Goal: Transaction & Acquisition: Purchase product/service

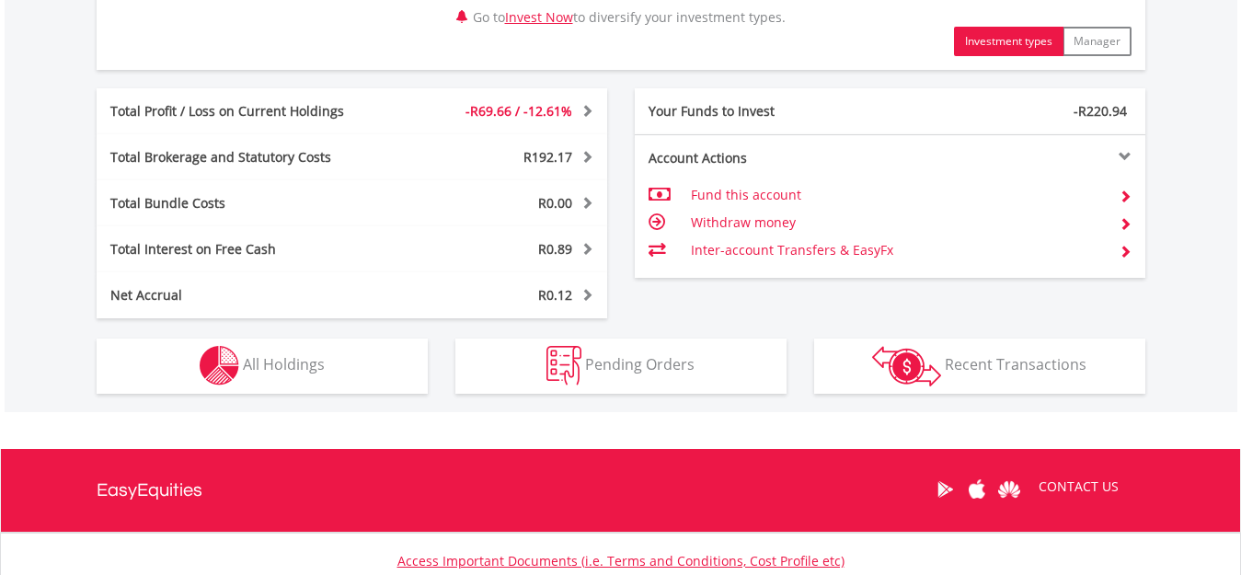
scroll to position [920, 0]
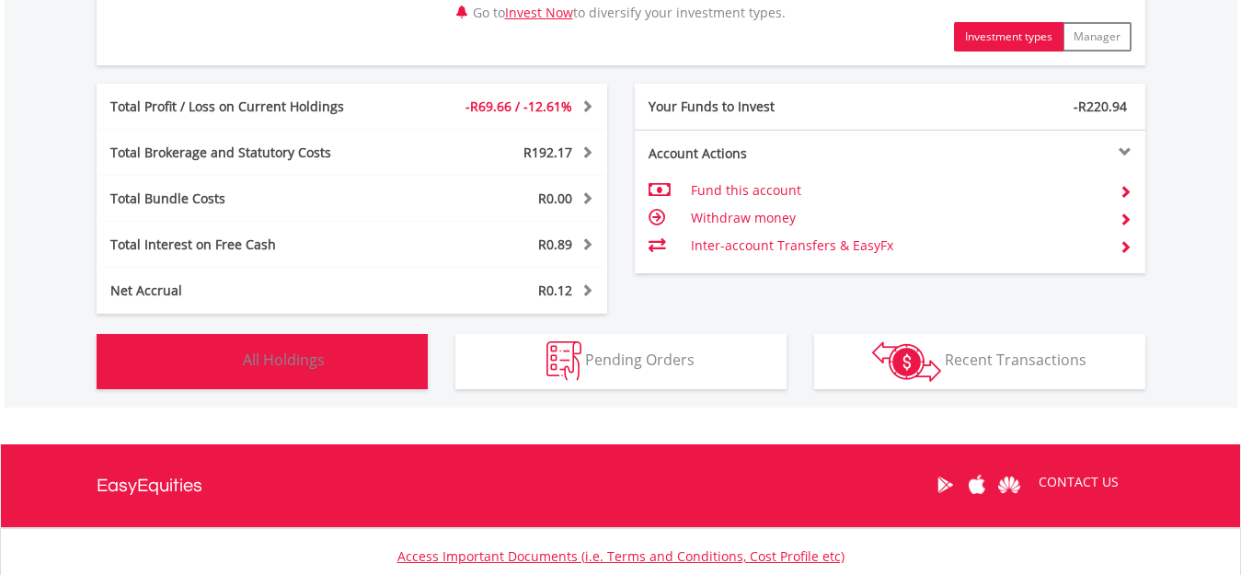
click at [282, 361] on span "All Holdings" at bounding box center [284, 359] width 82 height 20
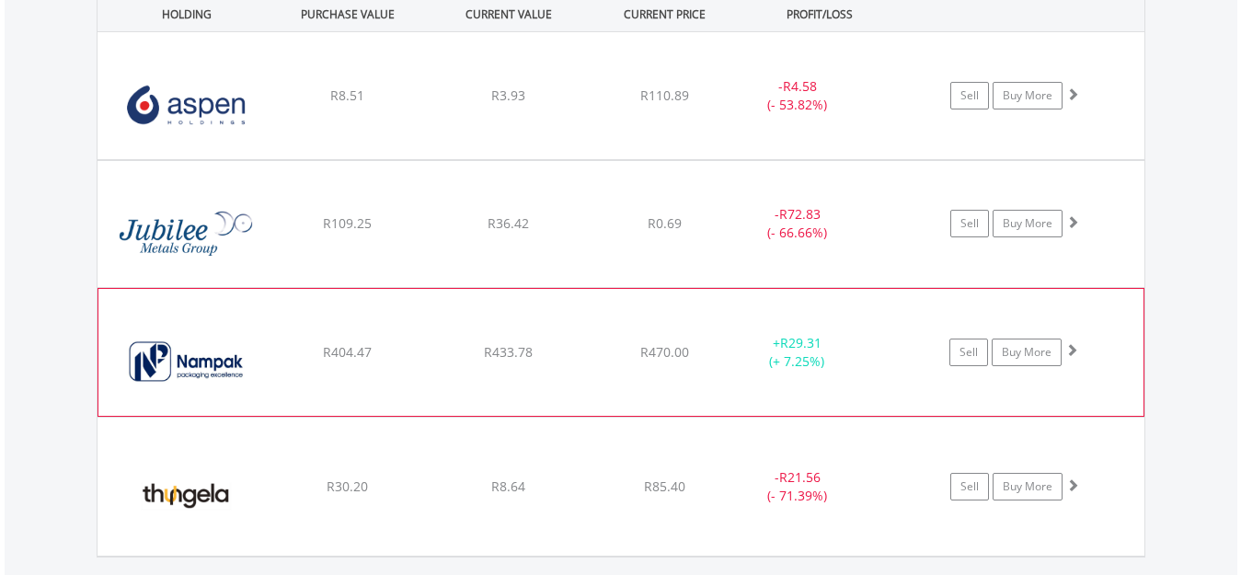
scroll to position [1455, 0]
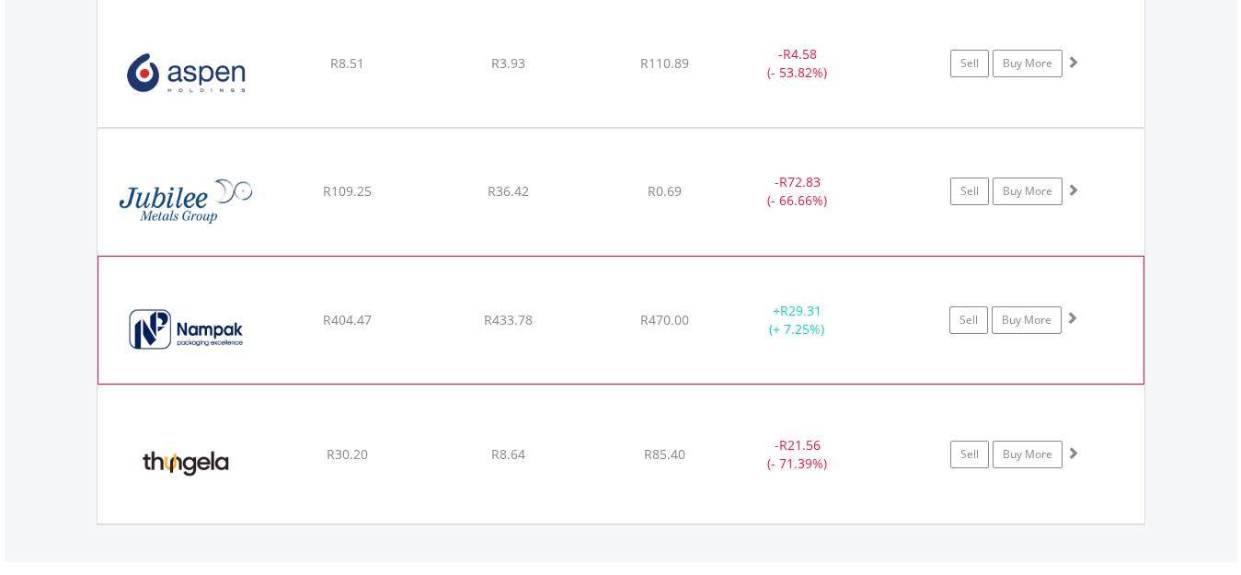
click at [716, 127] on div "﻿ Nampak Limited R404.47 R433.78 R470.00 + R29.31 (+ 7.25%) Sell Buy More" at bounding box center [620, 63] width 1047 height 127
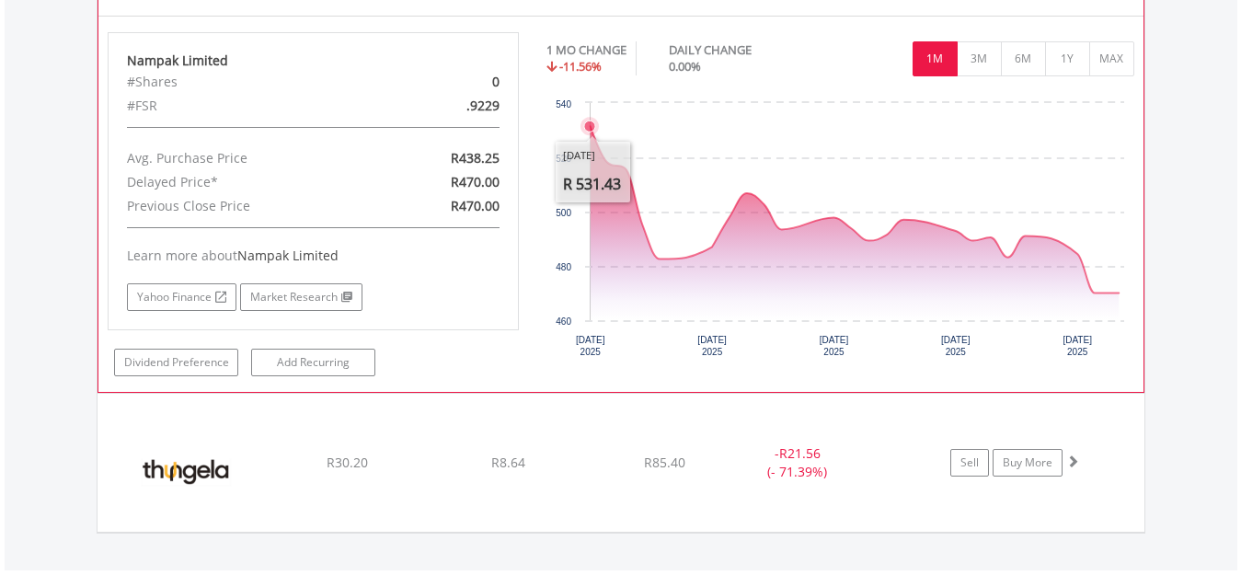
scroll to position [1731, 0]
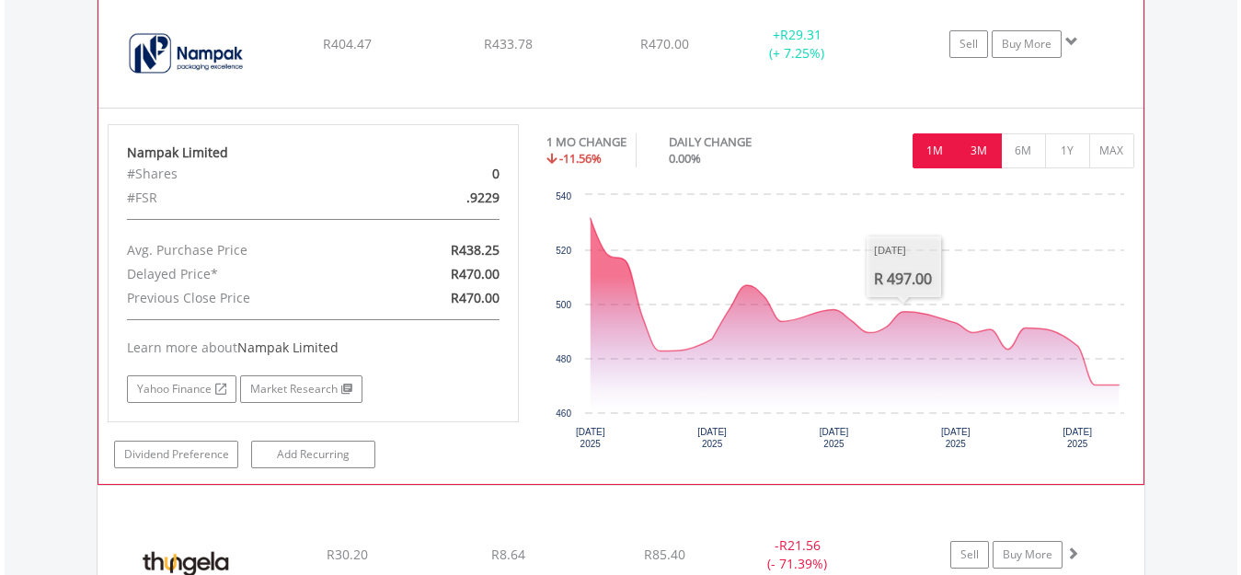
click at [972, 150] on button "3M" at bounding box center [978, 150] width 45 height 35
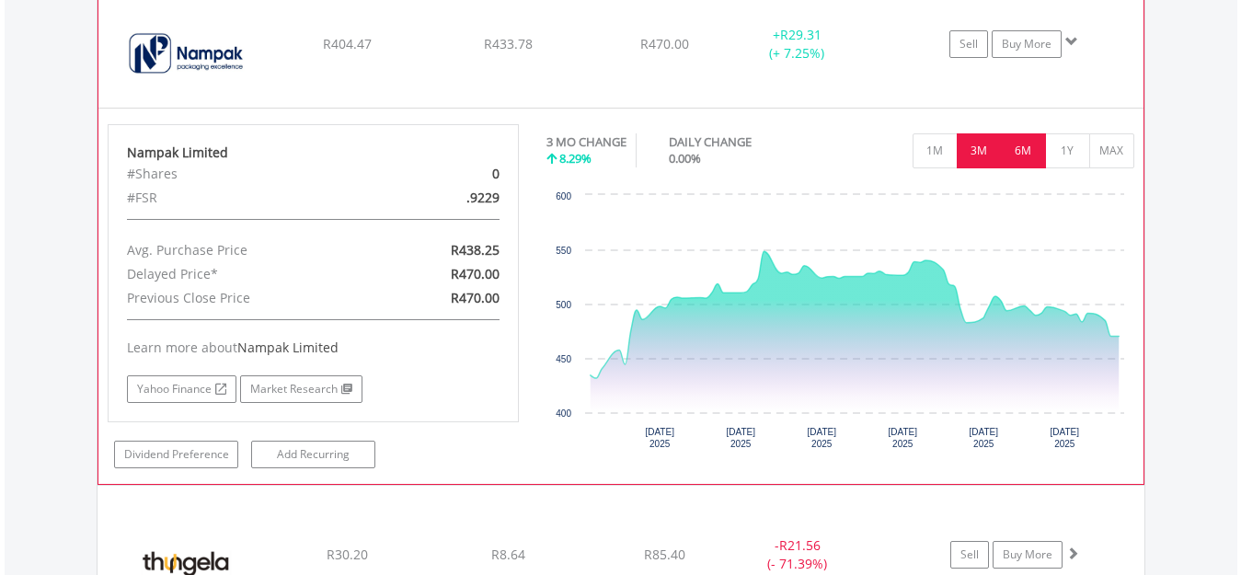
click at [1030, 148] on button "6M" at bounding box center [1023, 150] width 45 height 35
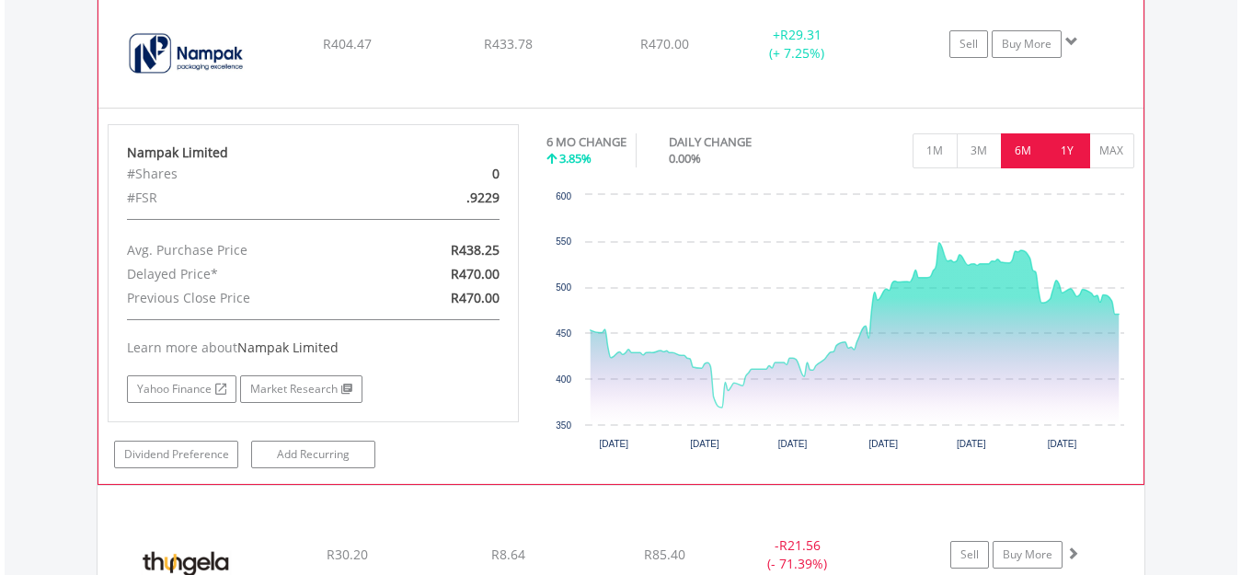
click at [1080, 159] on button "1Y" at bounding box center [1067, 150] width 45 height 35
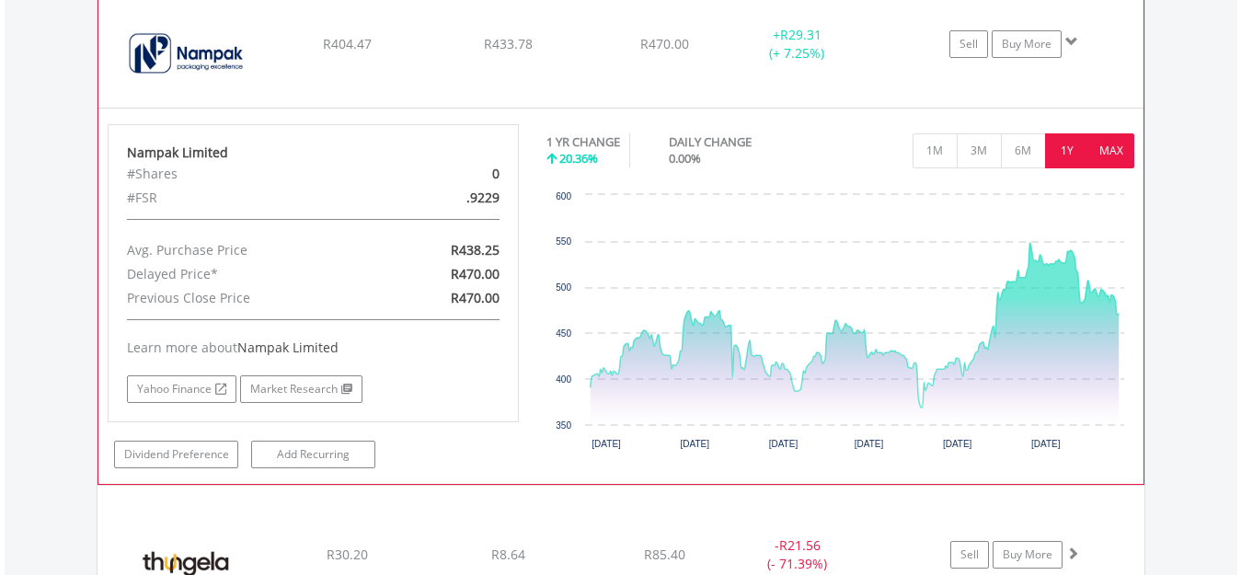
click at [1104, 158] on button "MAX" at bounding box center [1111, 150] width 45 height 35
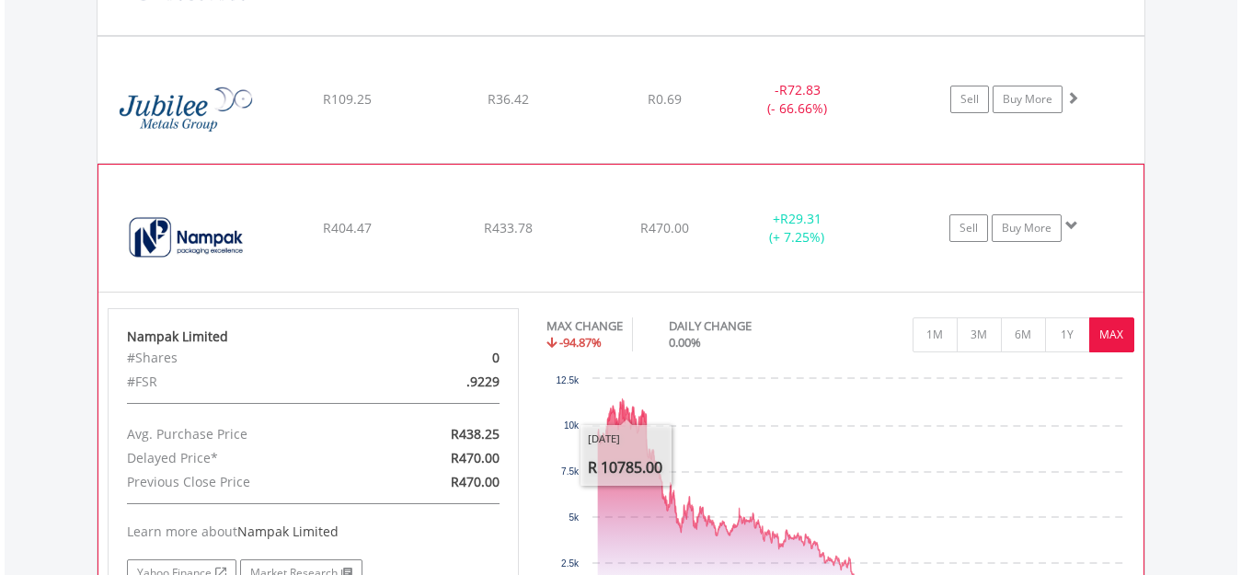
scroll to position [1455, 0]
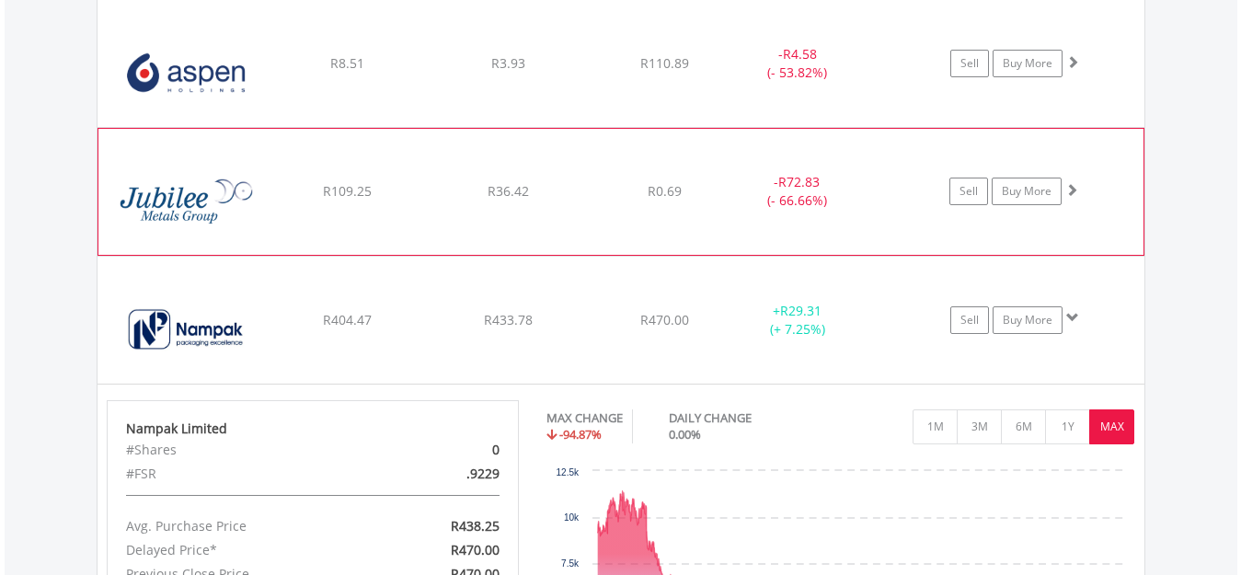
click at [178, 211] on img at bounding box center [187, 200] width 158 height 97
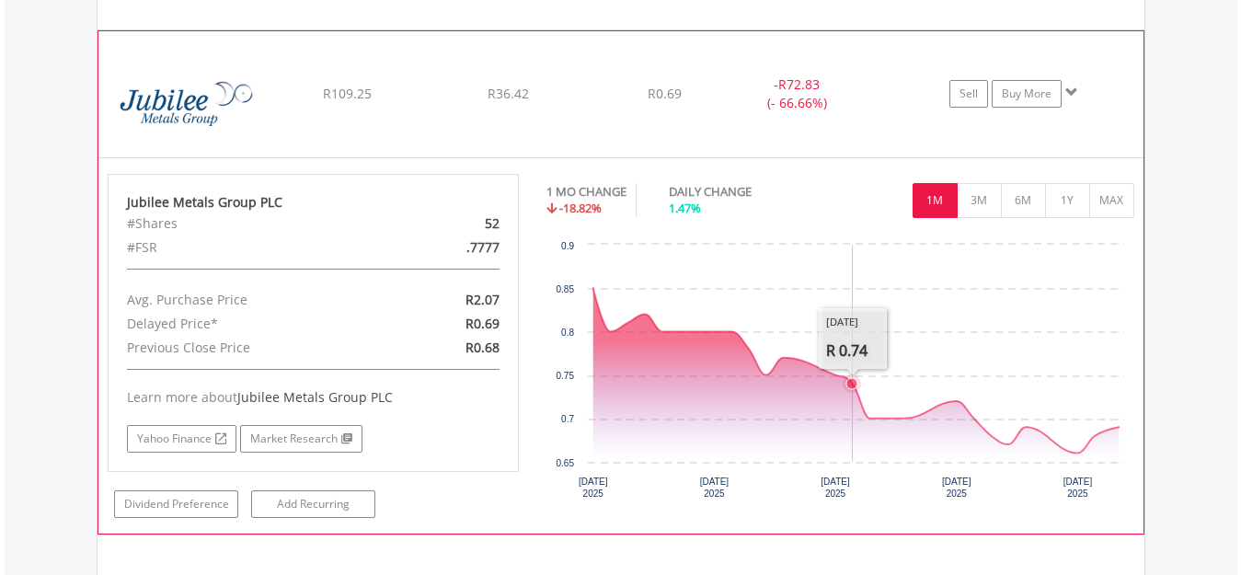
scroll to position [1639, 0]
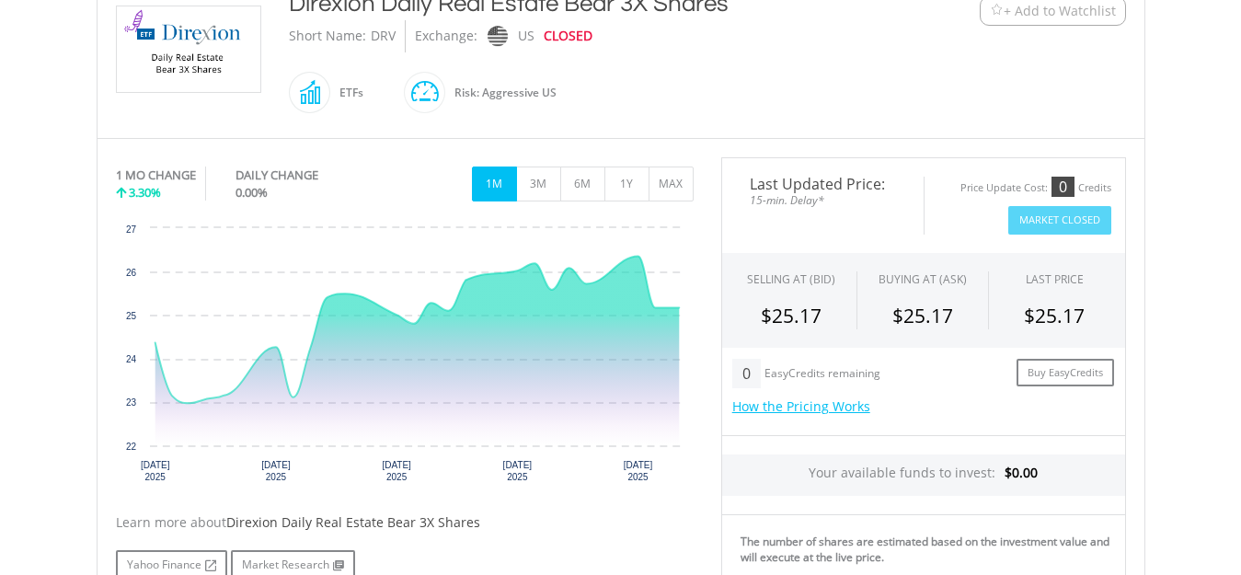
scroll to position [460, 0]
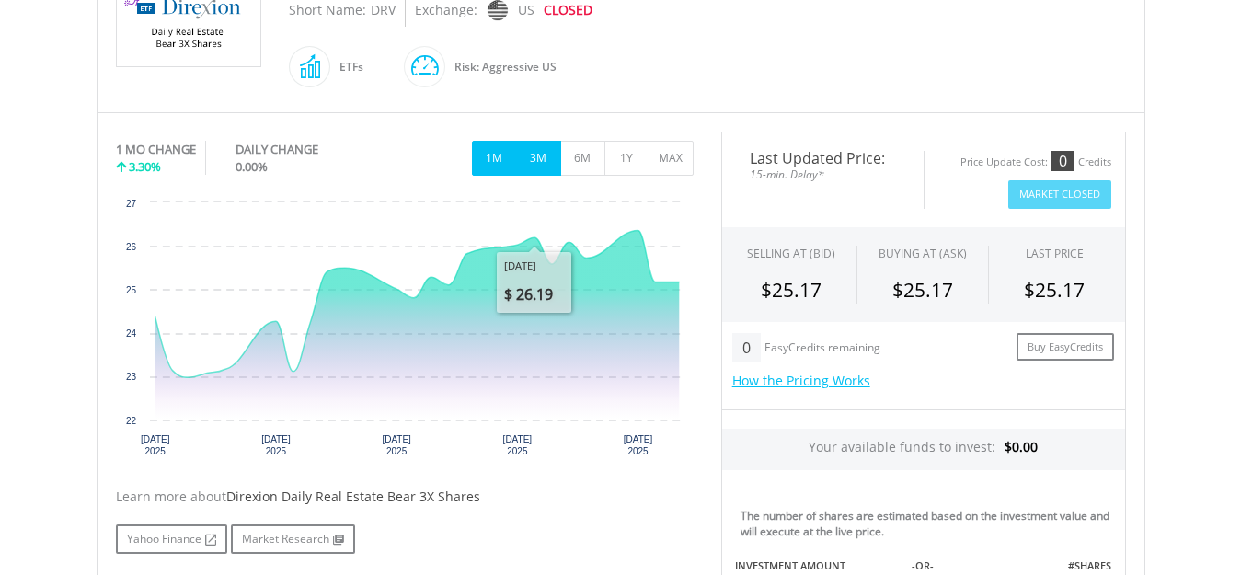
click at [535, 158] on button "3M" at bounding box center [538, 158] width 45 height 35
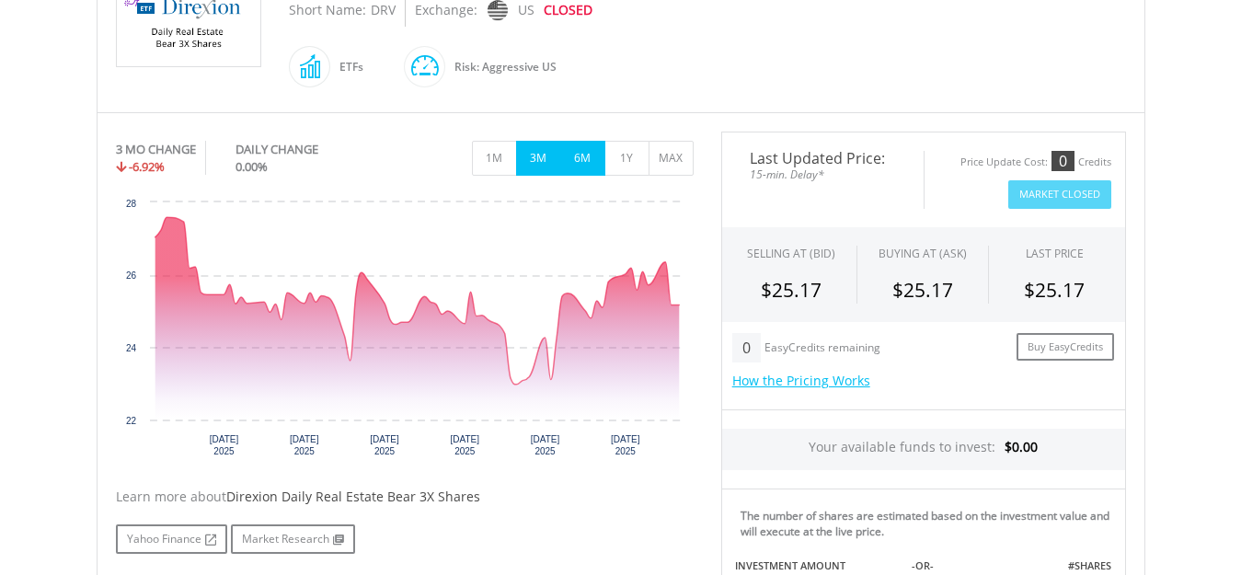
click at [572, 156] on button "6M" at bounding box center [582, 158] width 45 height 35
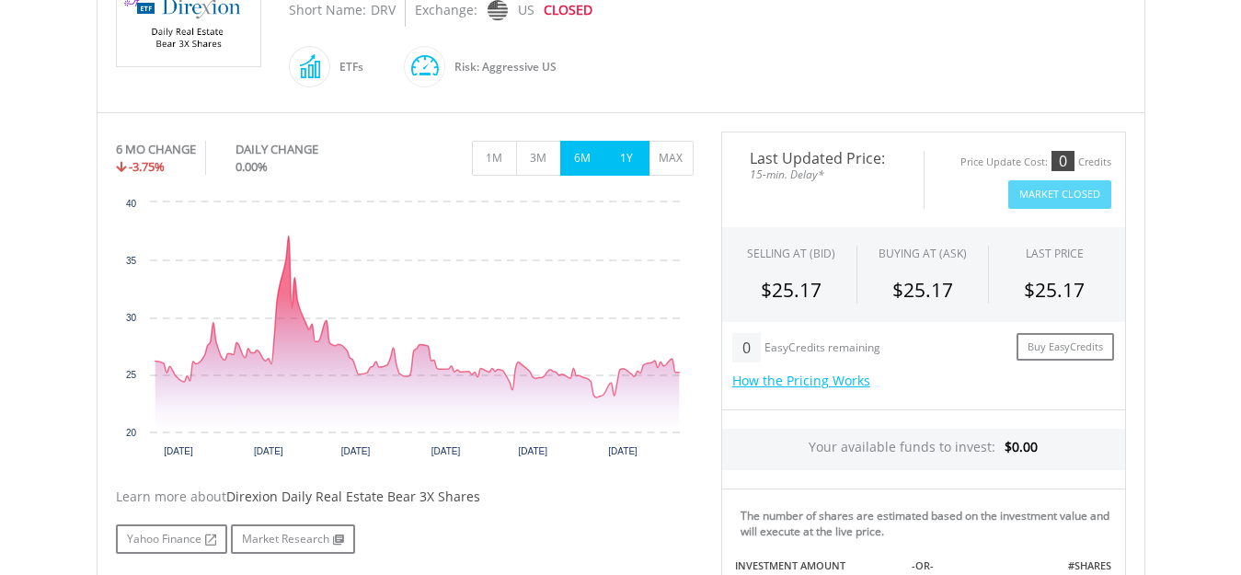
click at [621, 157] on button "1Y" at bounding box center [626, 158] width 45 height 35
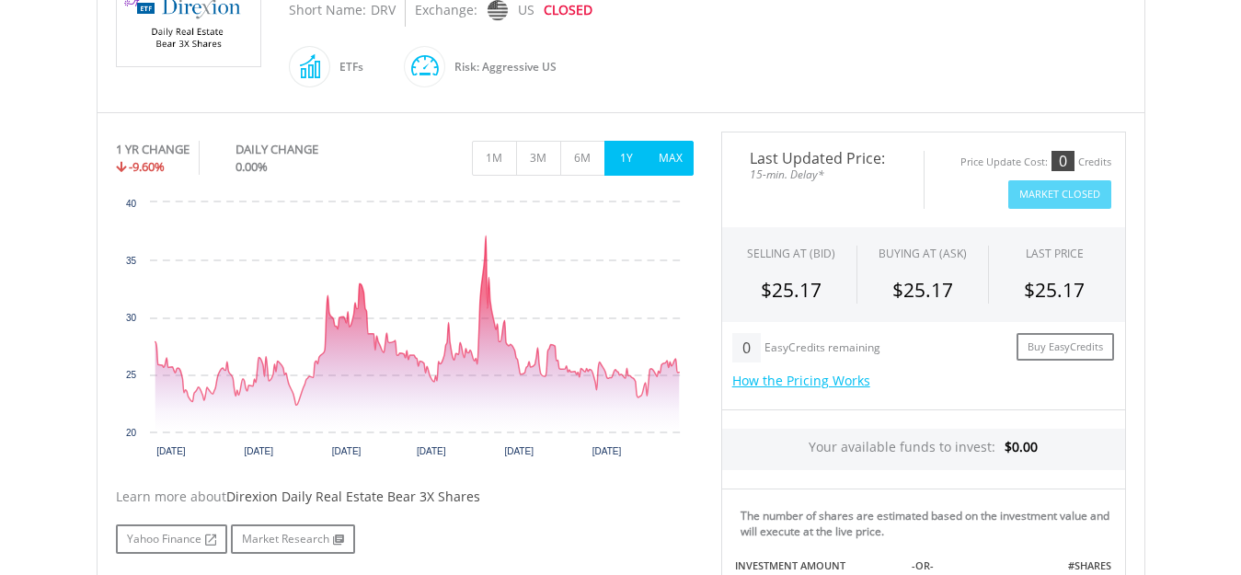
click at [661, 158] on button "MAX" at bounding box center [670, 158] width 45 height 35
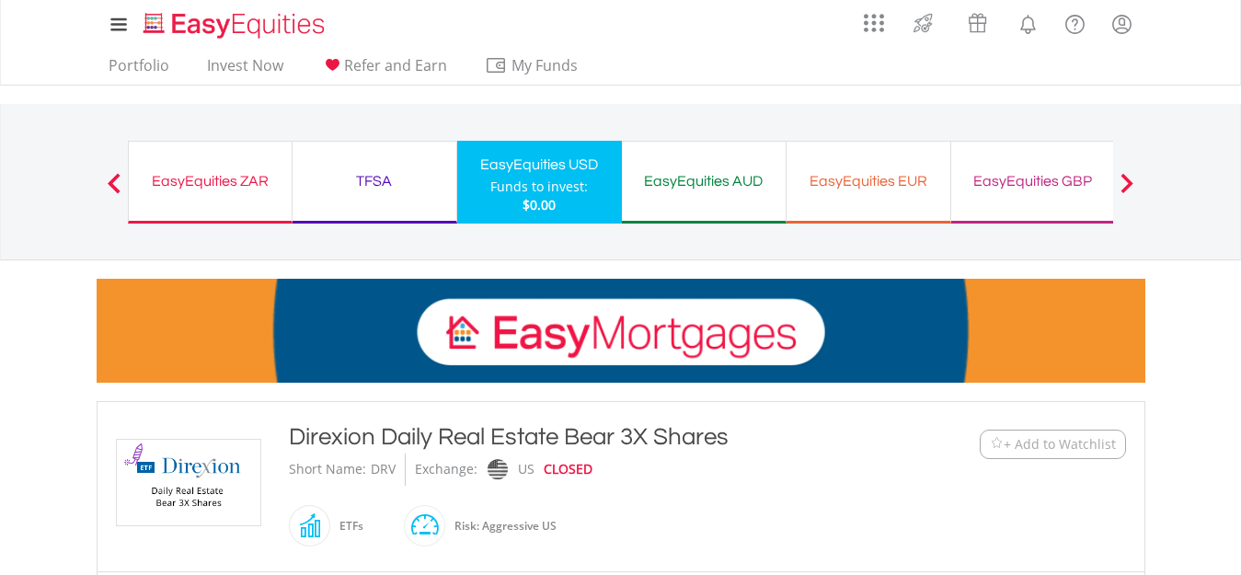
scroll to position [0, 0]
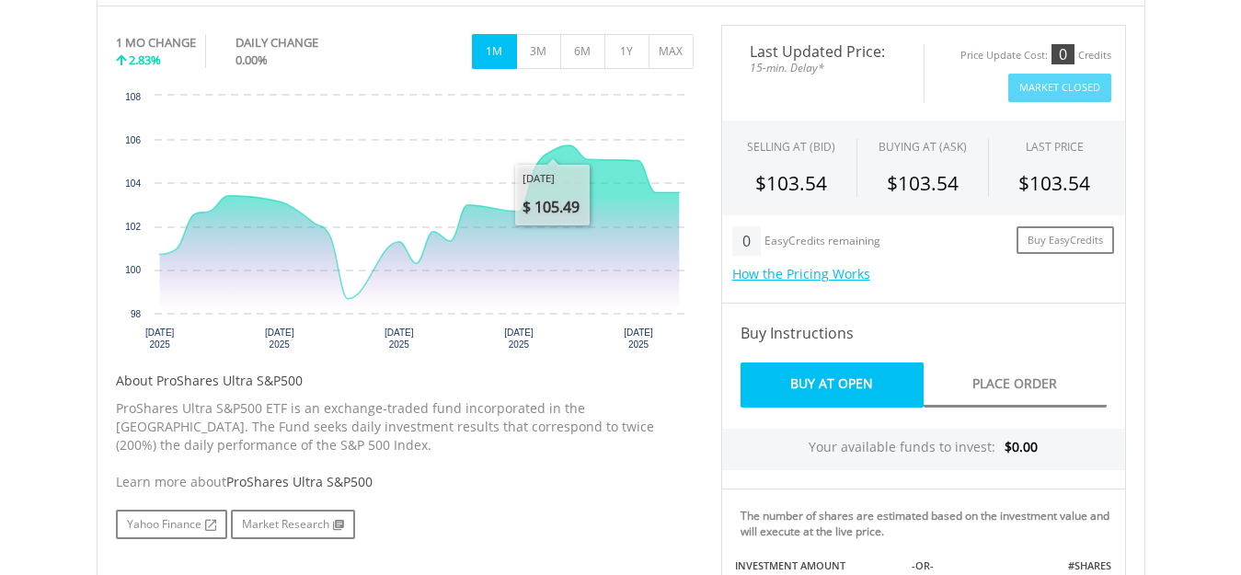
scroll to position [368, 0]
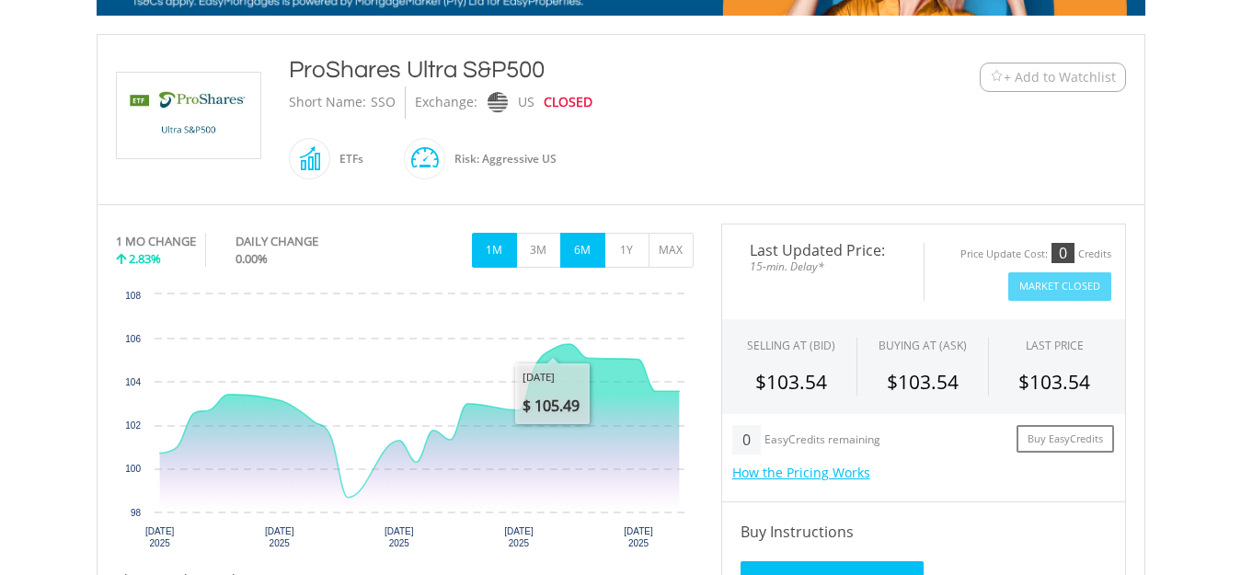
click at [578, 253] on button "6M" at bounding box center [582, 250] width 45 height 35
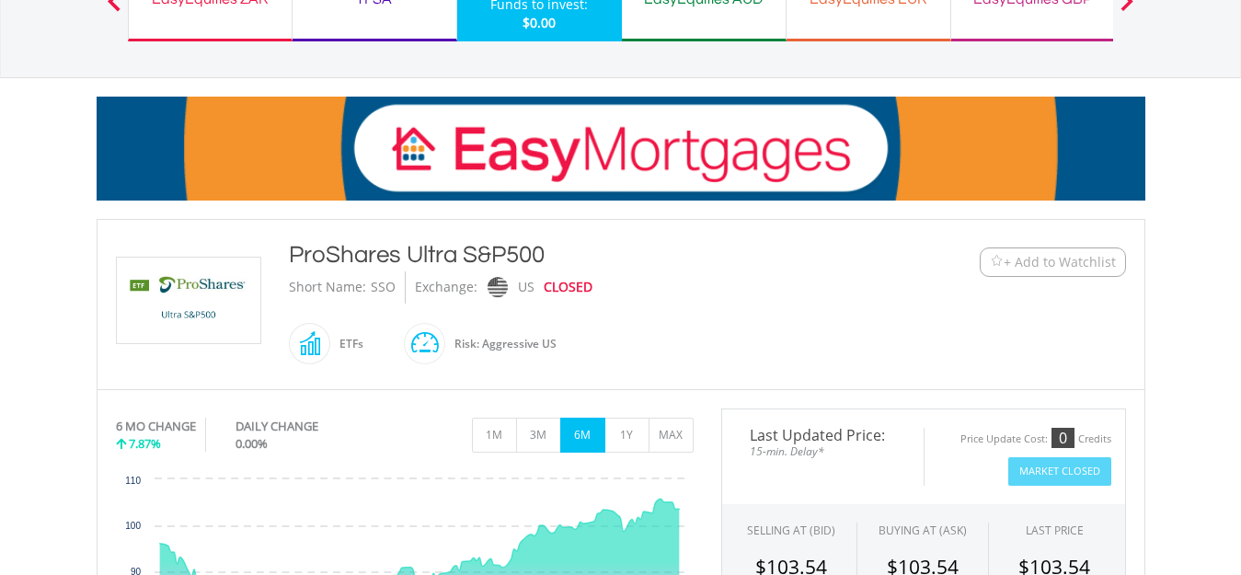
scroll to position [184, 0]
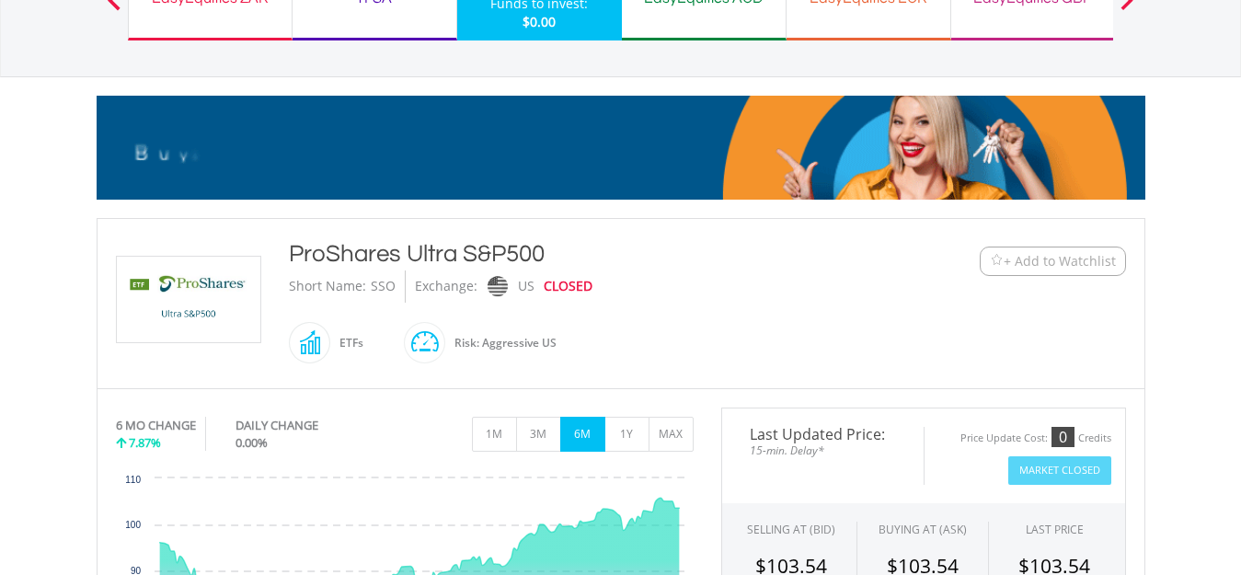
click at [445, 349] on span at bounding box center [445, 342] width 0 height 41
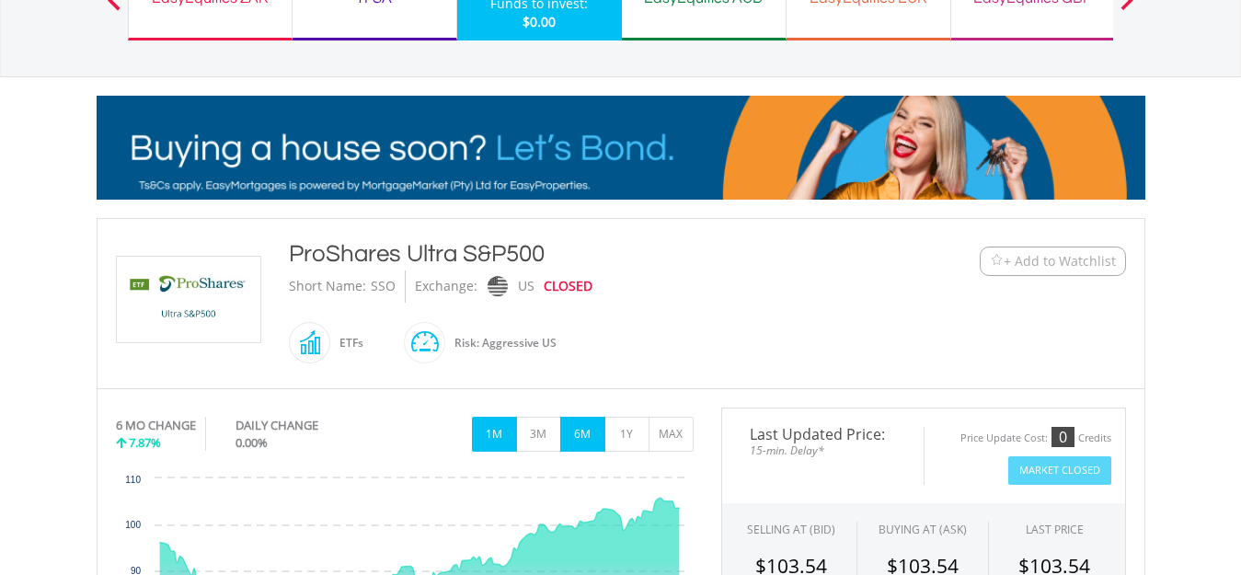
click at [502, 445] on button "1M" at bounding box center [494, 434] width 45 height 35
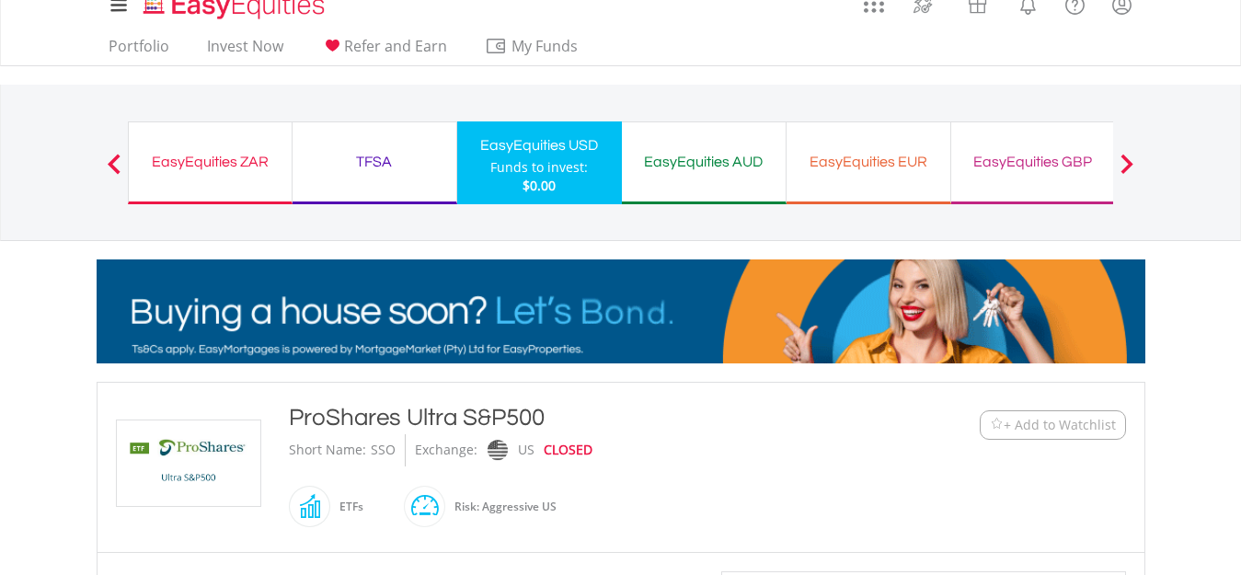
scroll to position [0, 0]
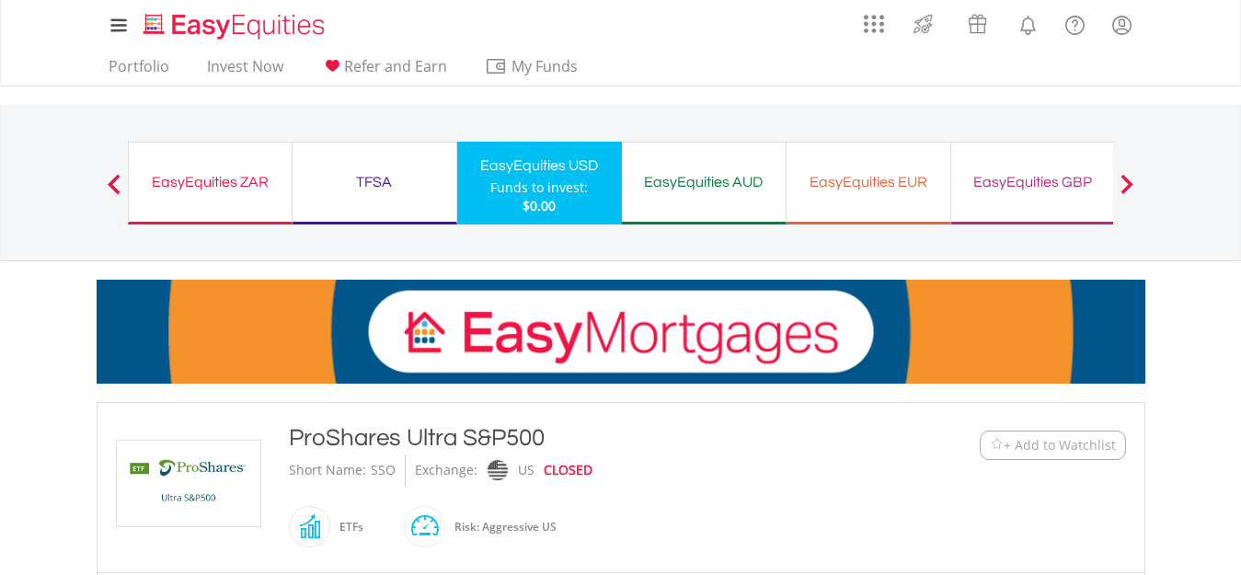
click at [686, 200] on div "EasyEquities AUD Funds to invest: $0.00" at bounding box center [704, 183] width 165 height 83
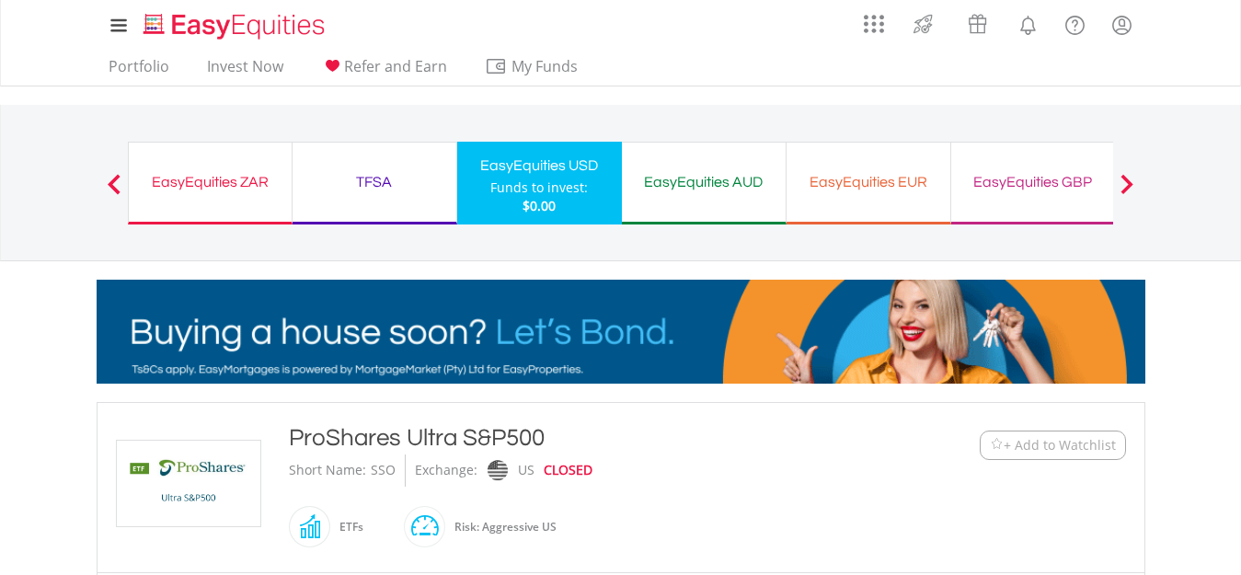
click at [392, 197] on div "TFSA Funds to invest: $0.00" at bounding box center [374, 183] width 165 height 83
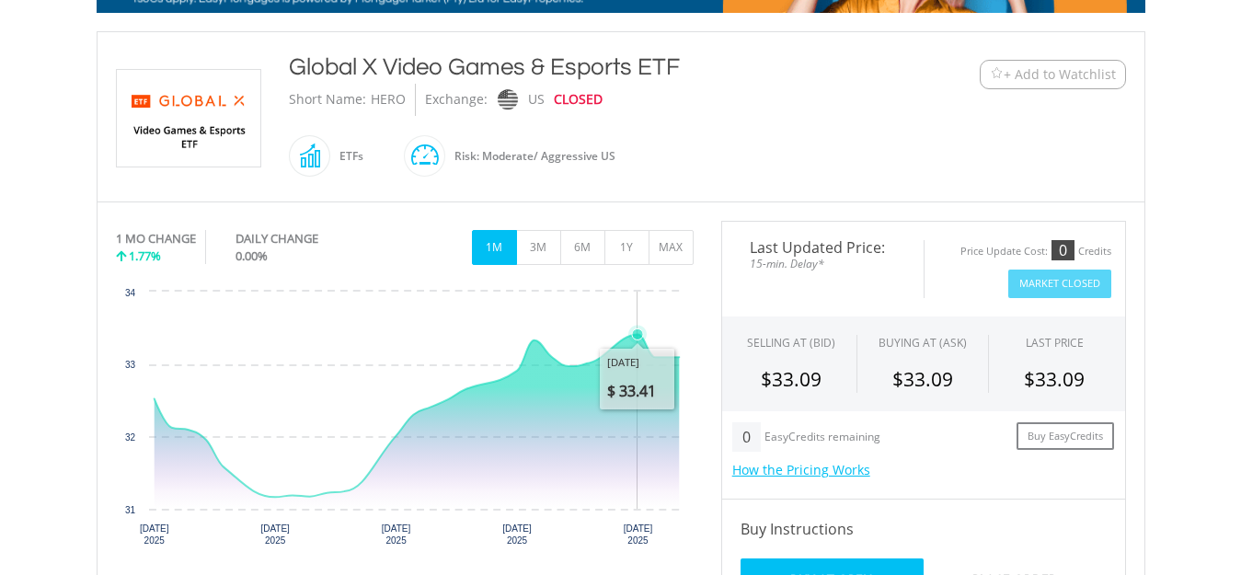
scroll to position [368, 0]
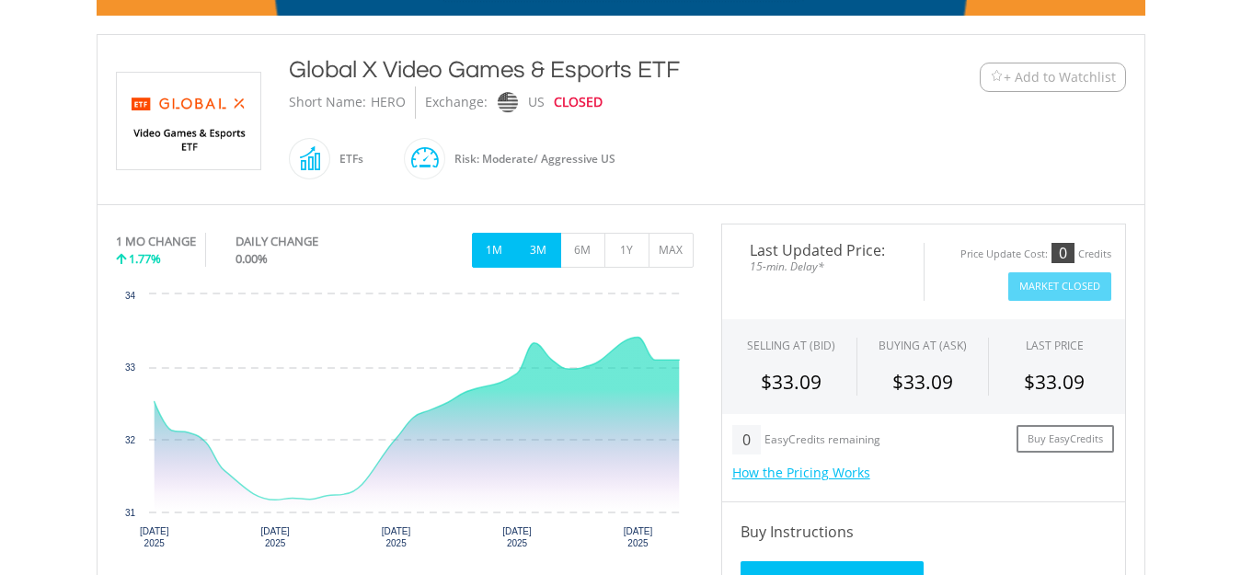
click at [534, 254] on button "3M" at bounding box center [538, 250] width 45 height 35
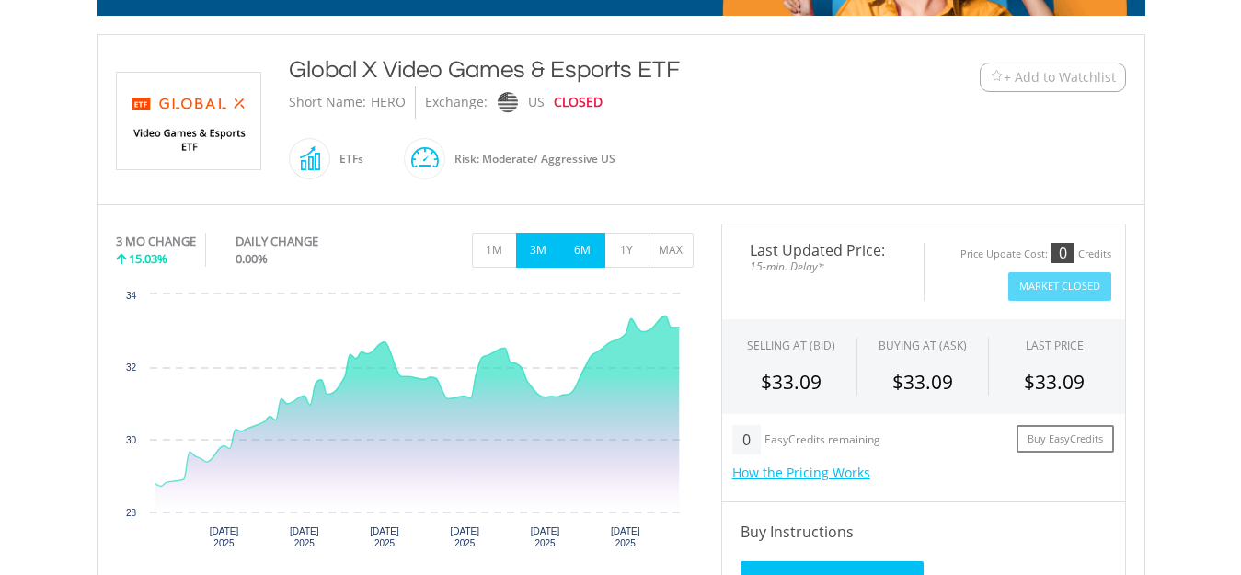
click at [593, 256] on button "6M" at bounding box center [582, 250] width 45 height 35
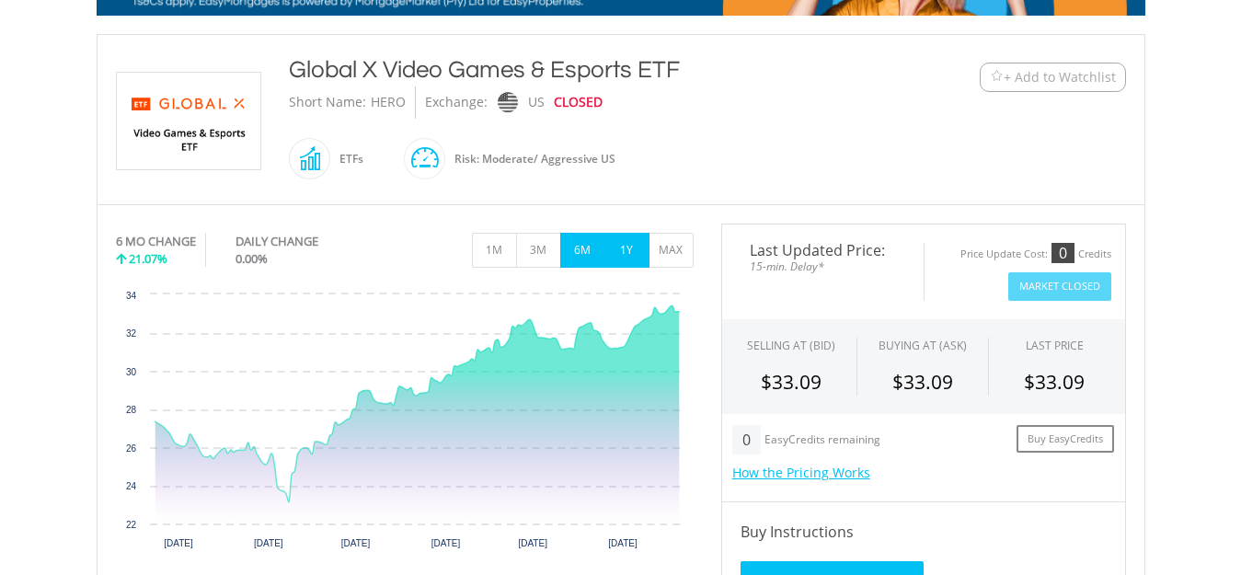
click at [624, 256] on button "1Y" at bounding box center [626, 250] width 45 height 35
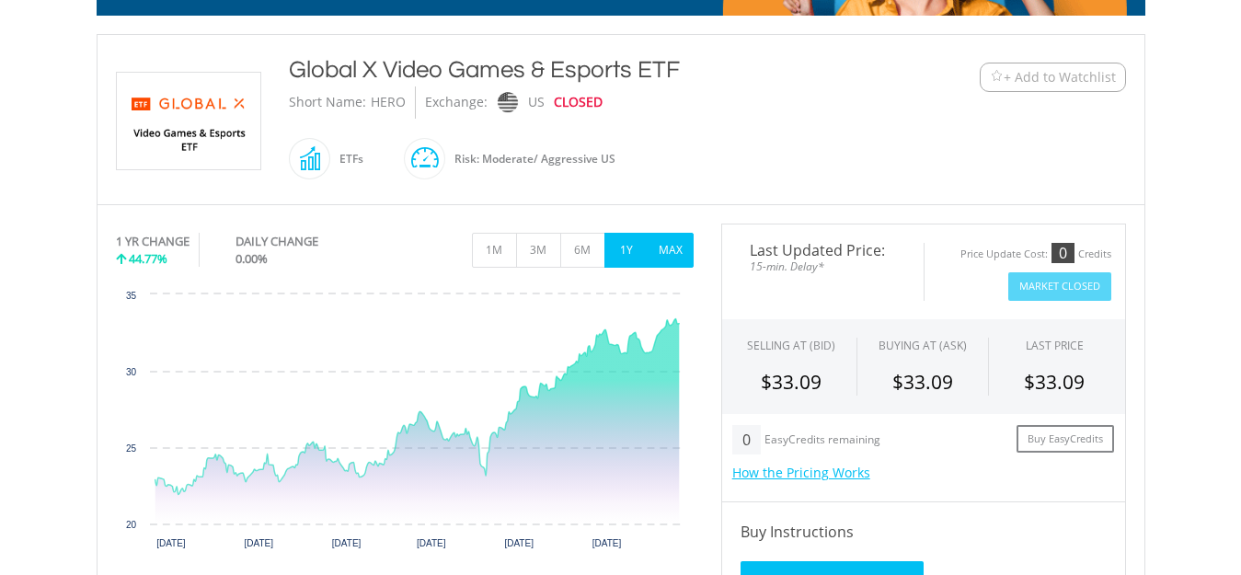
click at [667, 256] on button "MAX" at bounding box center [670, 250] width 45 height 35
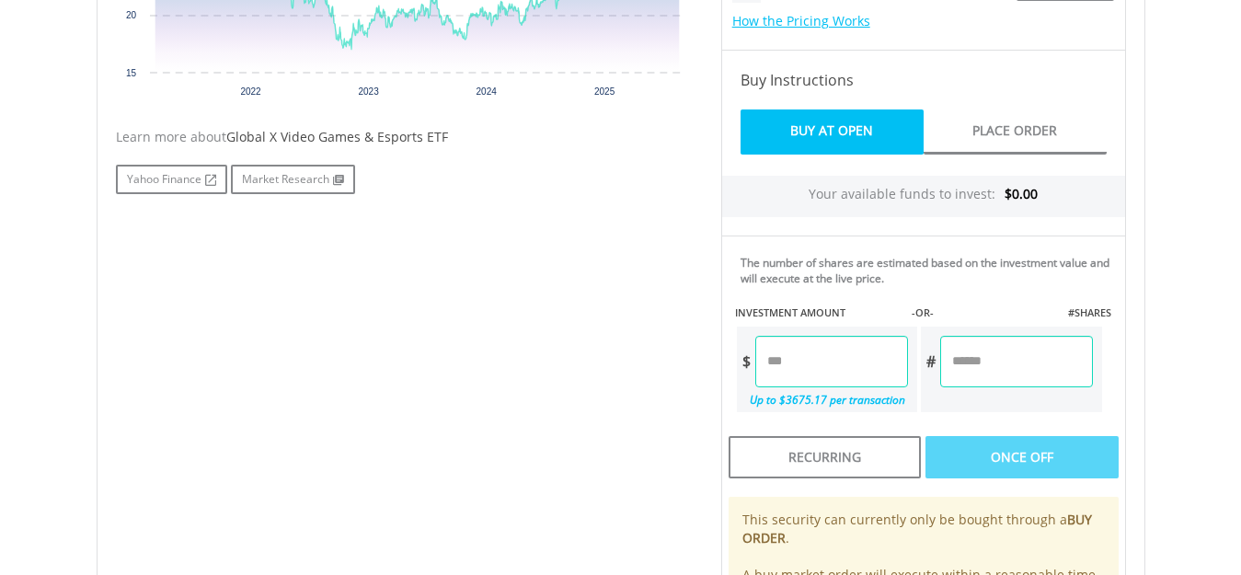
scroll to position [828, 0]
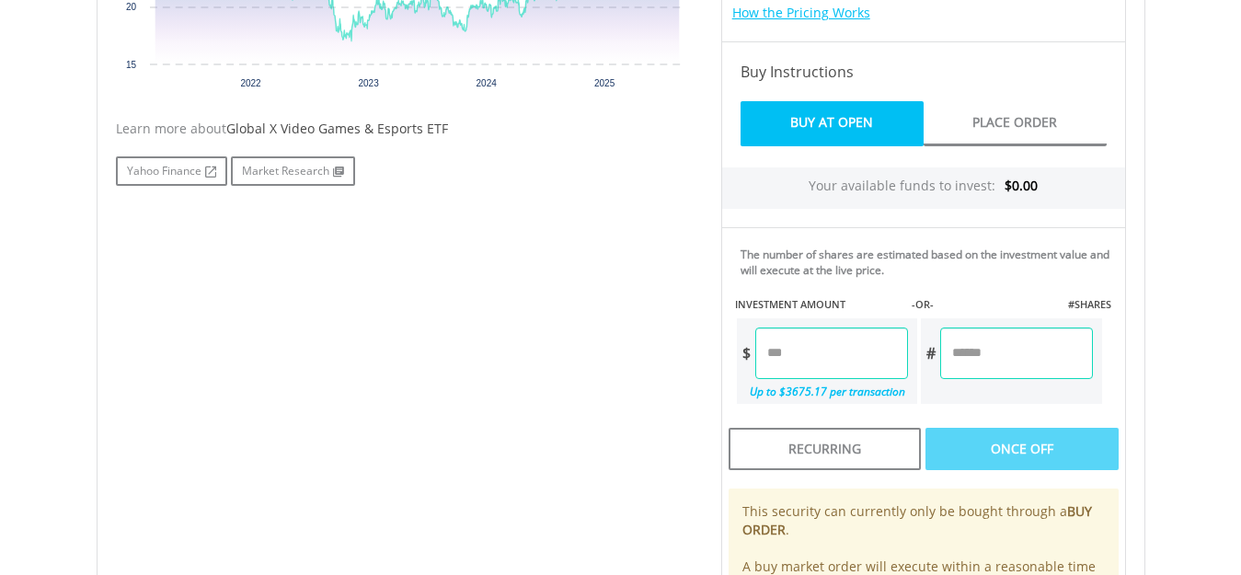
click at [819, 355] on input "number" at bounding box center [831, 353] width 153 height 52
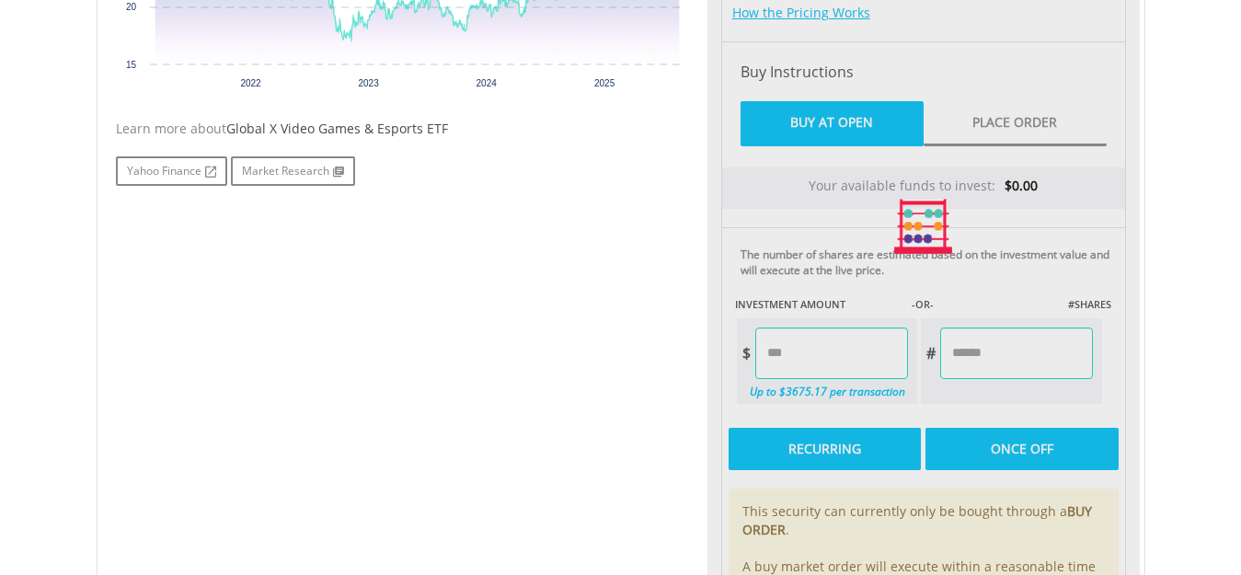
type input "****"
type input "******"
click at [882, 452] on div "Last Updated Price: 15-min. Delay* Price Update Cost: 0 Credits Market Closed S…" at bounding box center [923, 226] width 432 height 925
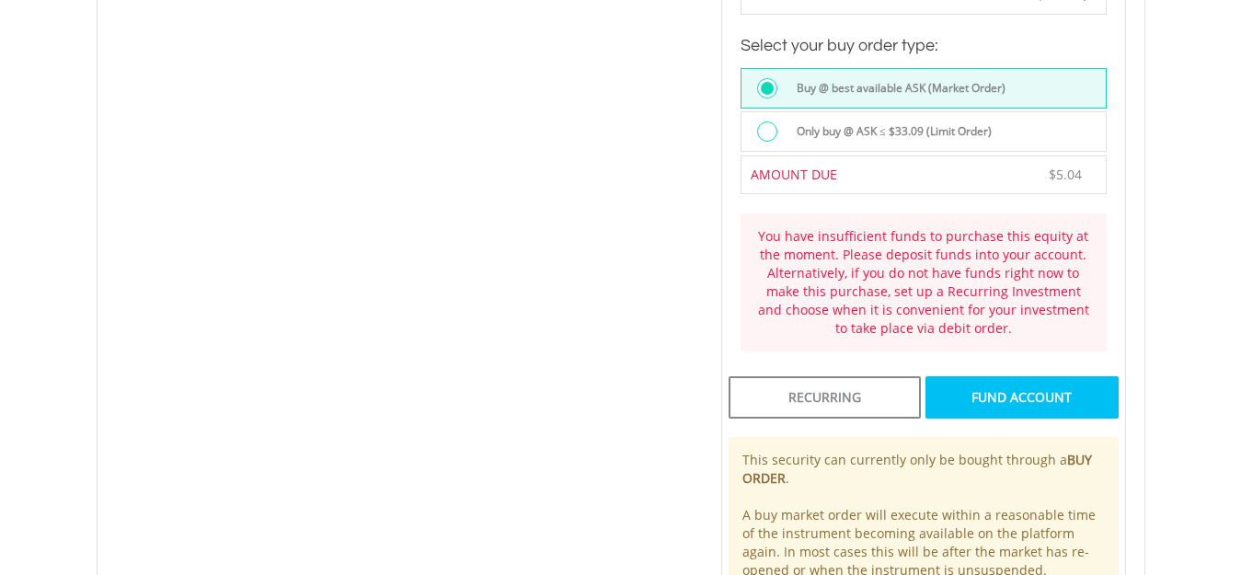
scroll to position [1380, 0]
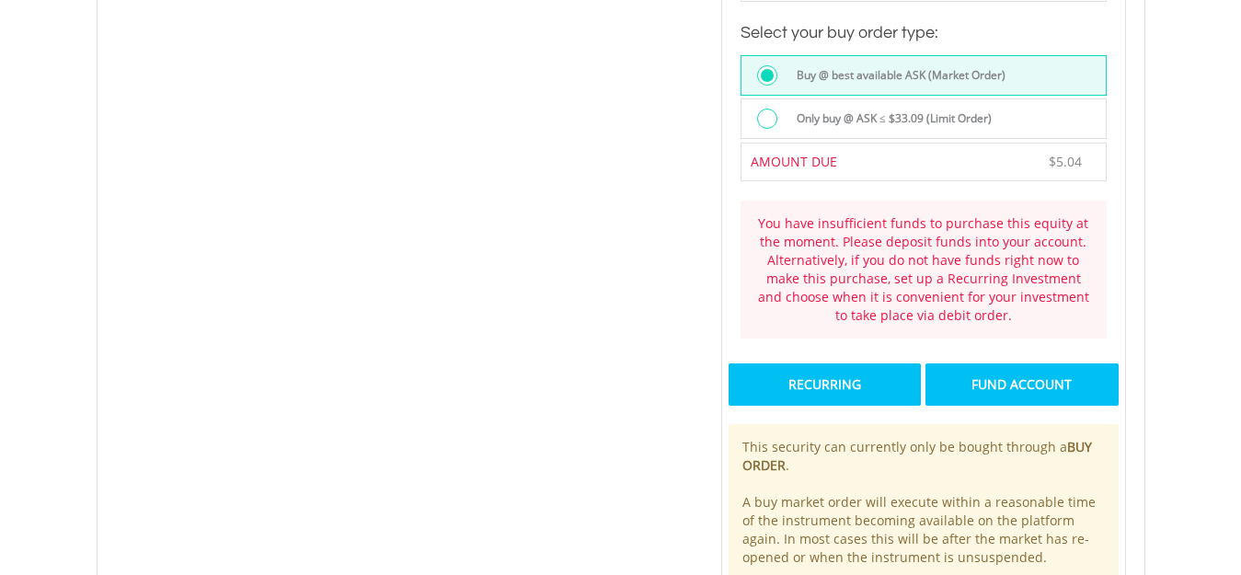
click at [850, 394] on div "Recurring" at bounding box center [824, 384] width 192 height 42
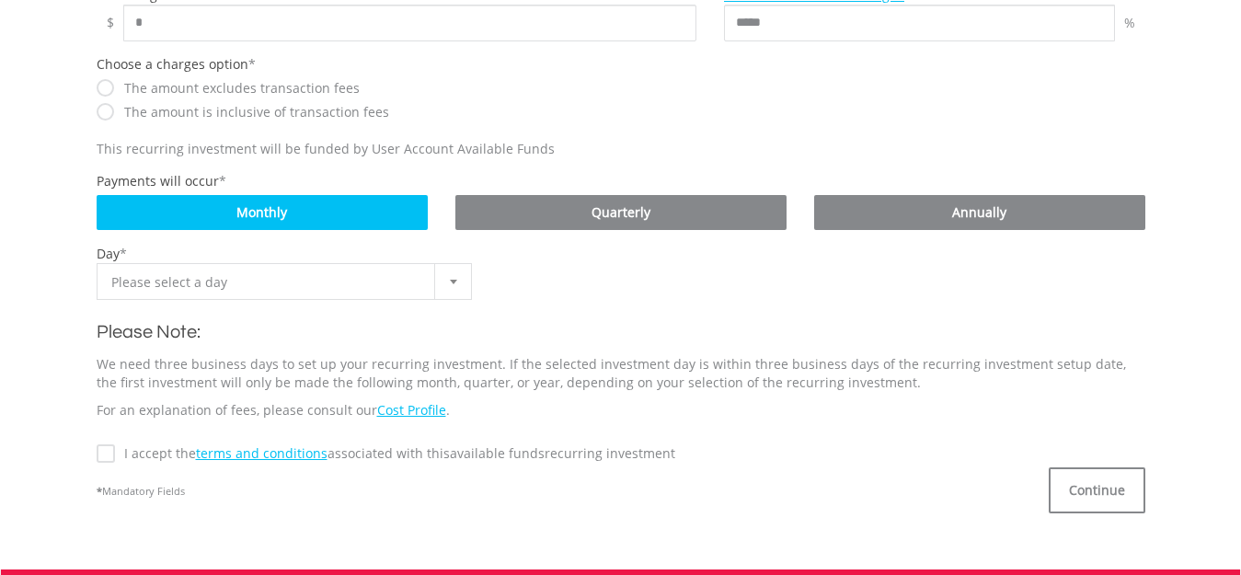
scroll to position [644, 0]
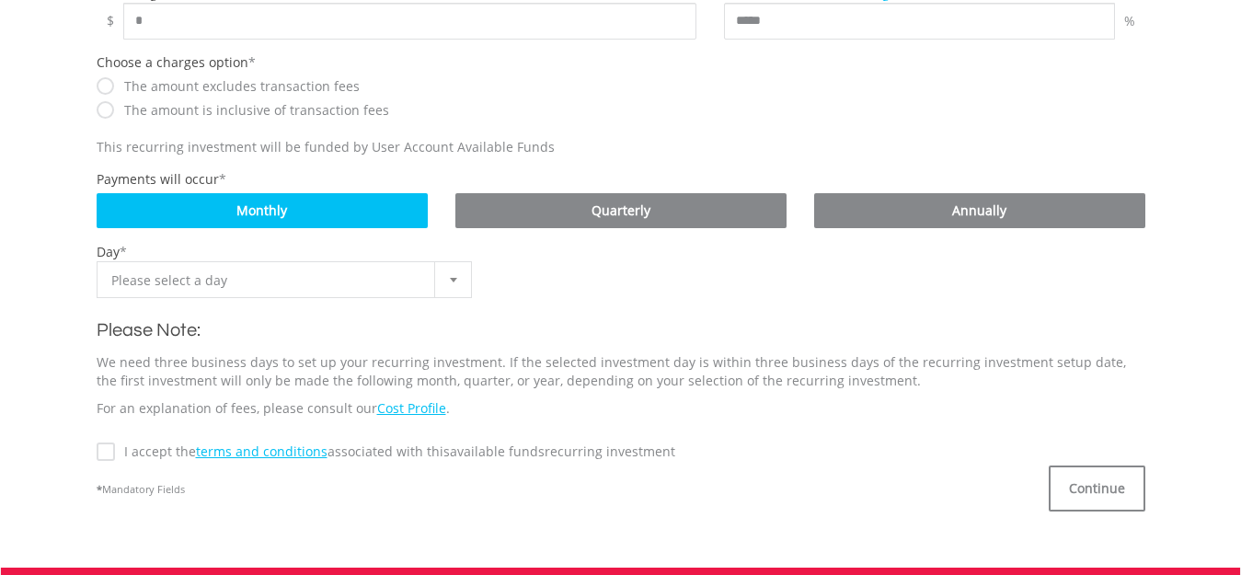
click at [456, 286] on div at bounding box center [452, 279] width 37 height 35
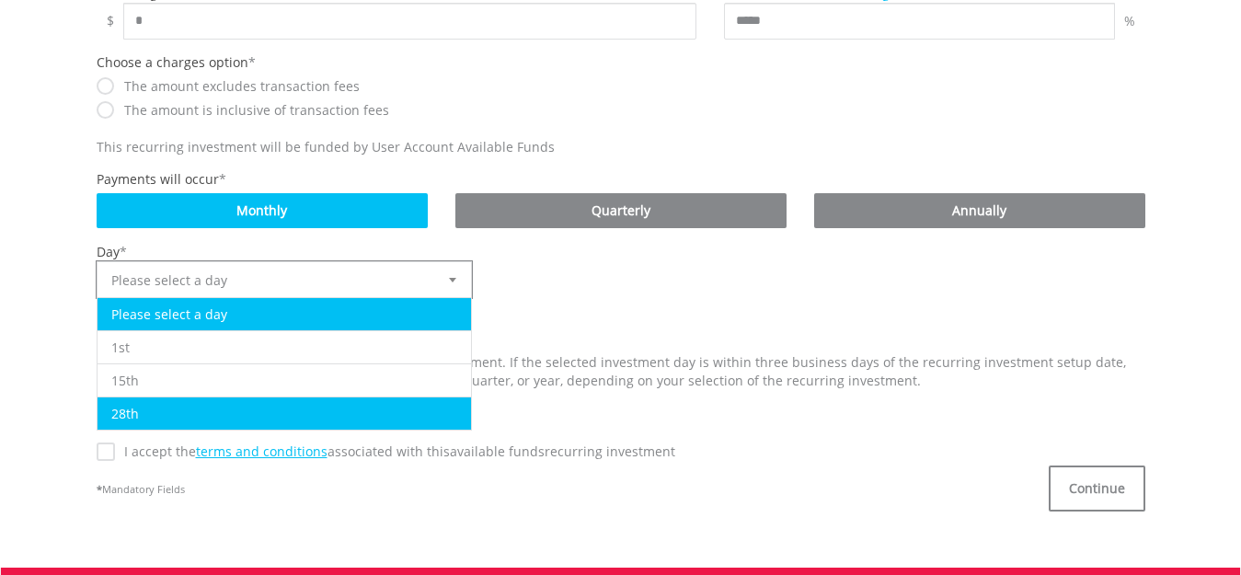
click at [165, 425] on li "28th" at bounding box center [284, 412] width 374 height 33
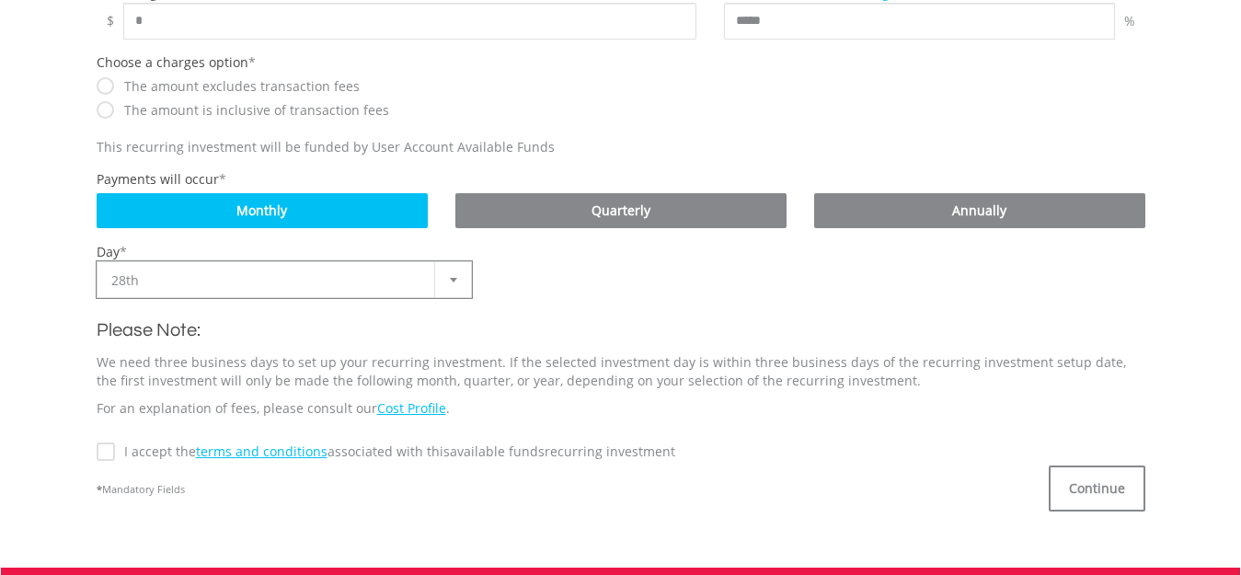
click at [115, 450] on label "I accept the terms and conditions associated with this Available Funds recurrin…" at bounding box center [395, 451] width 560 height 18
click at [1105, 481] on button "Continue" at bounding box center [1096, 488] width 97 height 46
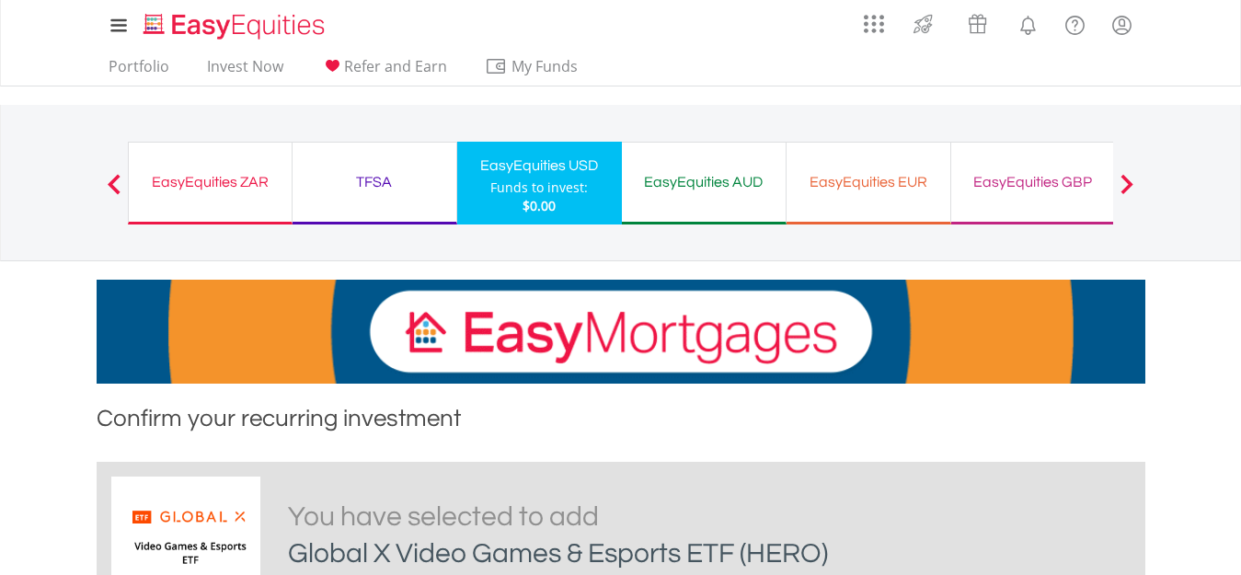
click at [197, 191] on div "EasyEquities ZAR" at bounding box center [210, 182] width 141 height 26
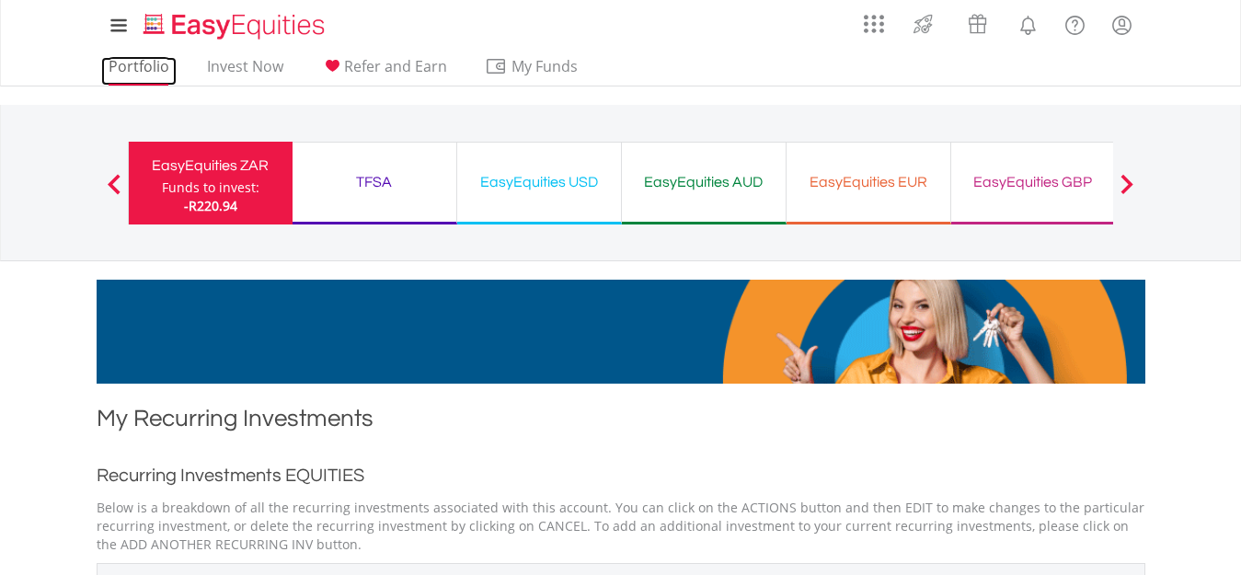
click at [152, 60] on link "Portfolio" at bounding box center [138, 71] width 75 height 29
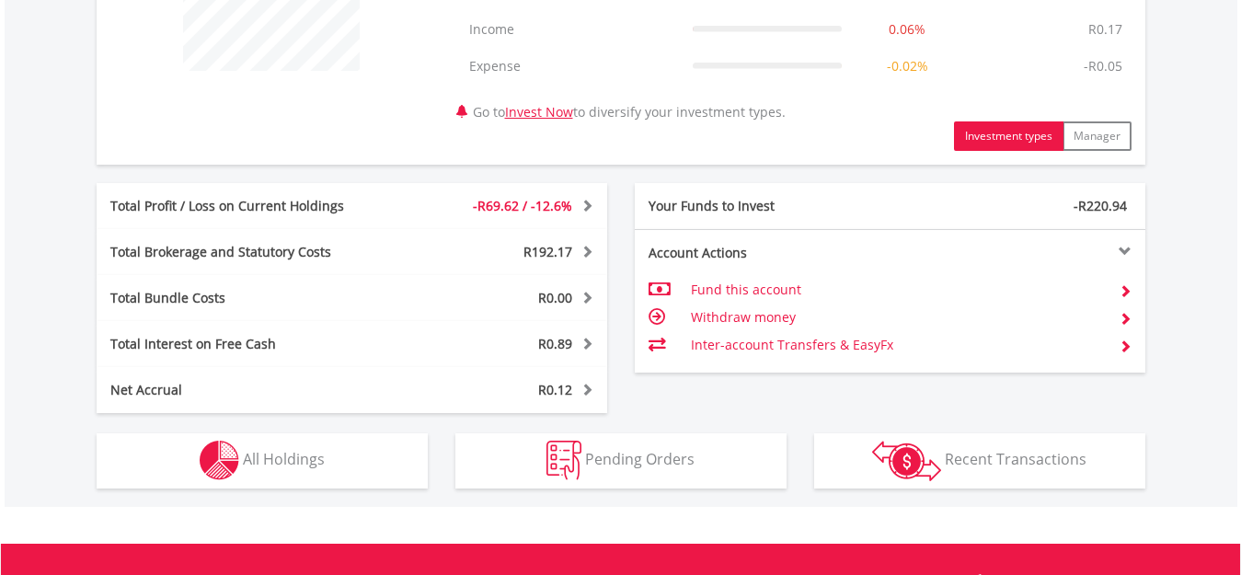
scroll to position [828, 0]
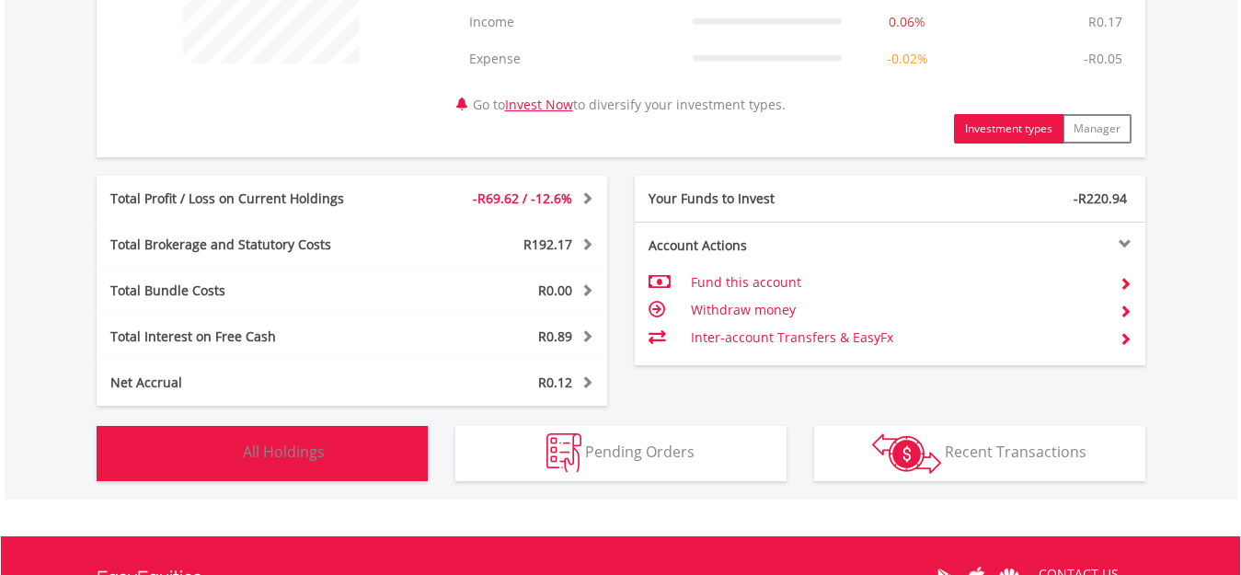
click at [326, 458] on button "Holdings All Holdings" at bounding box center [262, 453] width 331 height 55
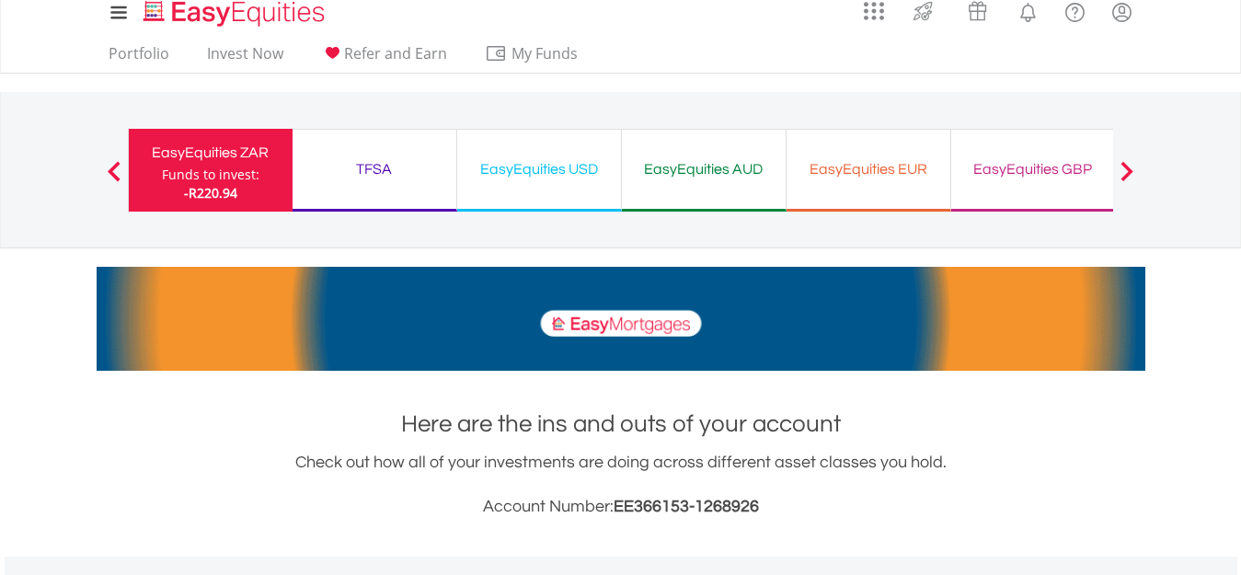
scroll to position [0, 0]
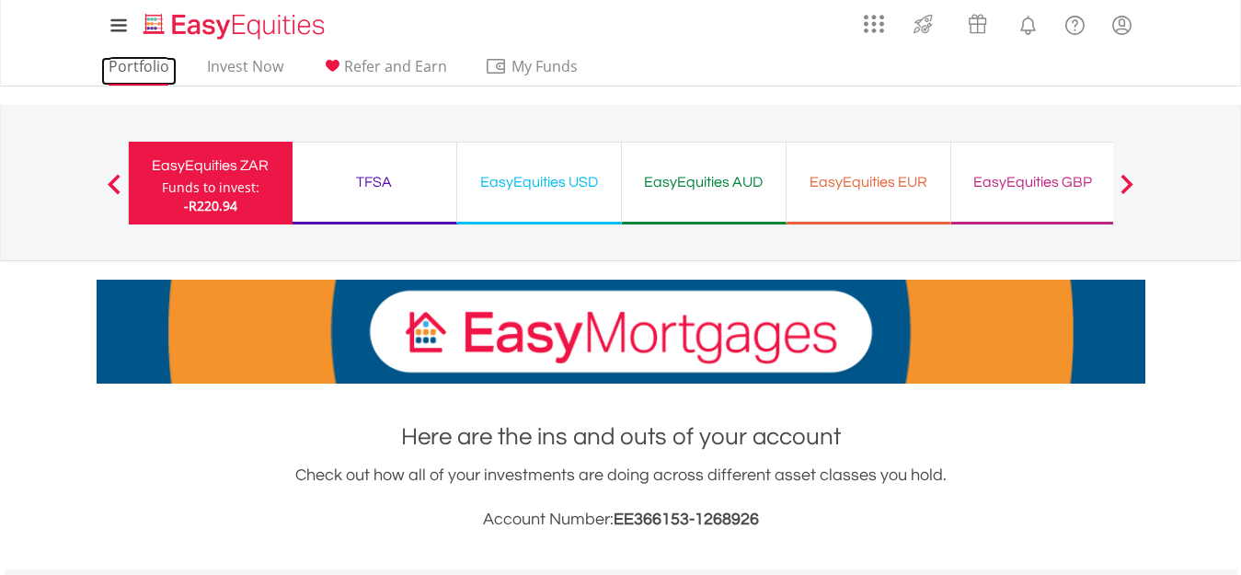
click at [143, 62] on link "Portfolio" at bounding box center [138, 71] width 75 height 29
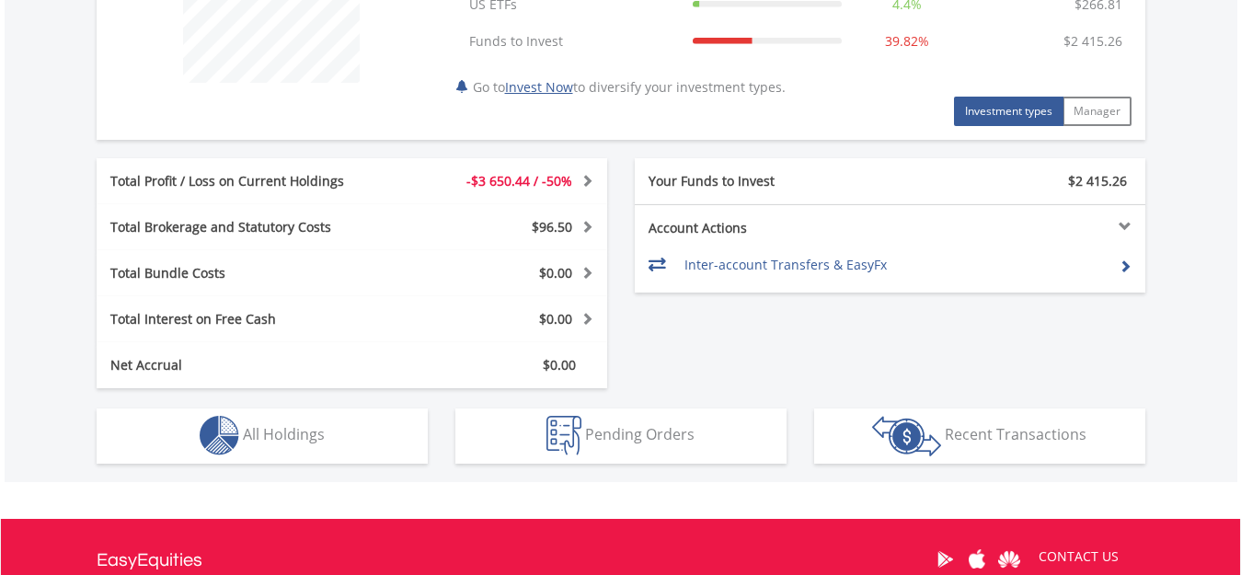
scroll to position [828, 0]
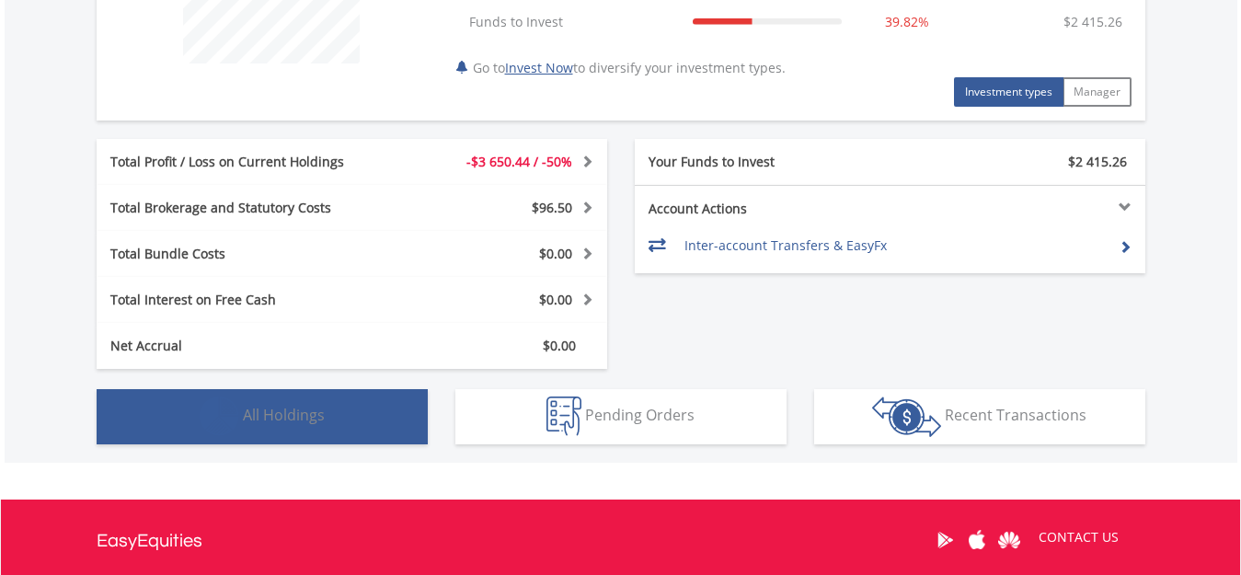
click at [305, 421] on span "All Holdings" at bounding box center [284, 415] width 82 height 20
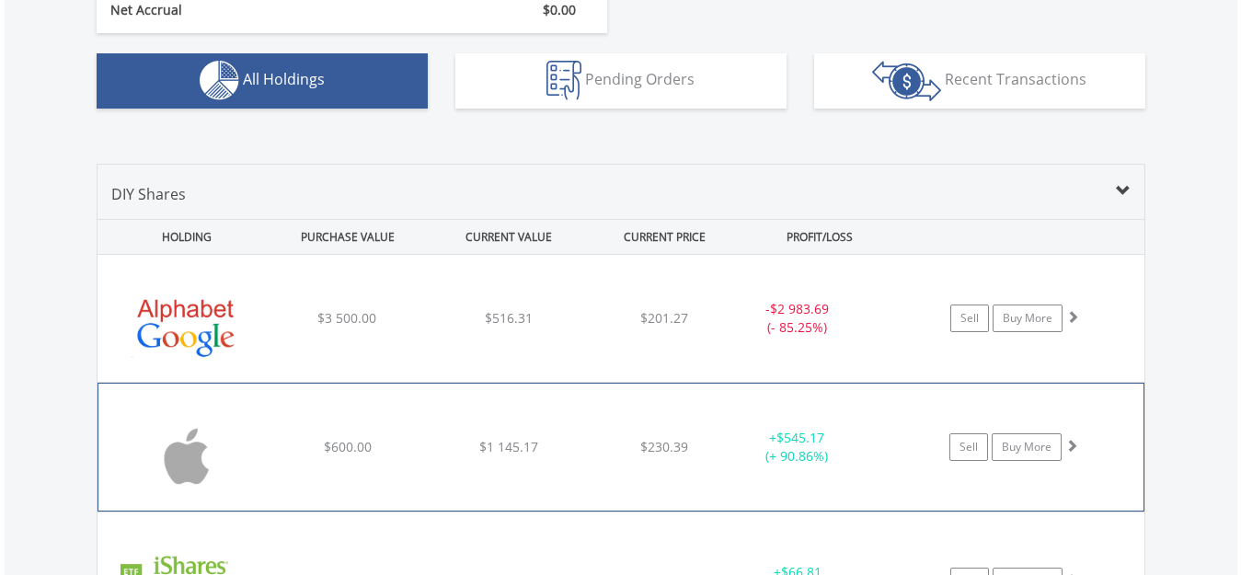
scroll to position [1234, 0]
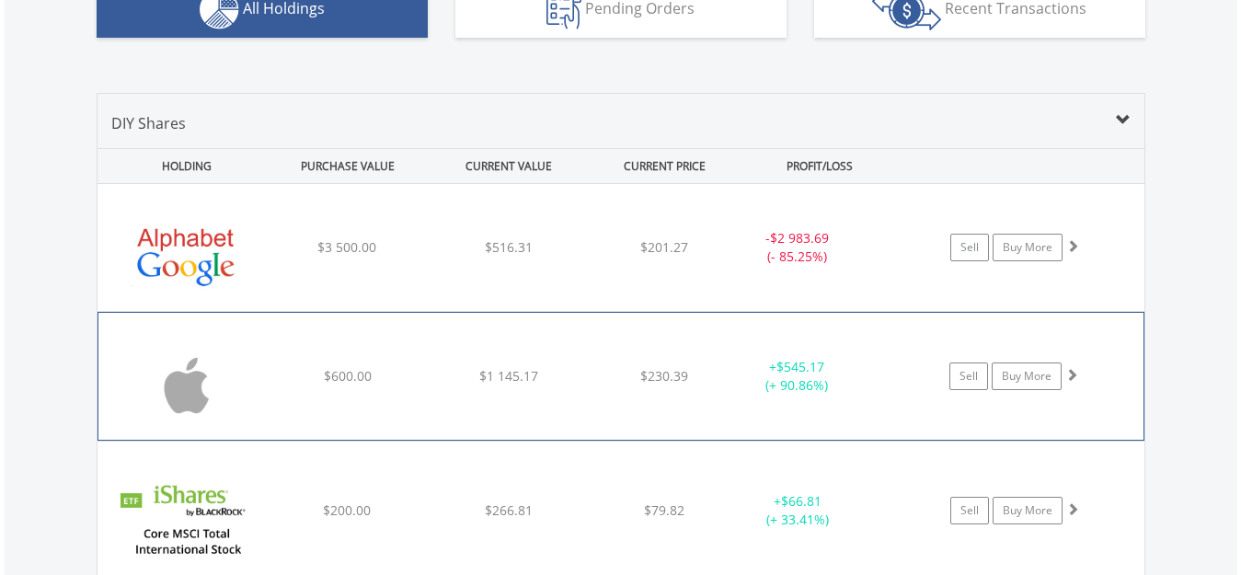
click at [632, 257] on div "$230.39" at bounding box center [664, 247] width 146 height 18
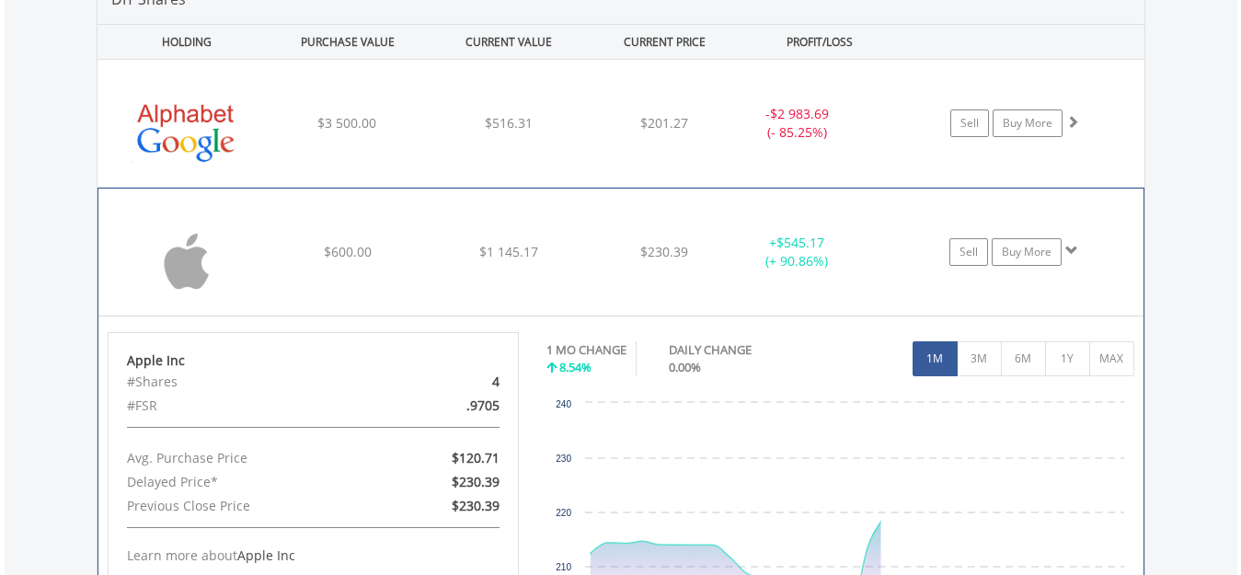
scroll to position [1510, 0]
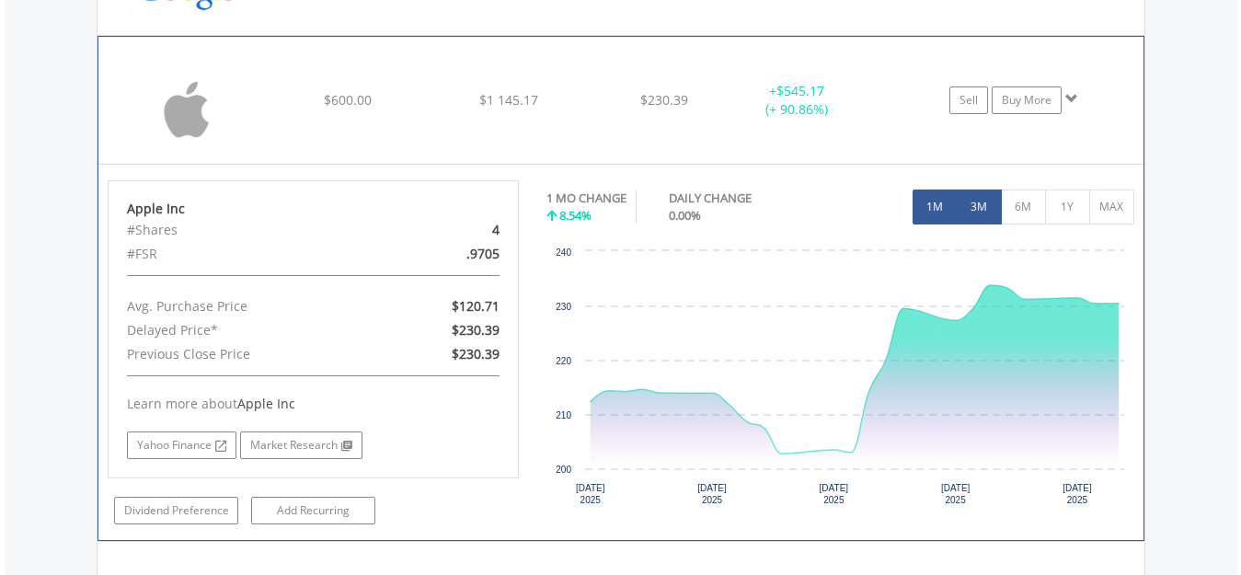
click at [978, 212] on button "3M" at bounding box center [978, 206] width 45 height 35
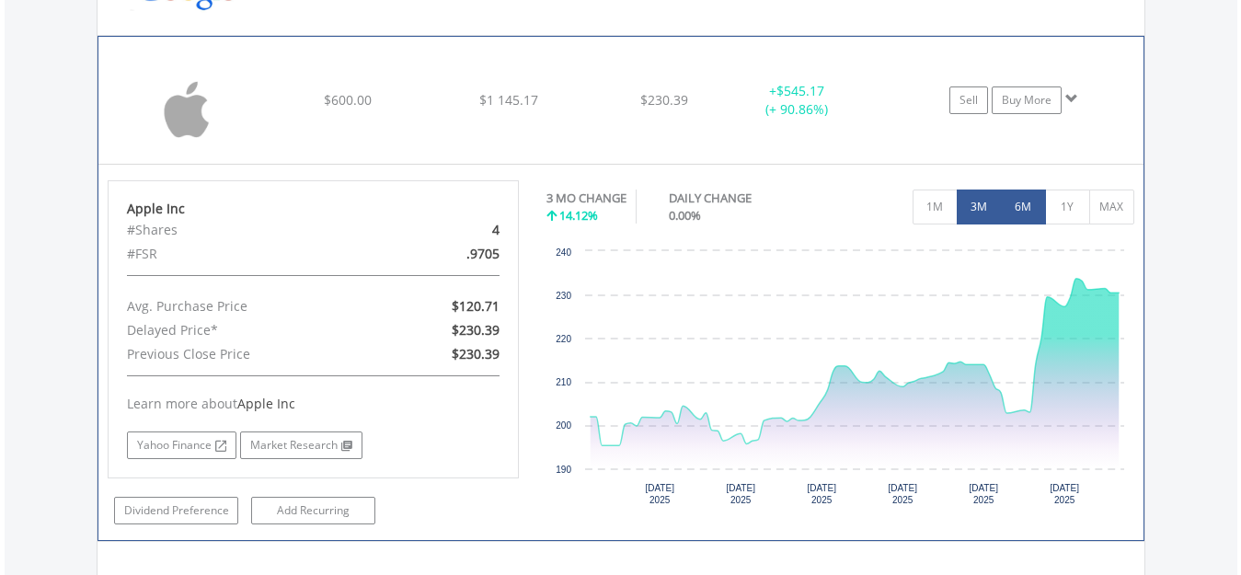
click at [1017, 210] on button "6M" at bounding box center [1023, 206] width 45 height 35
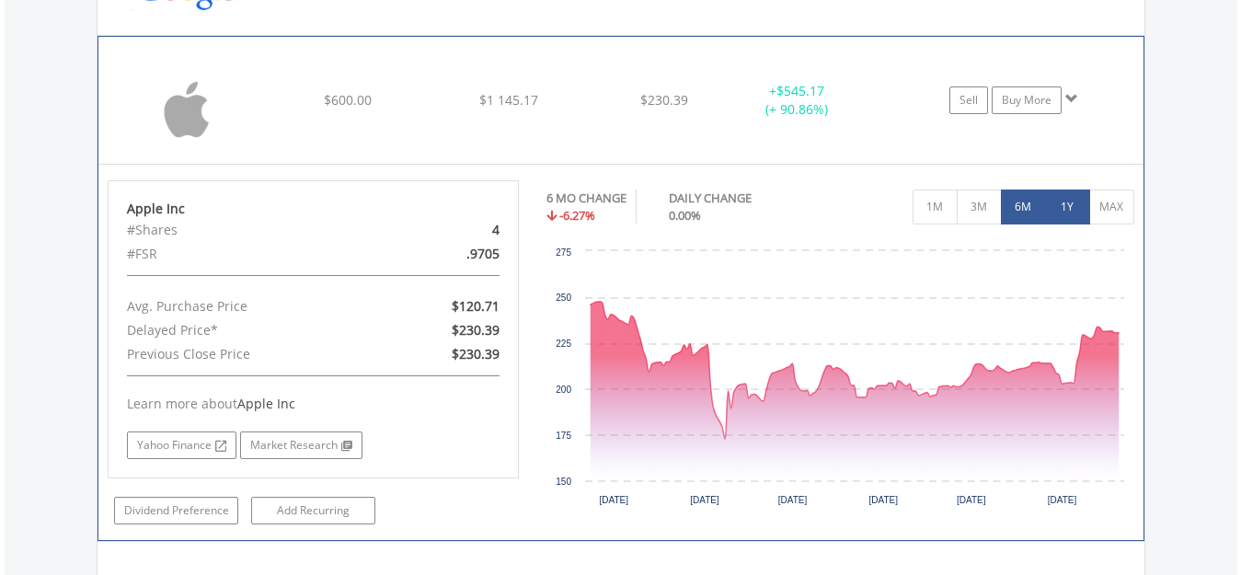
click at [1053, 203] on button "1Y" at bounding box center [1067, 206] width 45 height 35
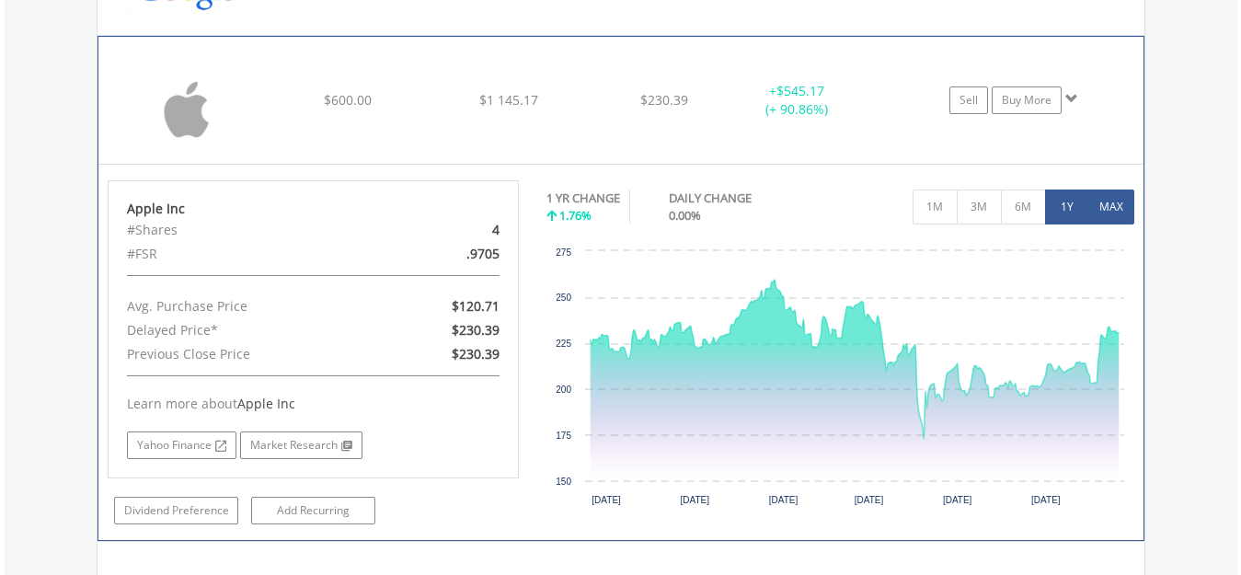
click at [1095, 205] on button "MAX" at bounding box center [1111, 206] width 45 height 35
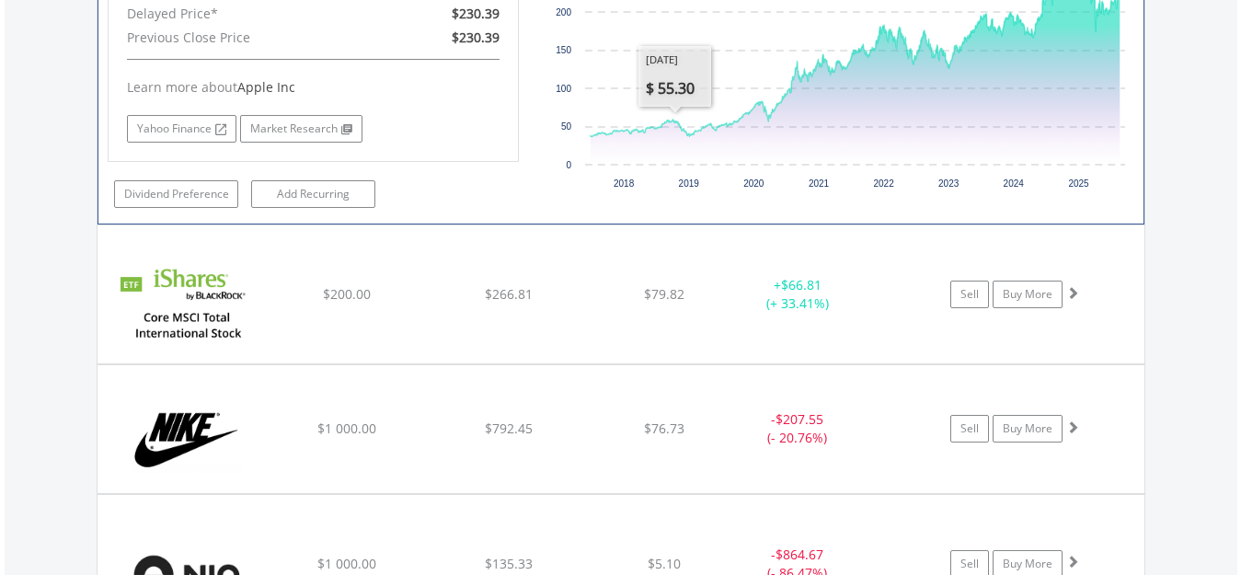
scroll to position [1878, 0]
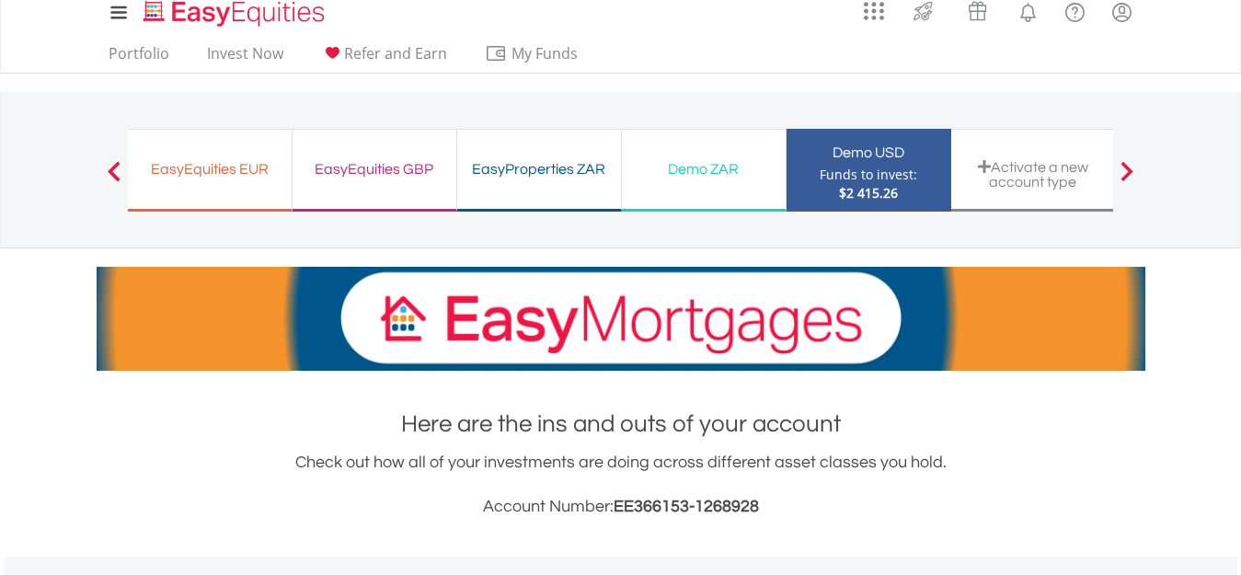
scroll to position [0, 0]
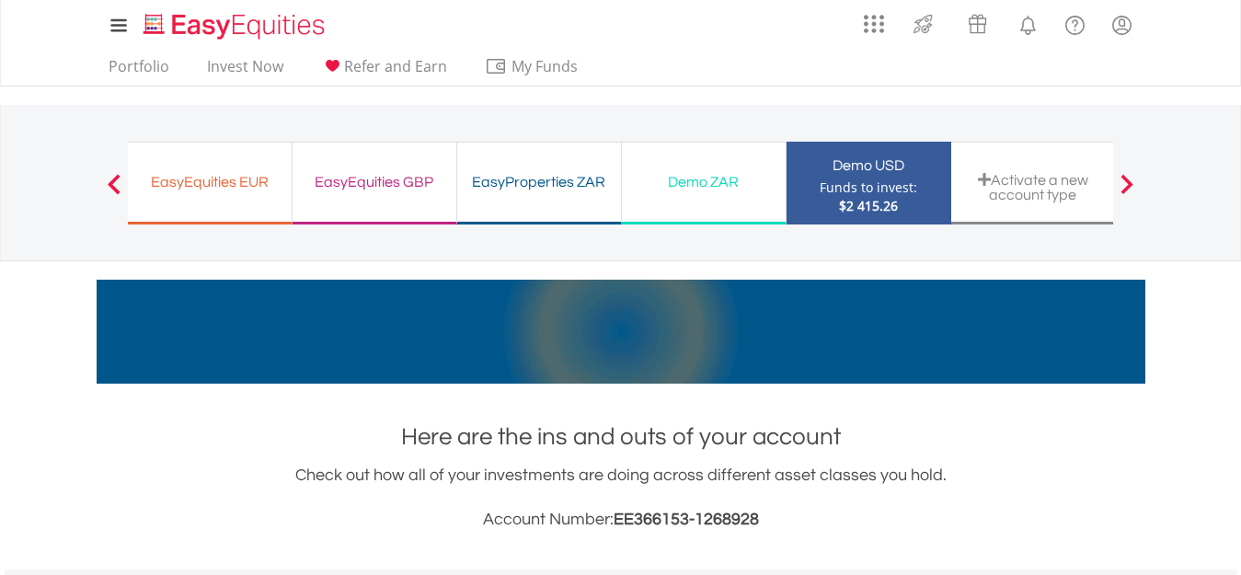
click at [662, 190] on div "Demo ZAR" at bounding box center [704, 182] width 142 height 26
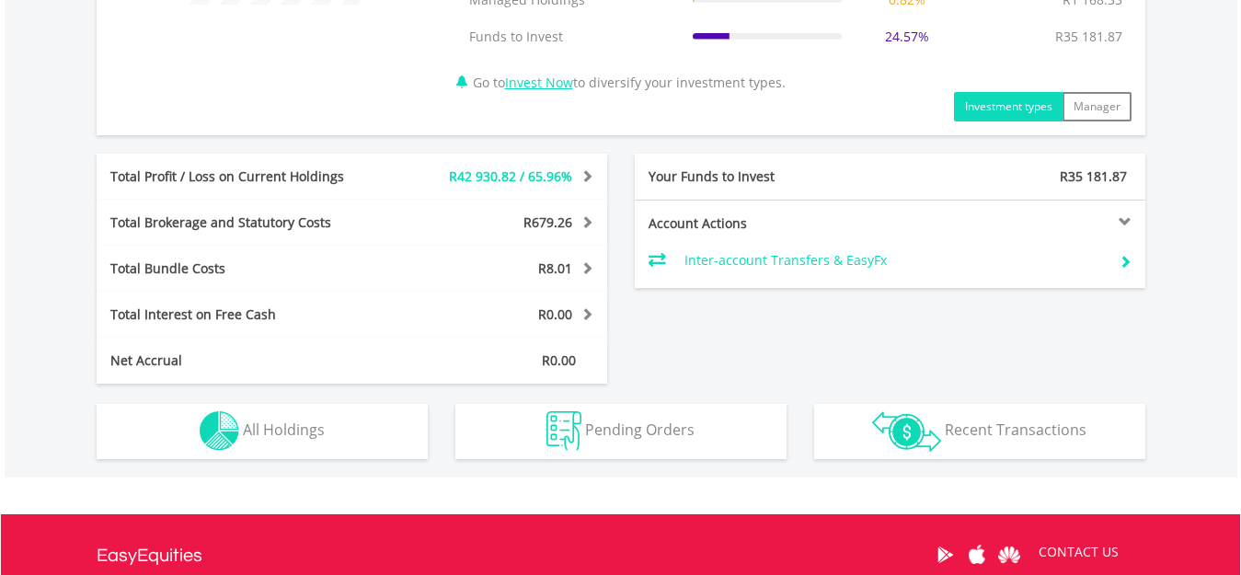
scroll to position [920, 0]
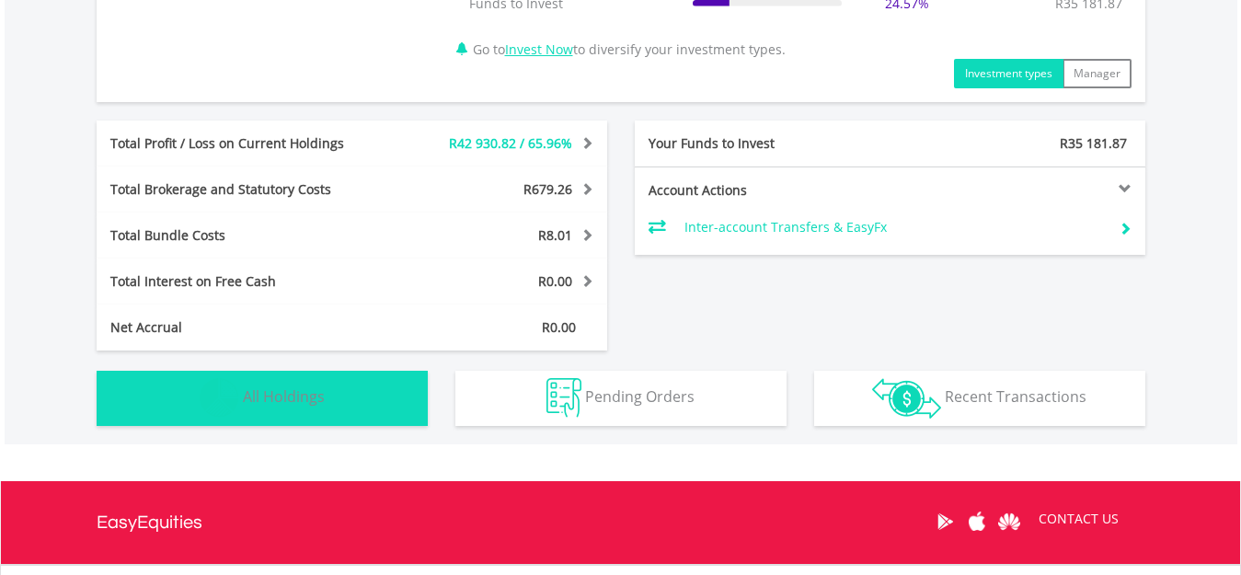
click at [313, 403] on span "All Holdings" at bounding box center [284, 396] width 82 height 20
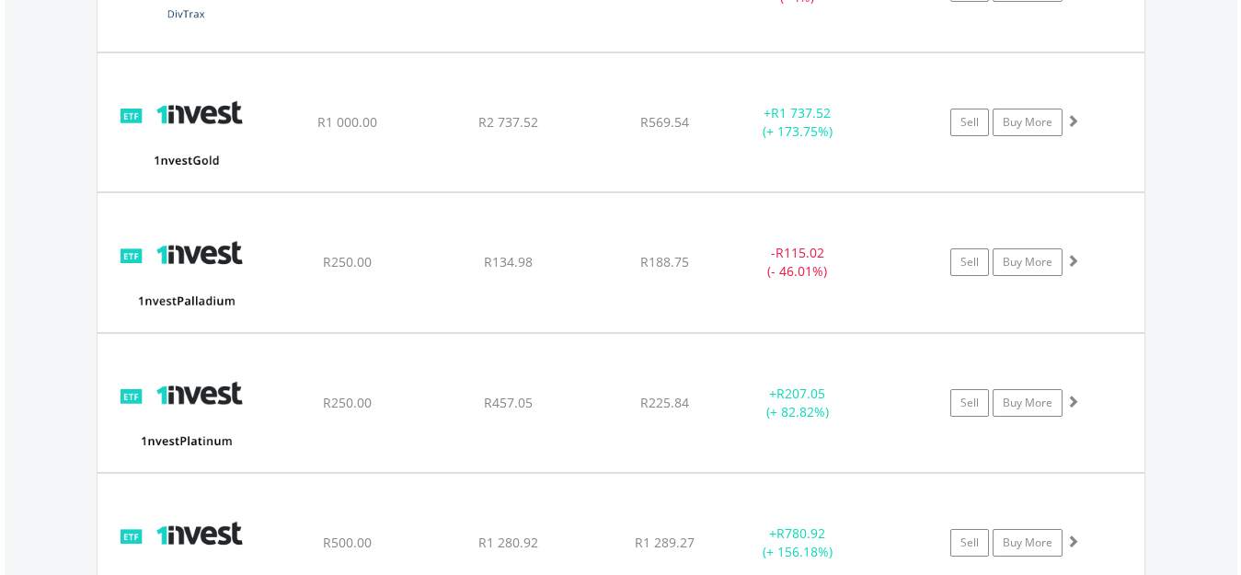
scroll to position [1584, 0]
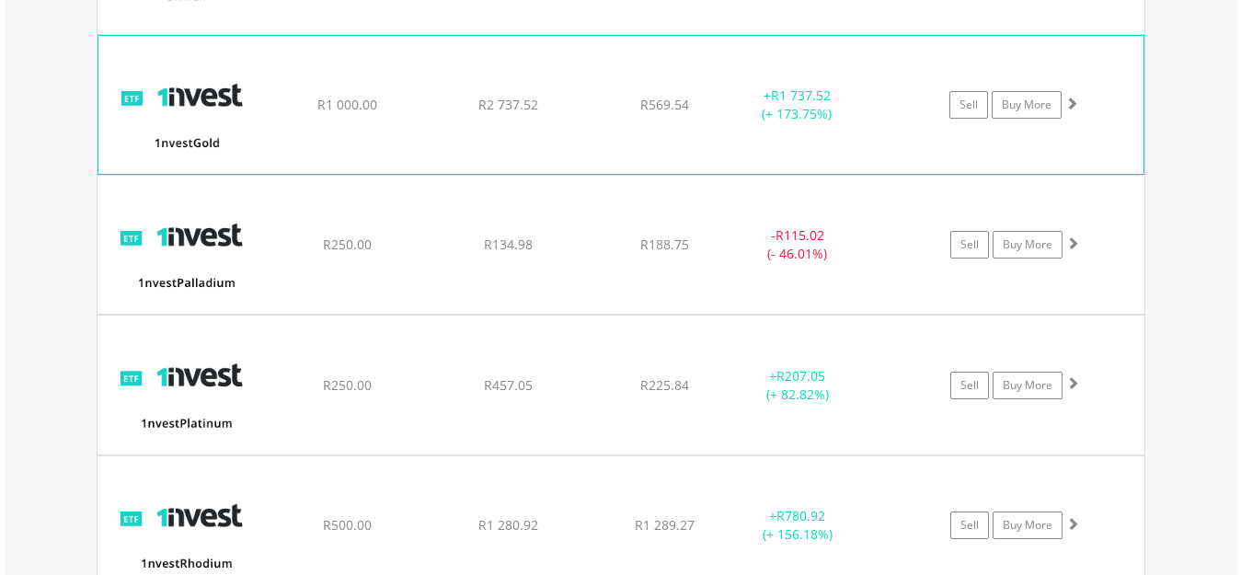
click at [771, 121] on div "+ R1 737.52 (+ 173.75%)" at bounding box center [796, 104] width 138 height 37
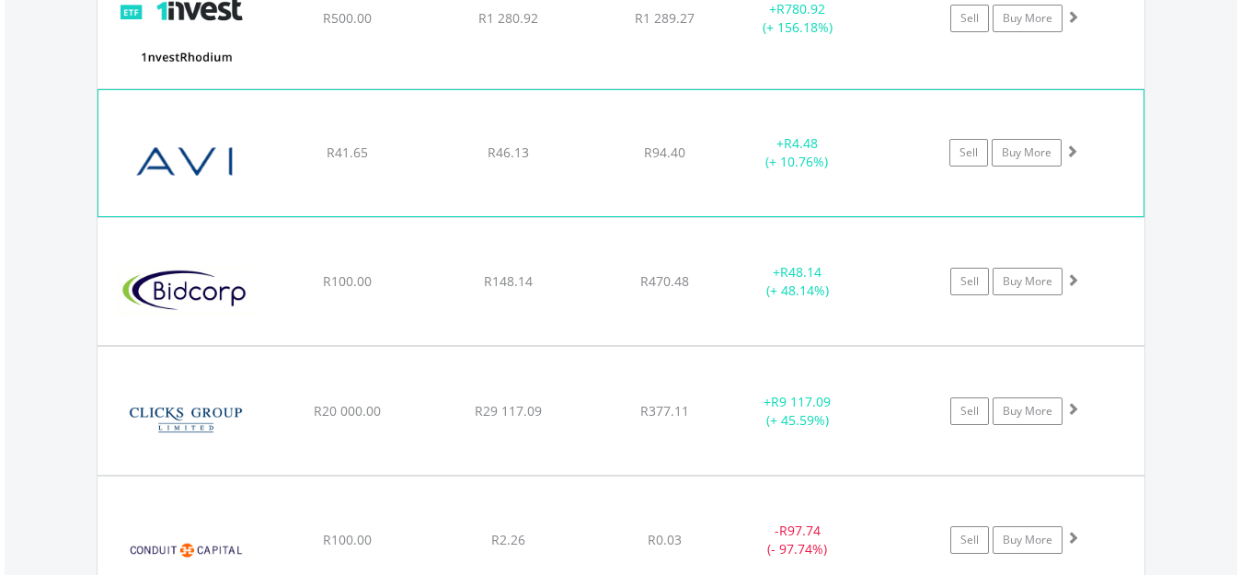
scroll to position [2504, 0]
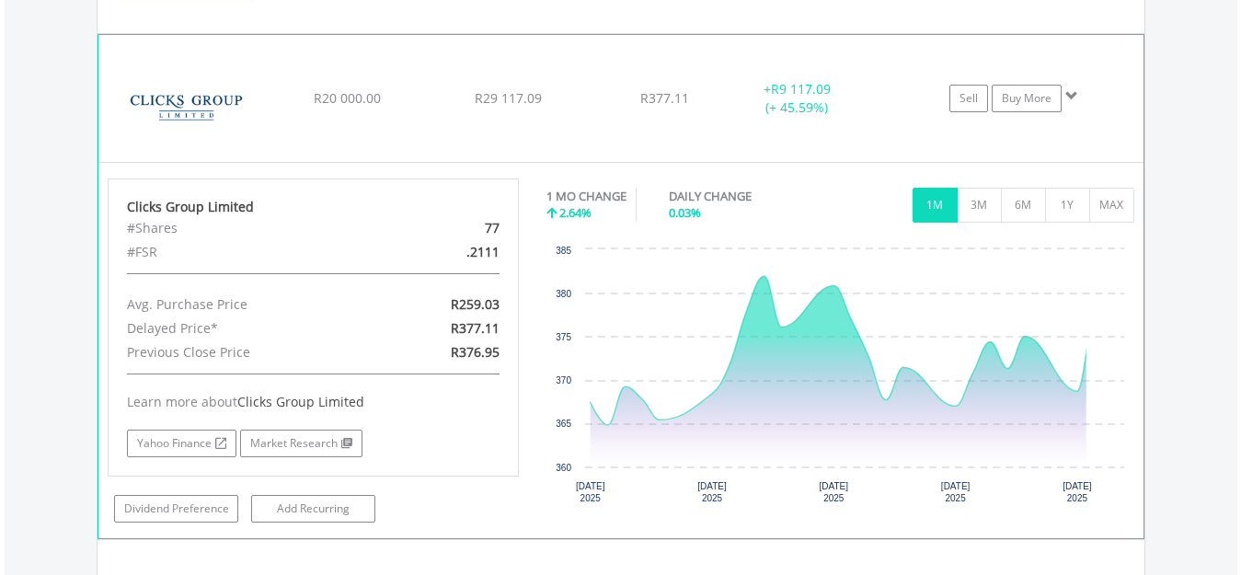
scroll to position [2780, 0]
click at [980, 212] on button "3M" at bounding box center [978, 204] width 45 height 35
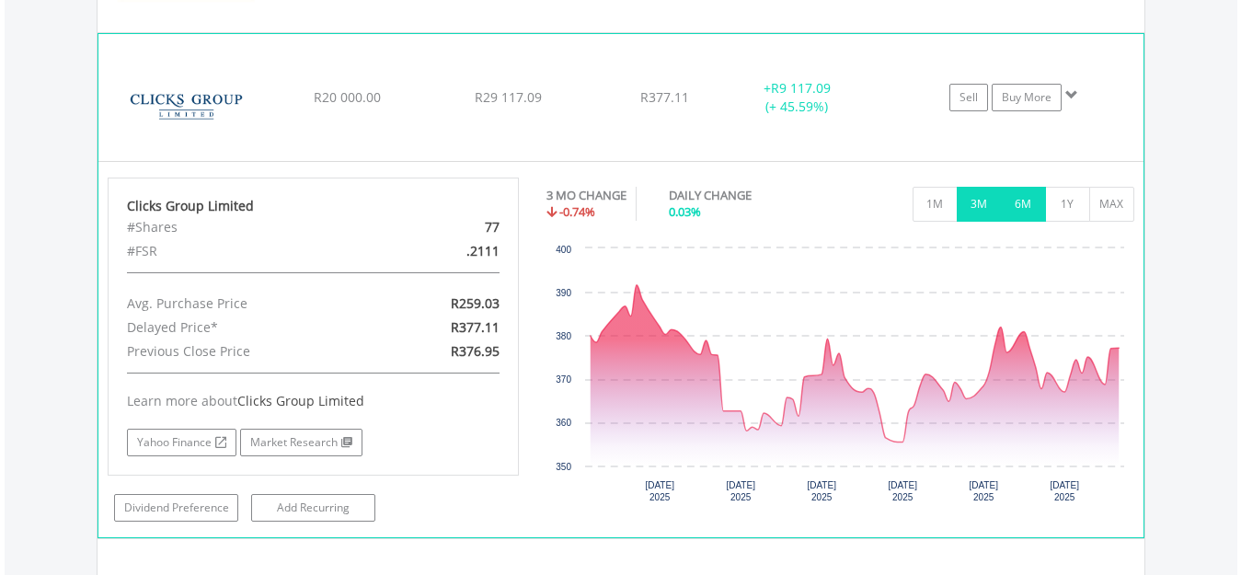
click at [1022, 202] on button "6M" at bounding box center [1023, 204] width 45 height 35
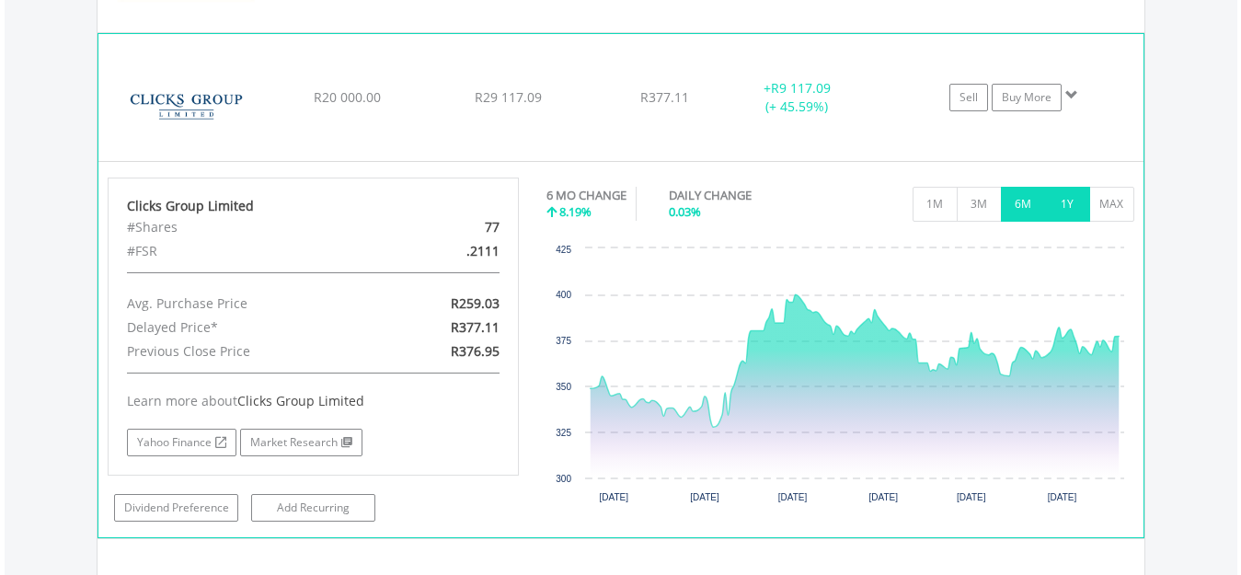
click at [1064, 205] on button "1Y" at bounding box center [1067, 204] width 45 height 35
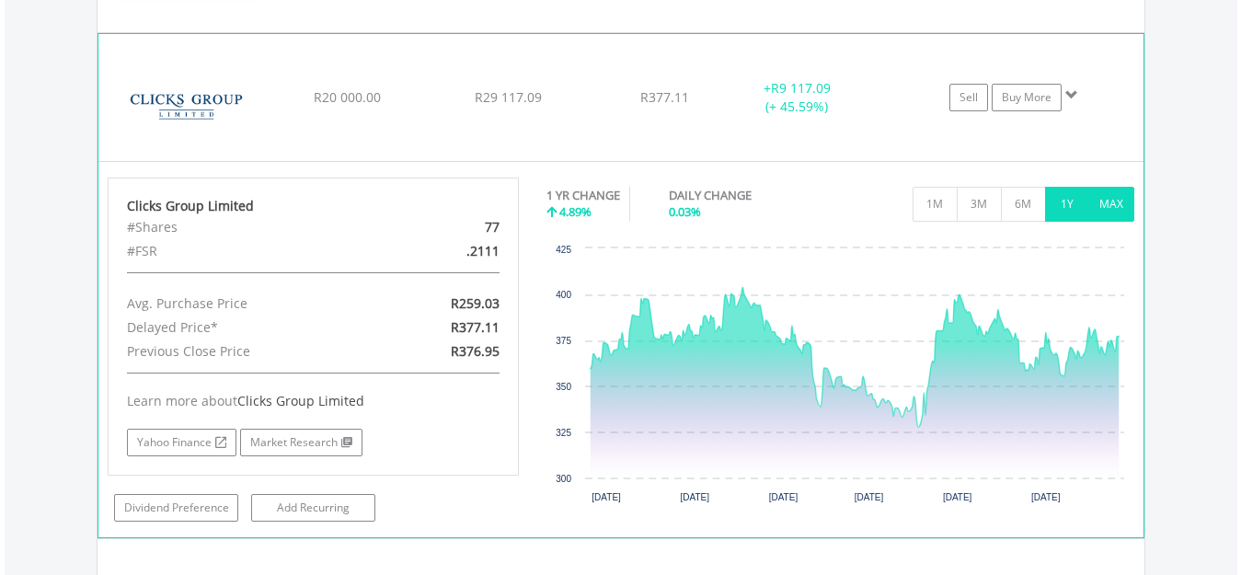
click at [1103, 205] on button "MAX" at bounding box center [1111, 204] width 45 height 35
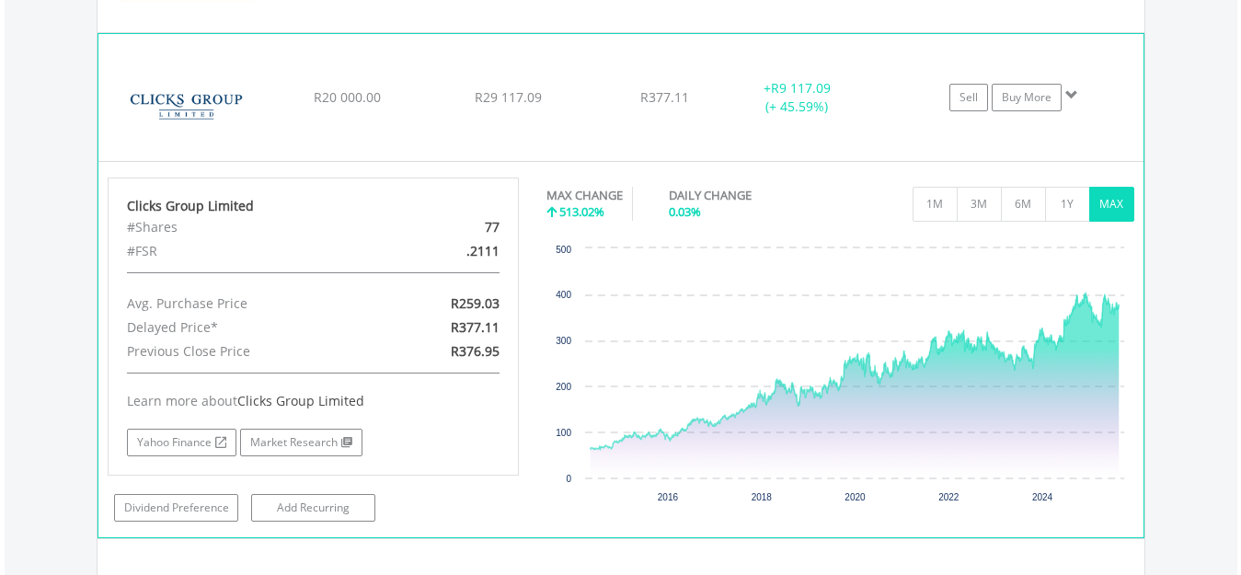
click at [1101, 203] on button "MAX" at bounding box center [1111, 204] width 45 height 35
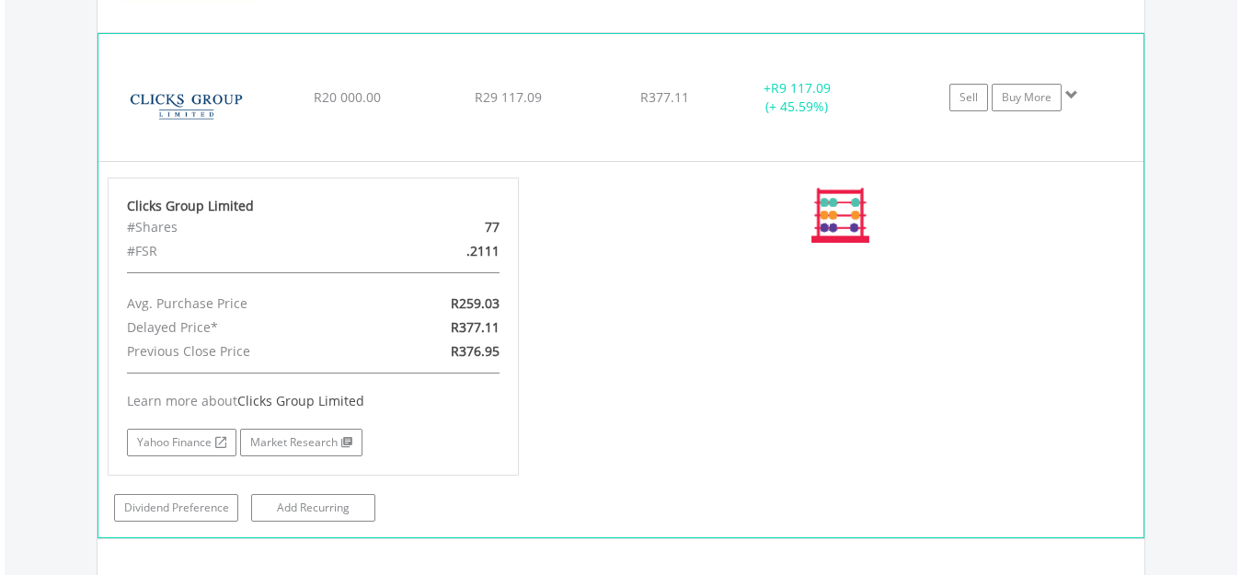
click at [1101, 203] on div "No chart available. MAX CHANGE 513.02% DAILY CHANGE 0.03% 1M 3M 6M 1Y MAX Chart…" at bounding box center [840, 216] width 588 height 76
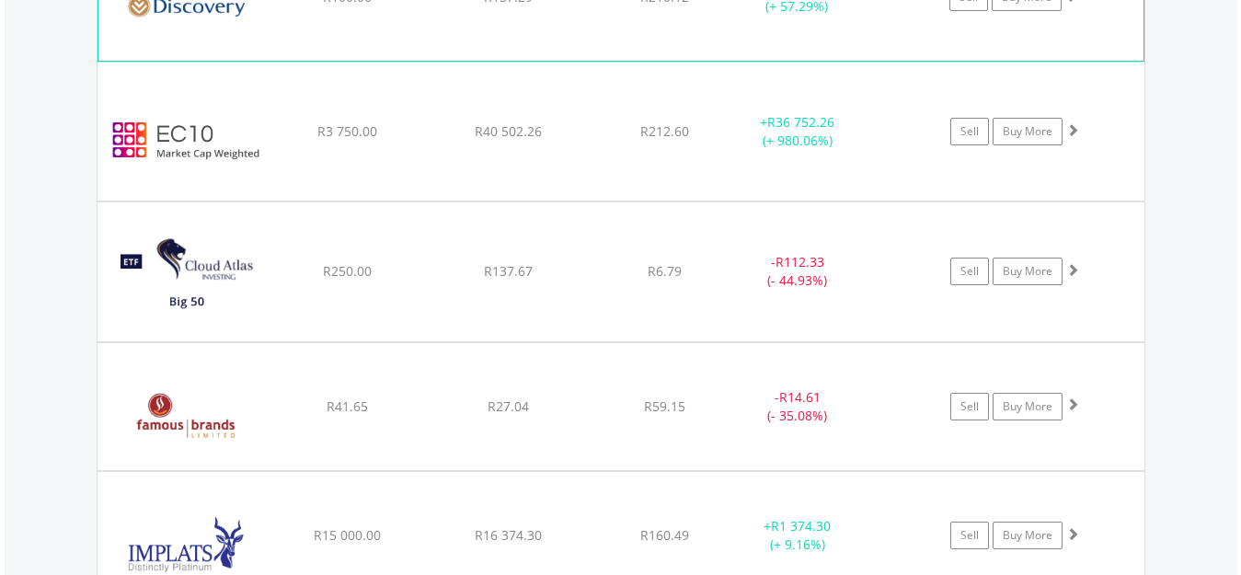
scroll to position [3516, 0]
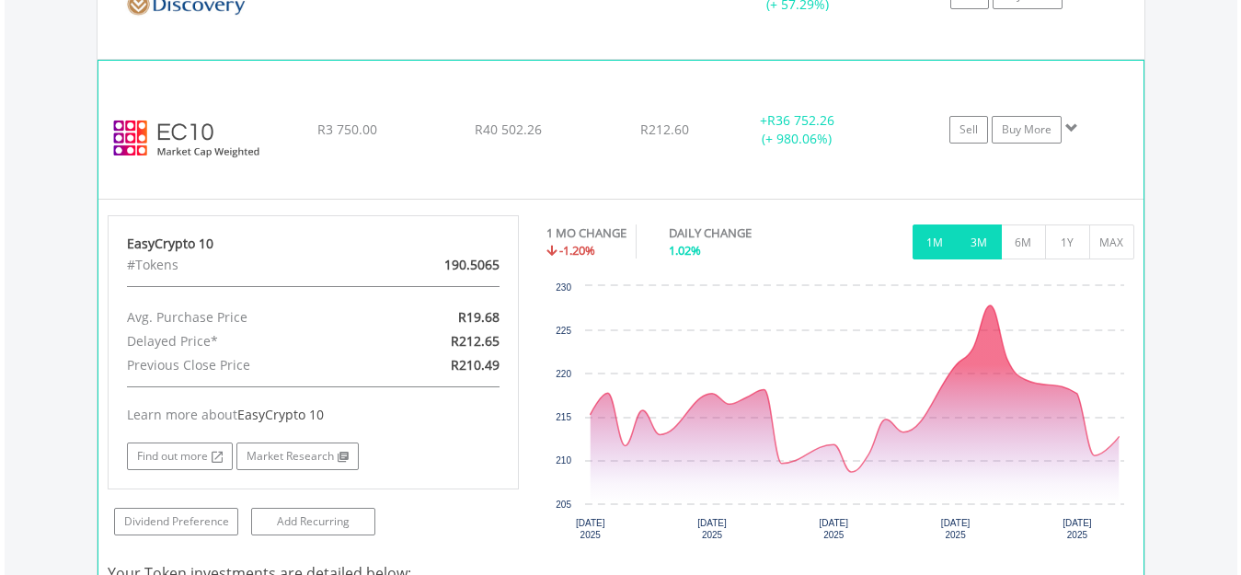
click at [983, 239] on button "3M" at bounding box center [978, 241] width 45 height 35
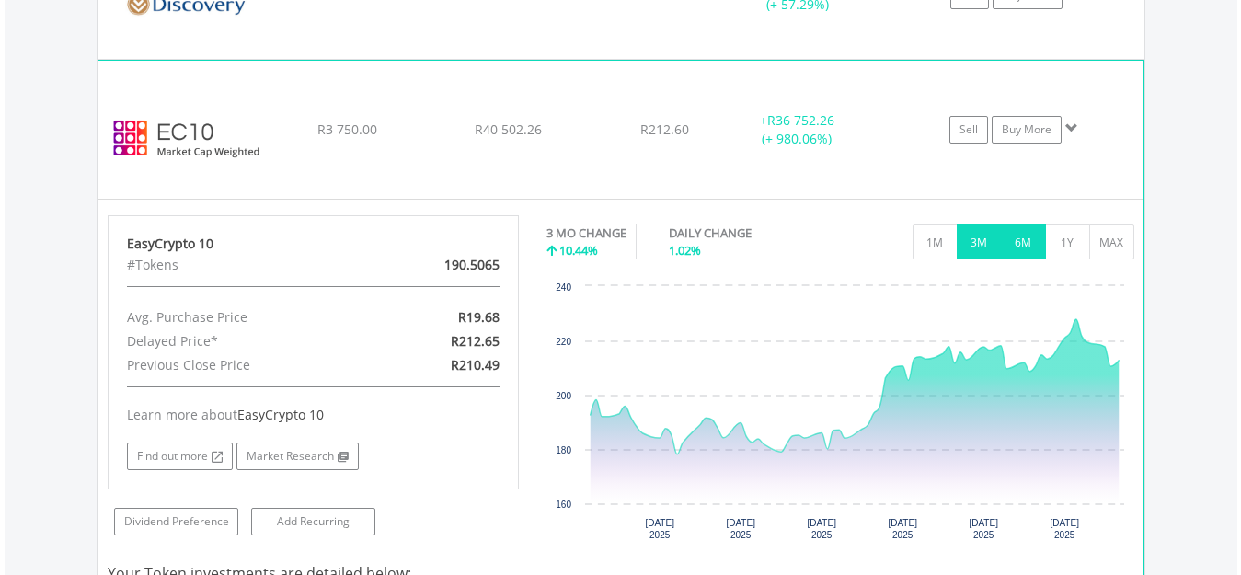
click at [1030, 247] on button "6M" at bounding box center [1023, 241] width 45 height 35
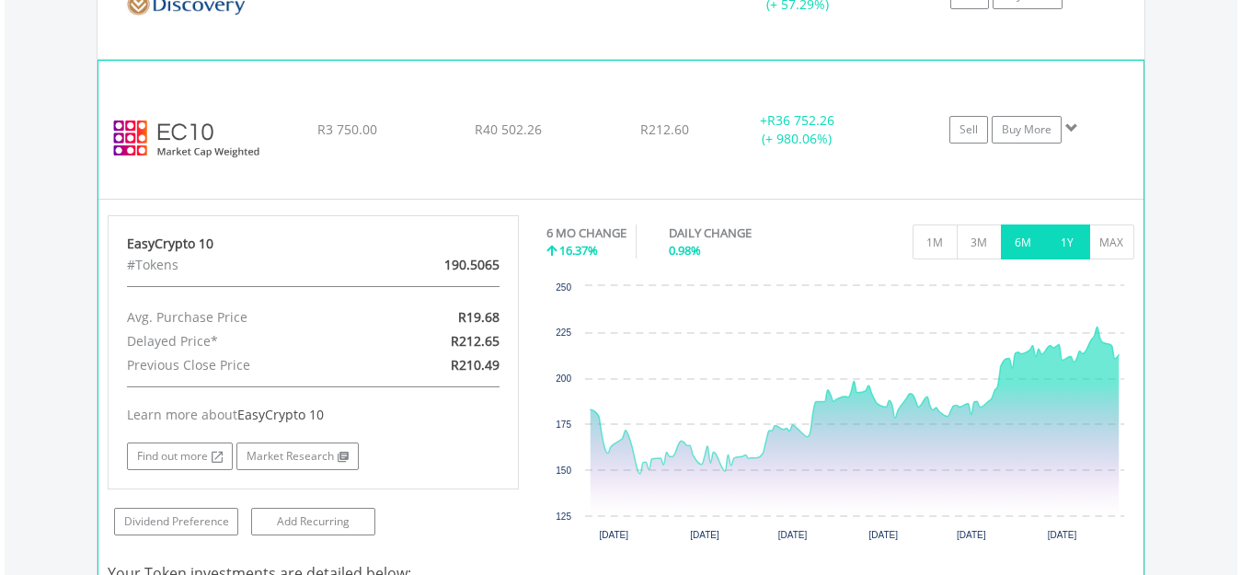
click at [1080, 247] on button "1Y" at bounding box center [1067, 241] width 45 height 35
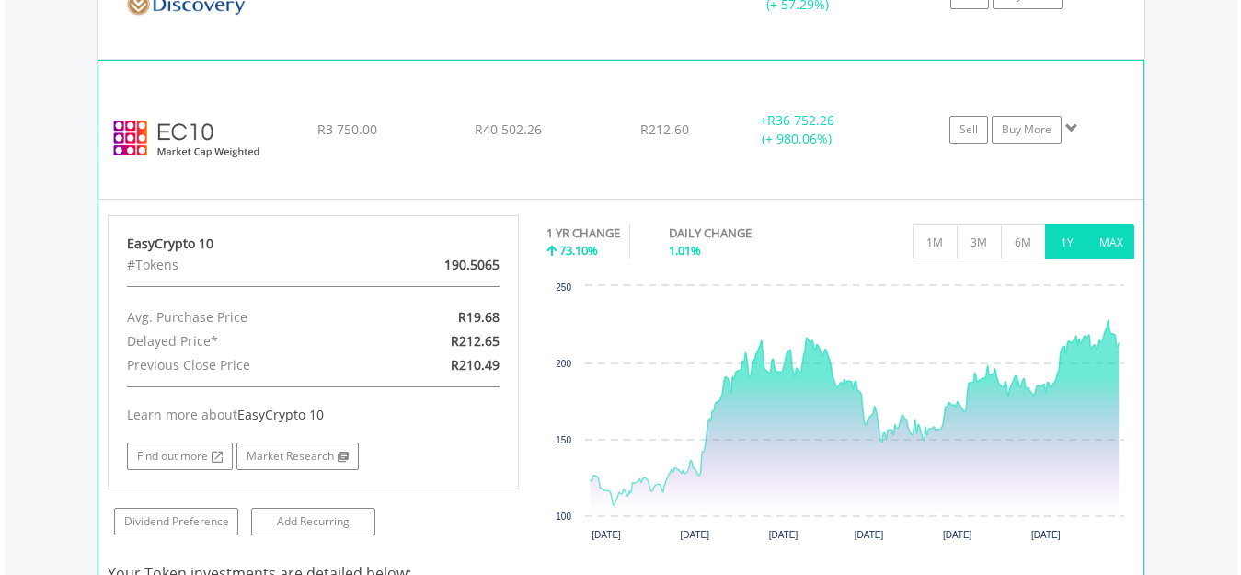
click at [1103, 241] on button "MAX" at bounding box center [1111, 241] width 45 height 35
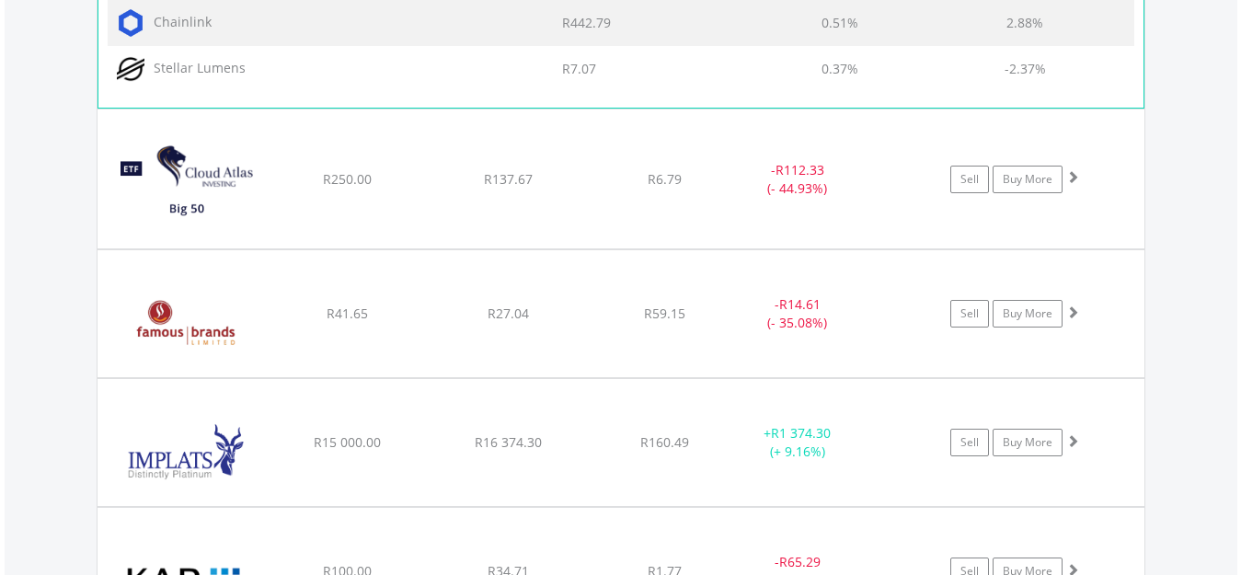
scroll to position [4621, 0]
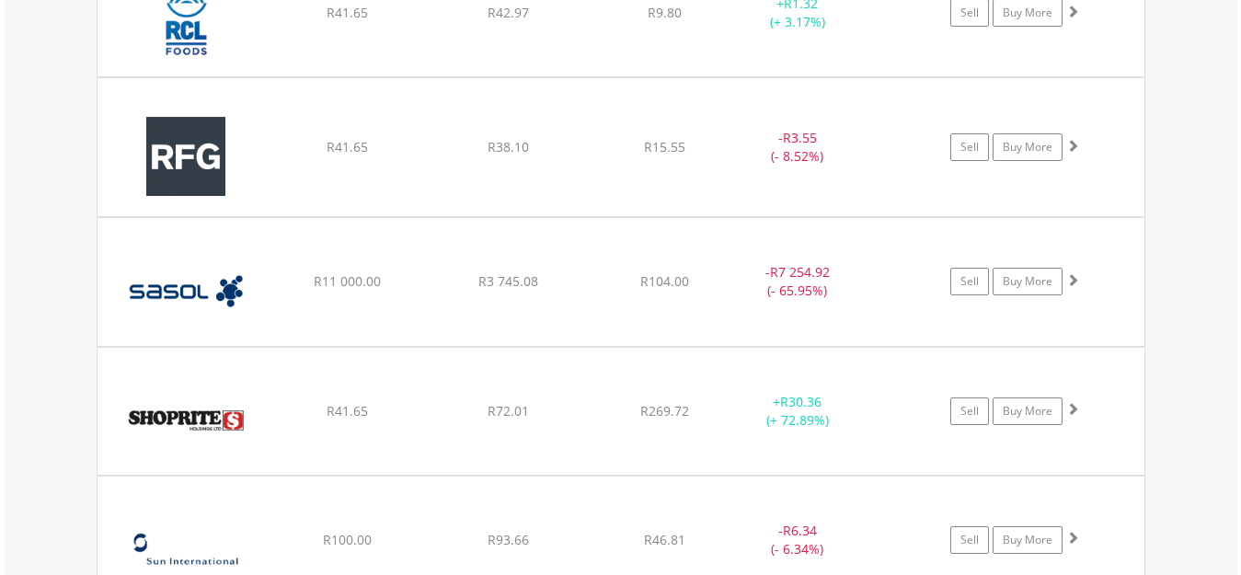
scroll to position [6276, 0]
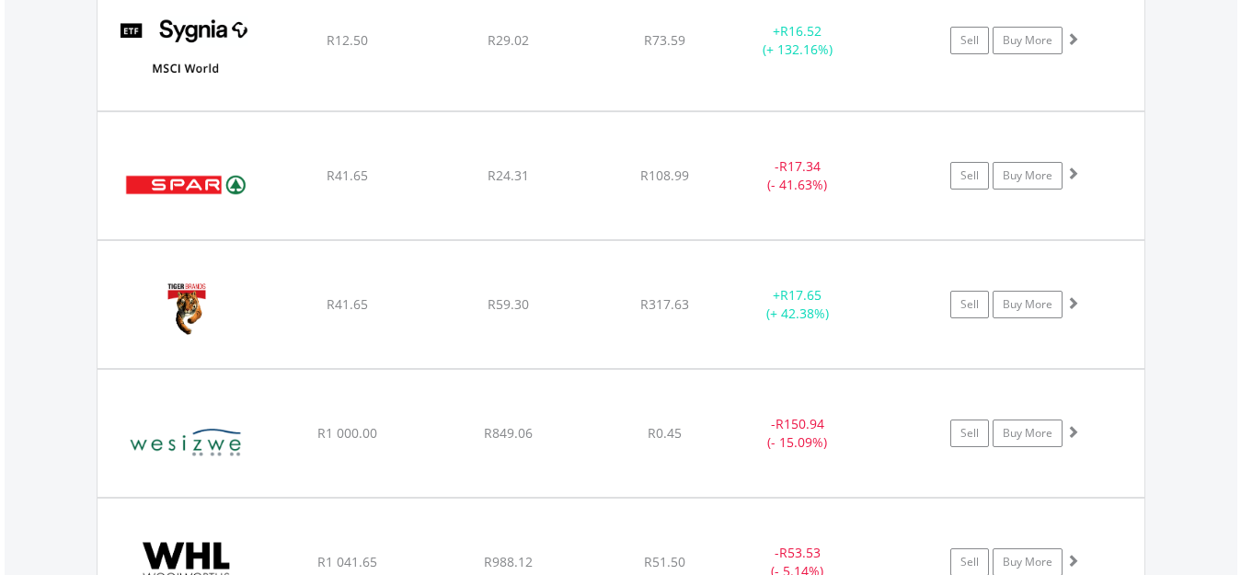
scroll to position [7104, 0]
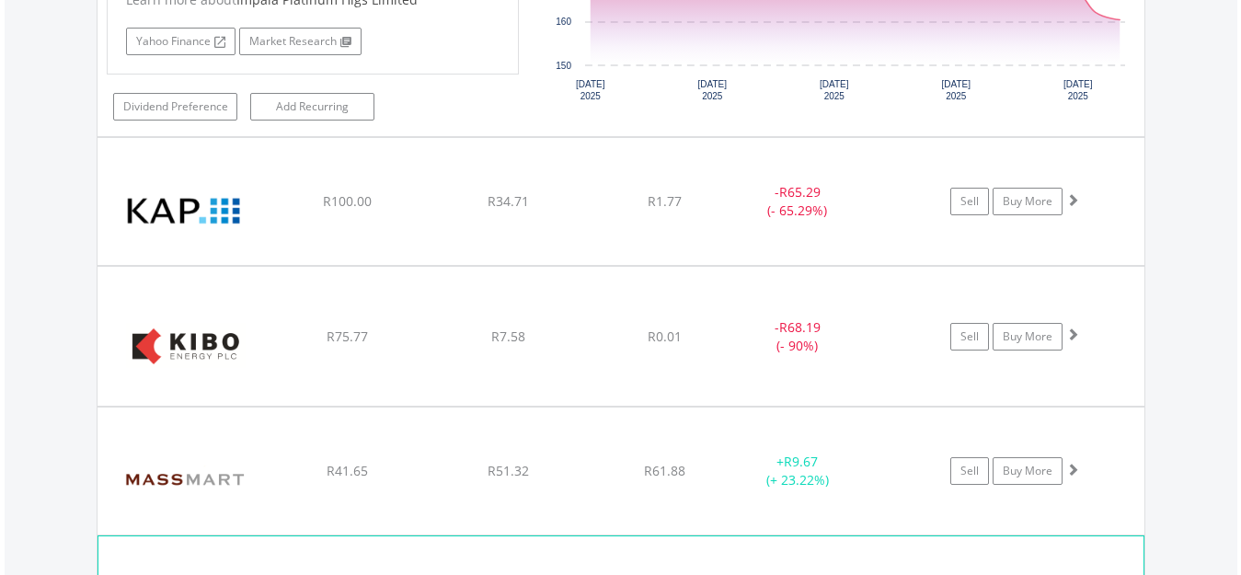
scroll to position [5224, 0]
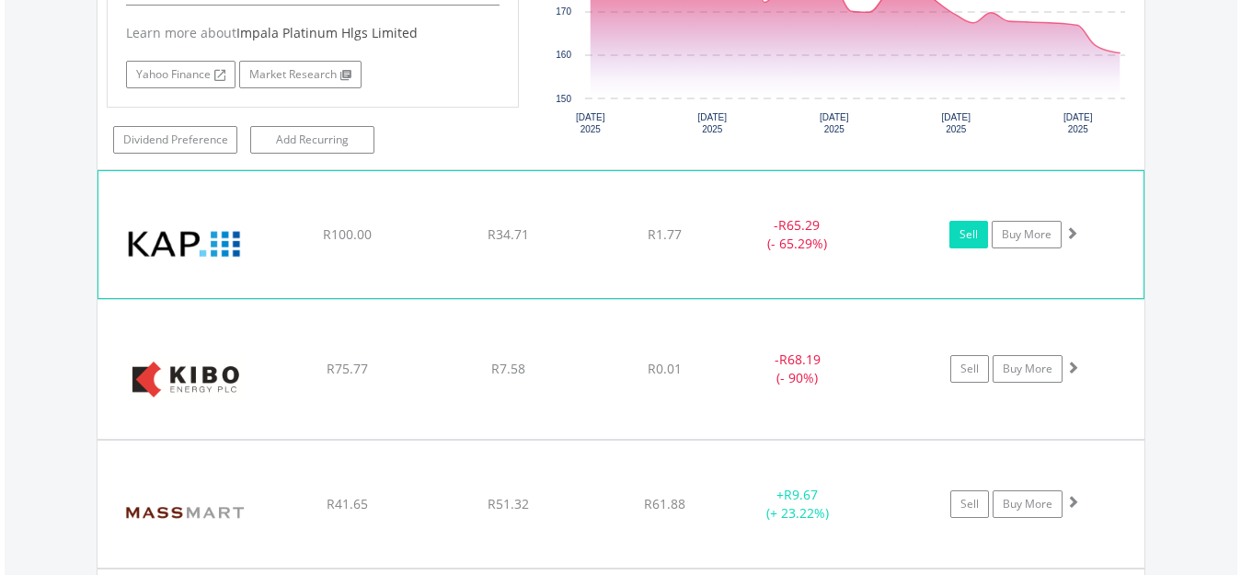
click at [956, 235] on link "Sell" at bounding box center [968, 235] width 39 height 28
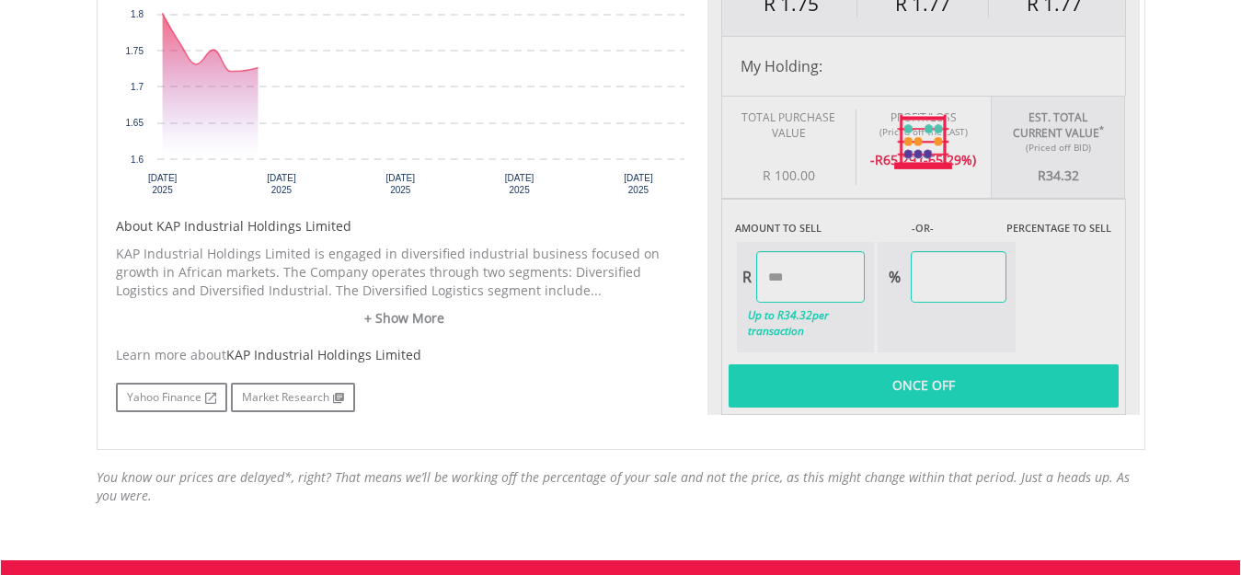
scroll to position [736, 0]
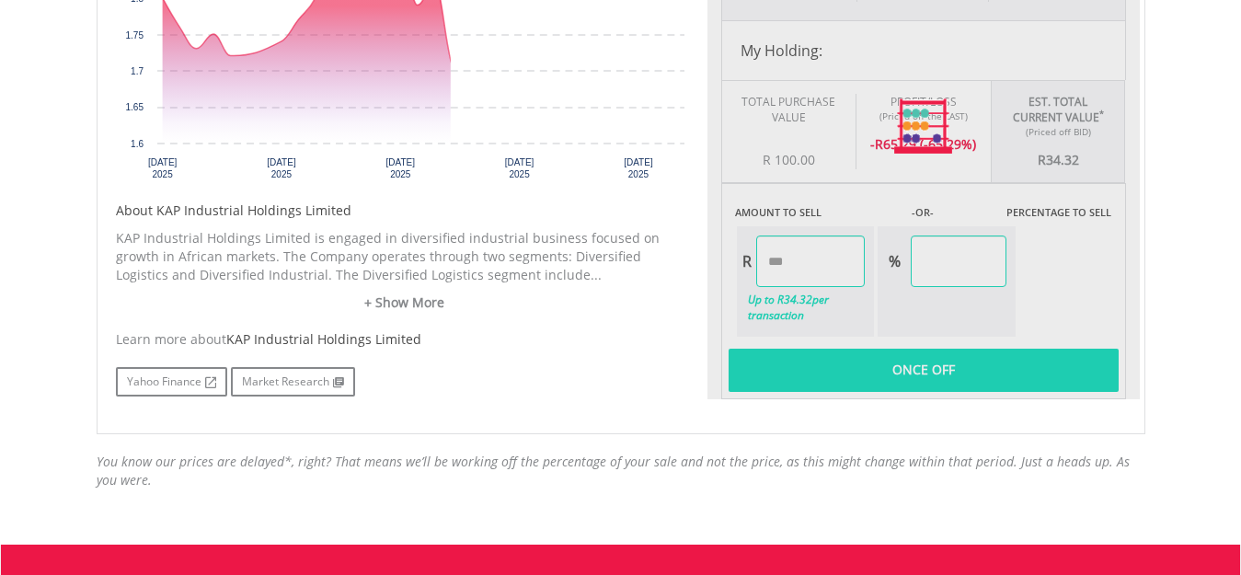
type input "*****"
type input "******"
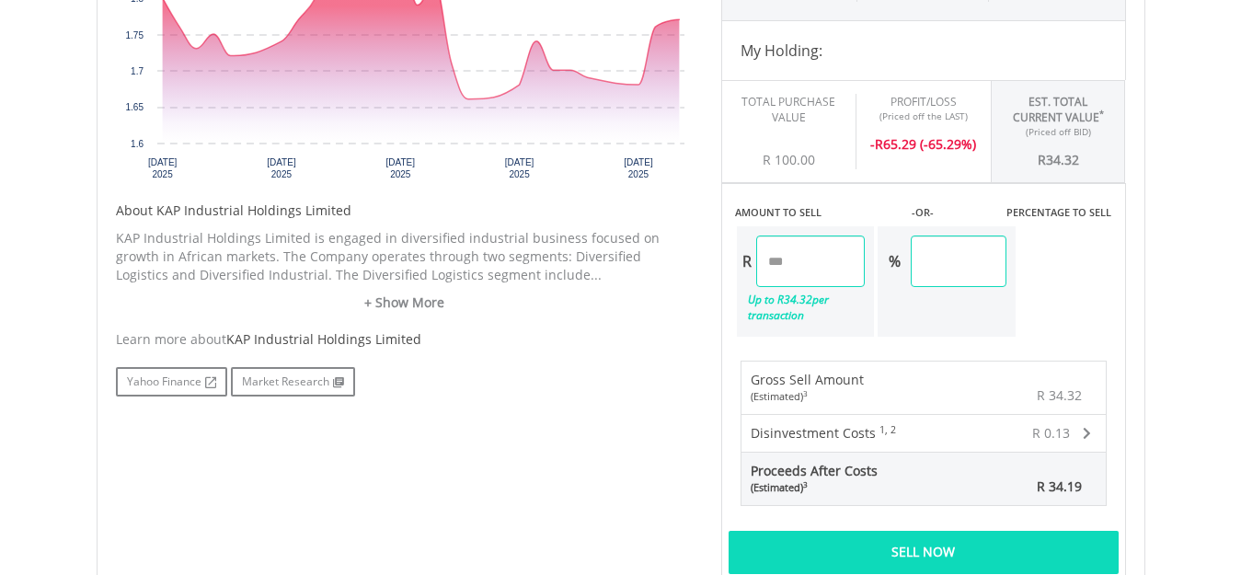
click at [916, 556] on div "Sell Now" at bounding box center [923, 552] width 390 height 42
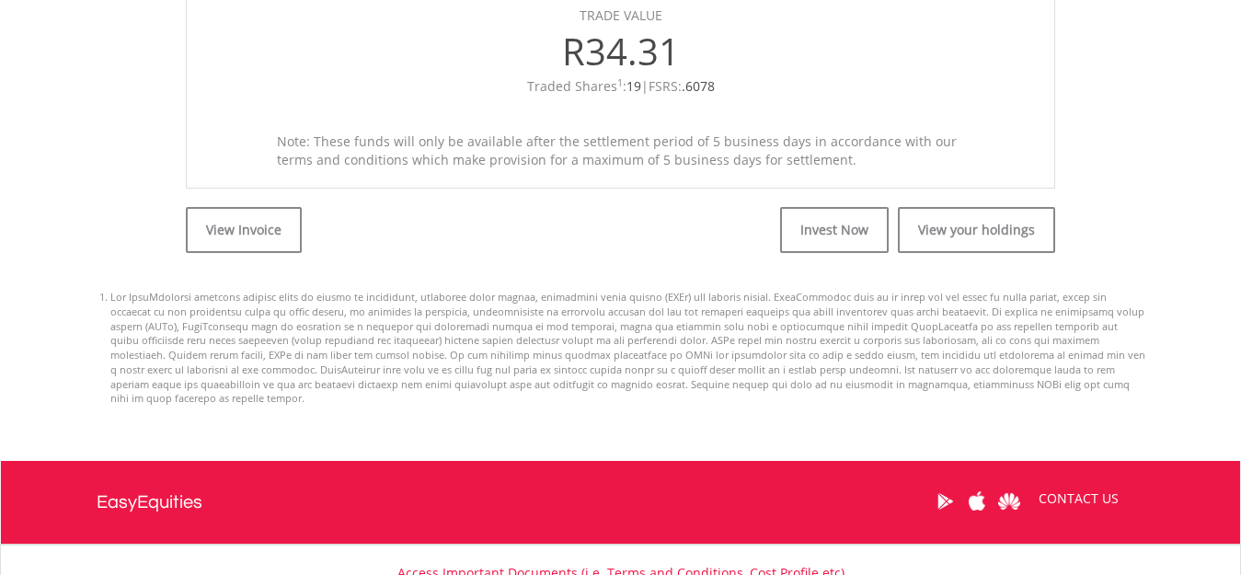
scroll to position [736, 0]
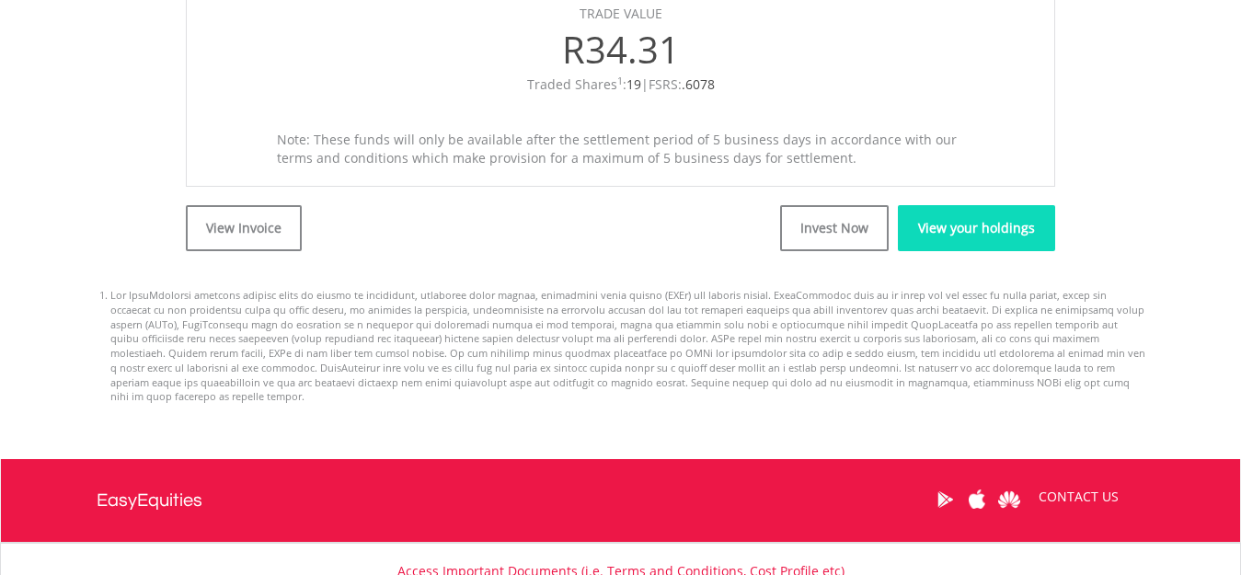
click at [954, 227] on link "View your holdings" at bounding box center [976, 228] width 157 height 46
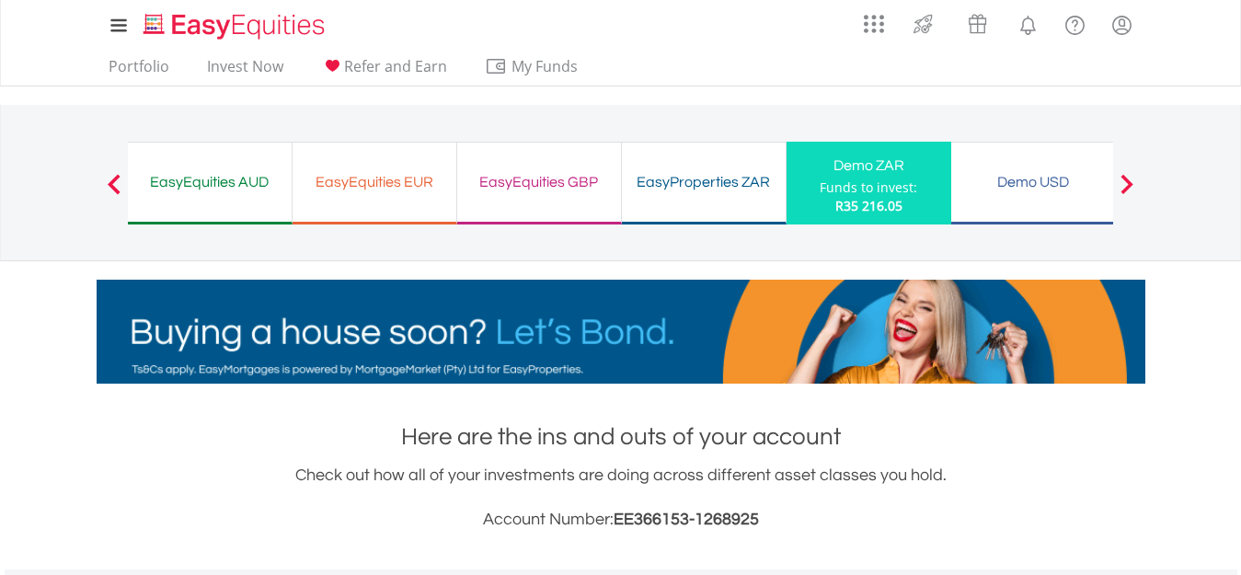
scroll to position [177, 349]
click at [836, 216] on div "Demo ZAR Funds to invest: R35 216.05" at bounding box center [868, 183] width 165 height 83
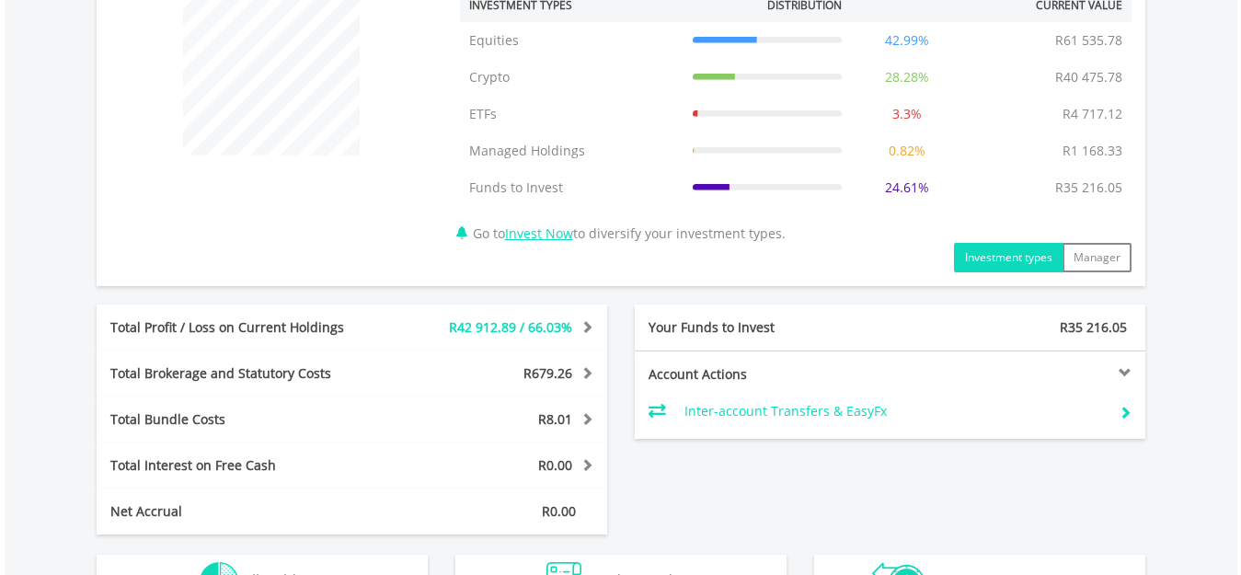
scroll to position [644, 0]
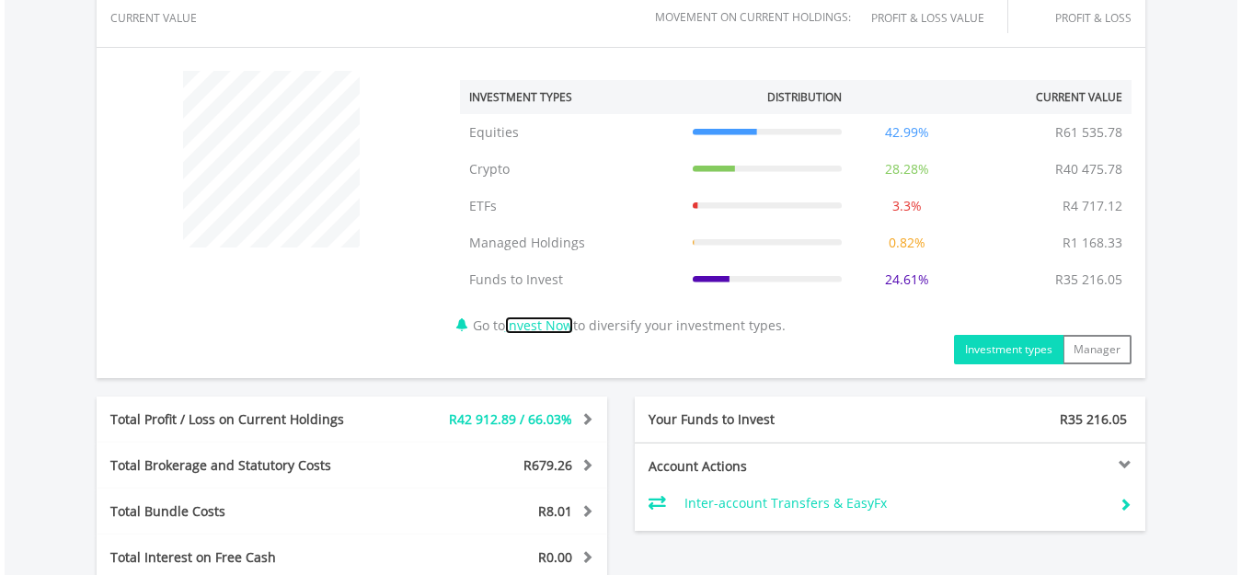
click at [538, 325] on link "Invest Now" at bounding box center [539, 324] width 68 height 17
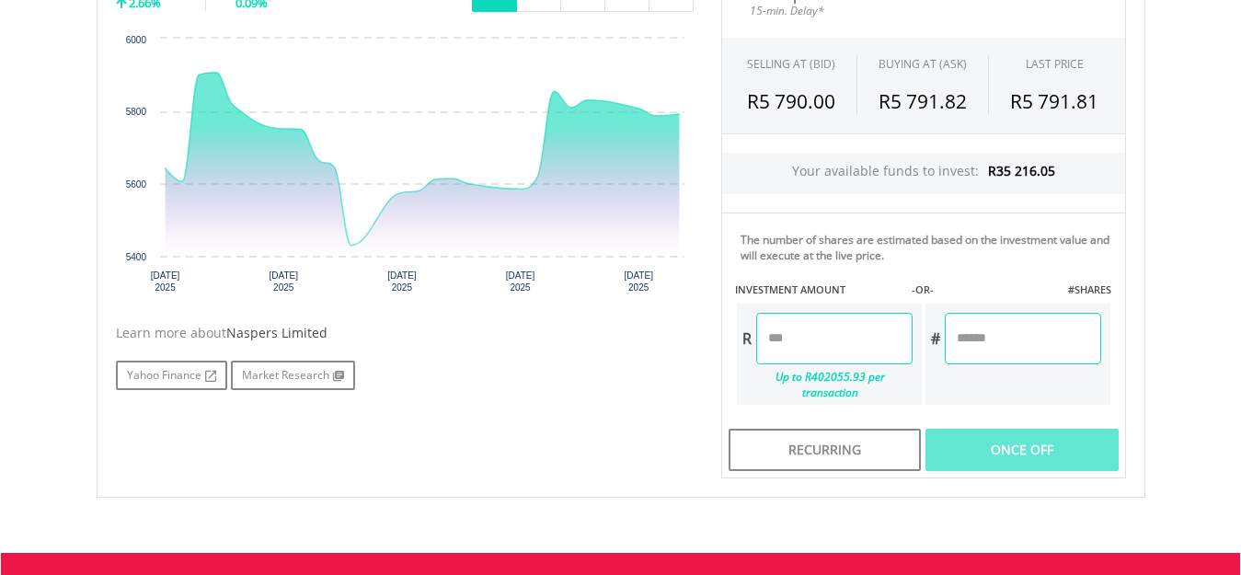
scroll to position [644, 0]
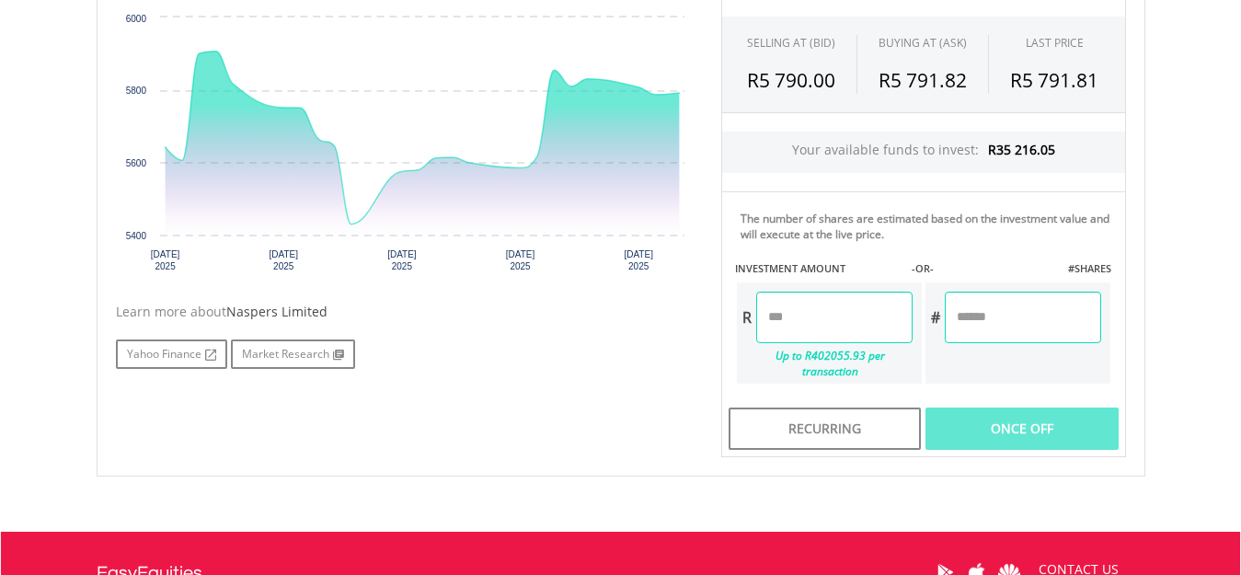
click at [801, 320] on input "number" at bounding box center [834, 318] width 156 height 52
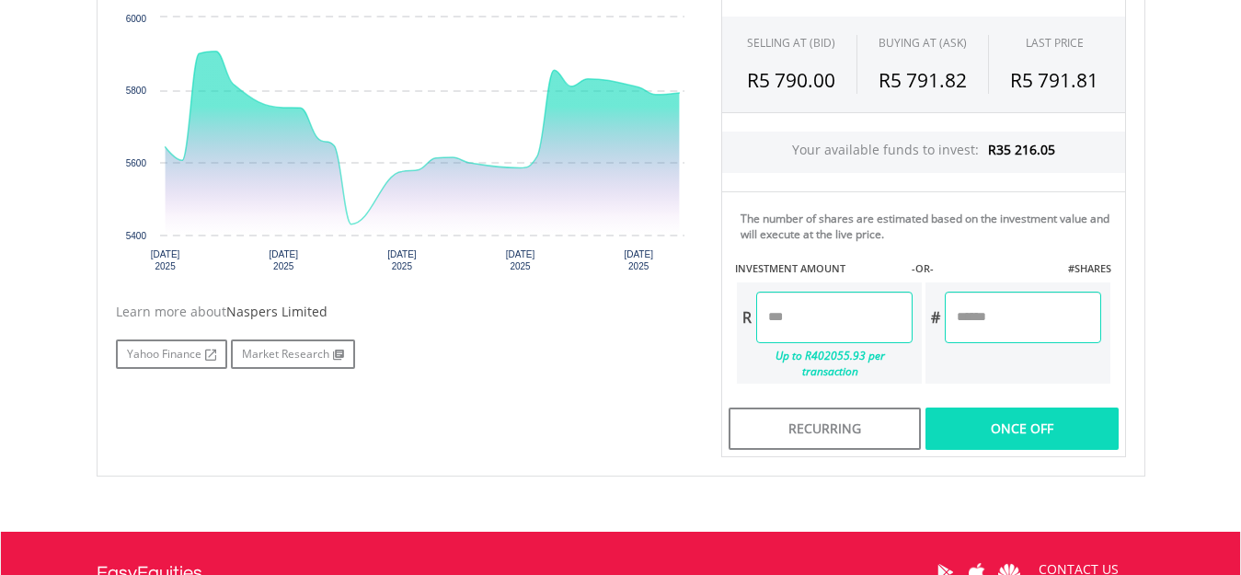
click at [1042, 418] on div "Last Updated Price: 15-min. Delay* SELLING AT (BID) BUYING AT (ASK) LAST PRICE …" at bounding box center [923, 202] width 432 height 510
type input "********"
type input "******"
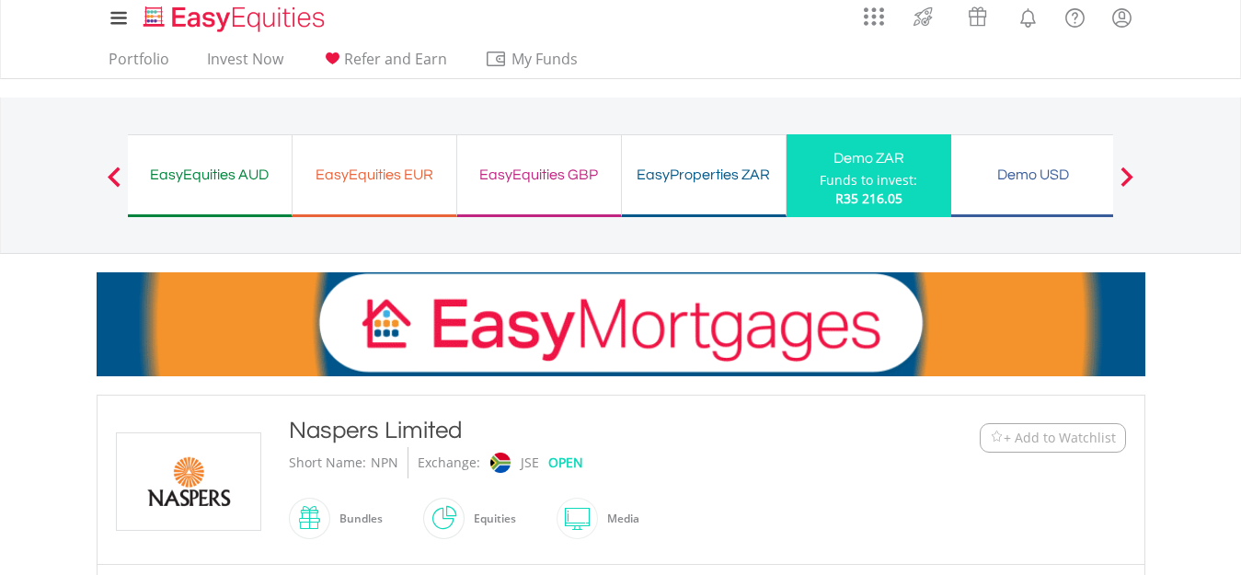
scroll to position [0, 0]
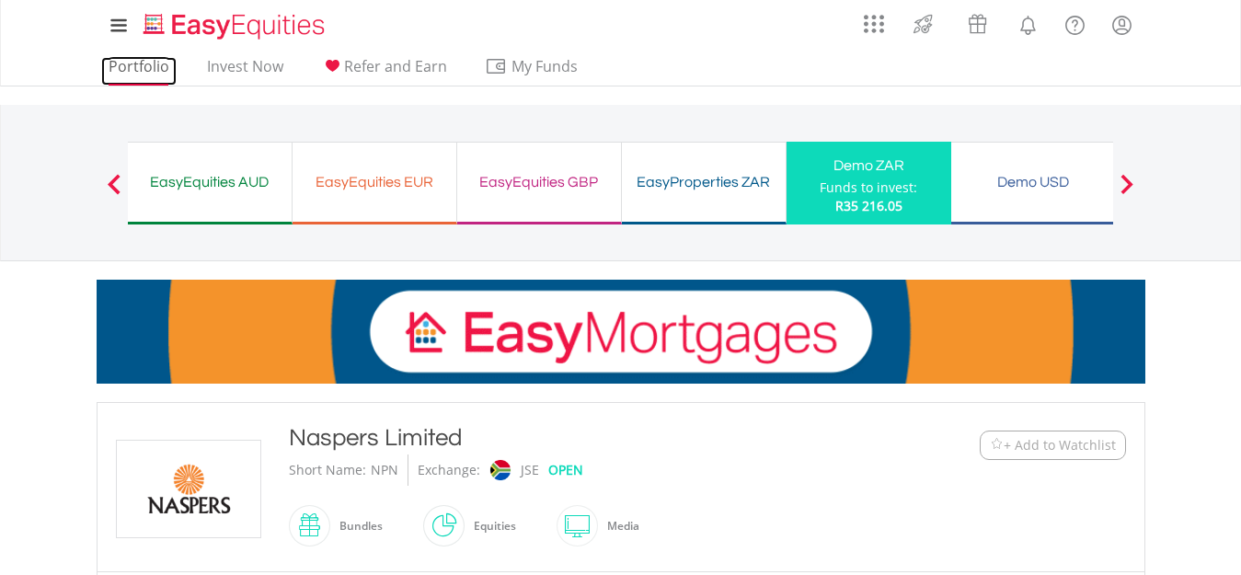
click at [134, 67] on link "Portfolio" at bounding box center [138, 71] width 75 height 29
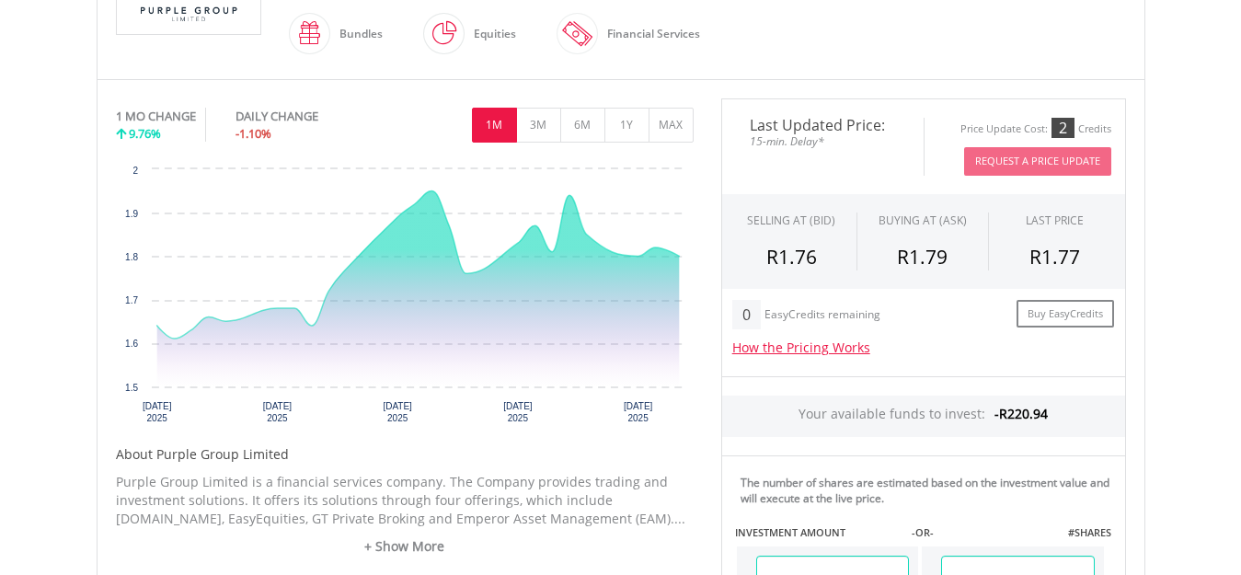
scroll to position [460, 0]
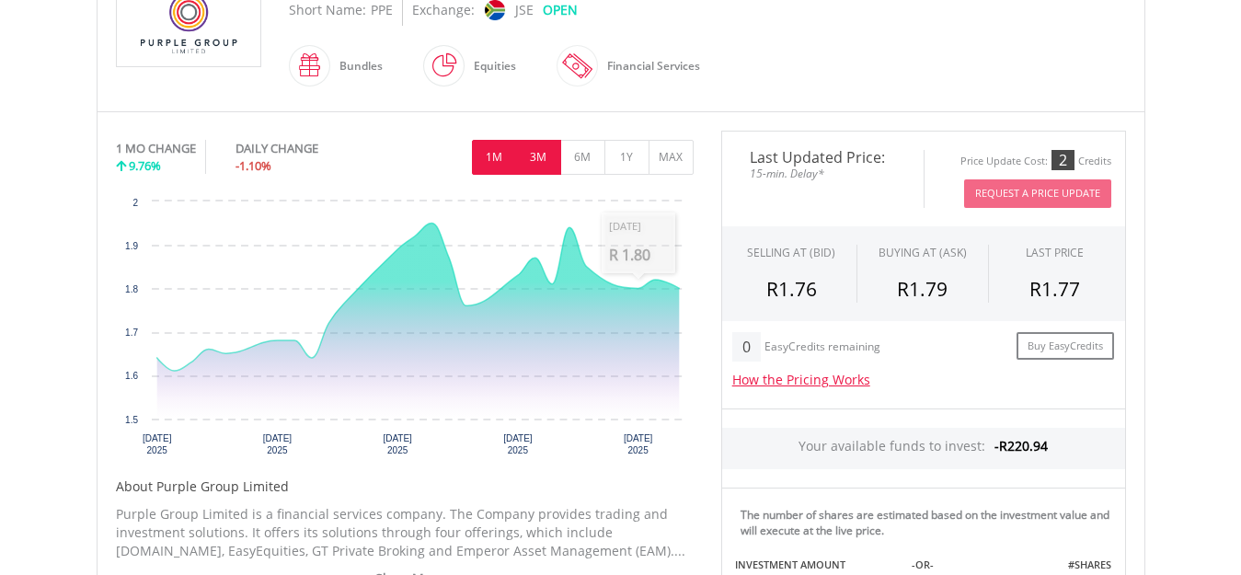
click at [544, 157] on button "3M" at bounding box center [538, 157] width 45 height 35
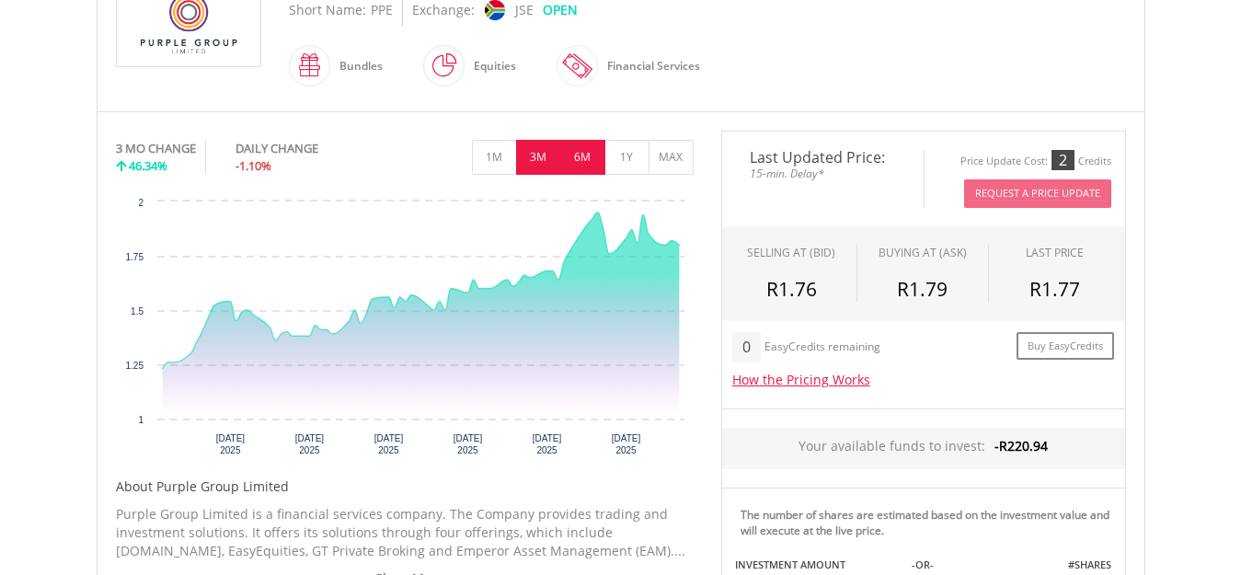
click at [575, 157] on button "6M" at bounding box center [582, 157] width 45 height 35
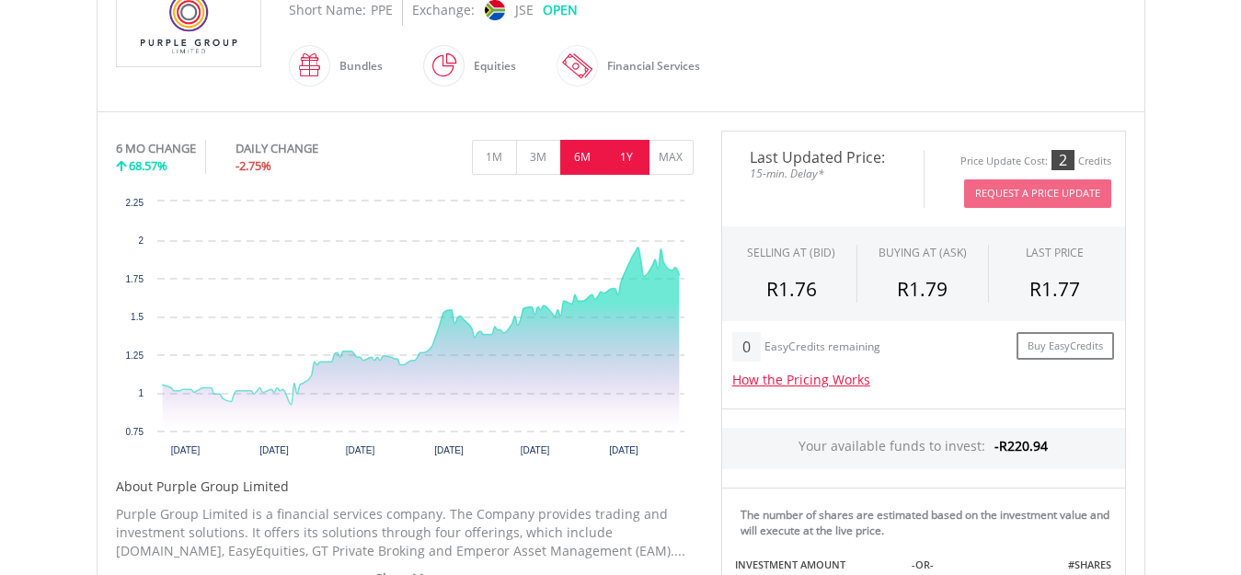
click at [627, 163] on button "1Y" at bounding box center [626, 157] width 45 height 35
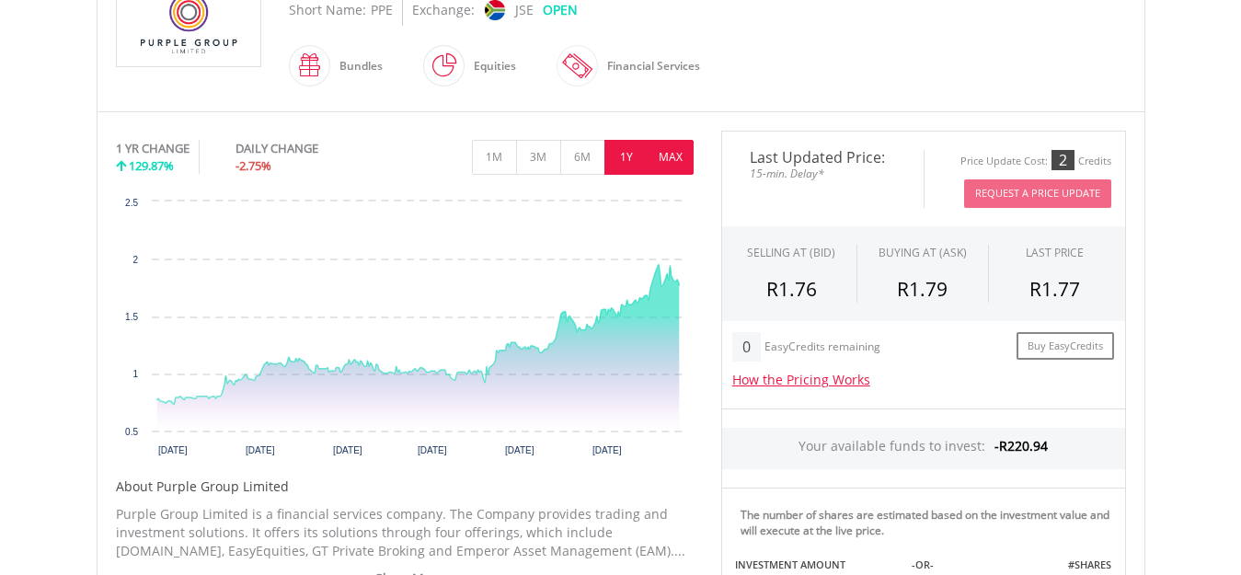
click at [681, 166] on button "MAX" at bounding box center [670, 157] width 45 height 35
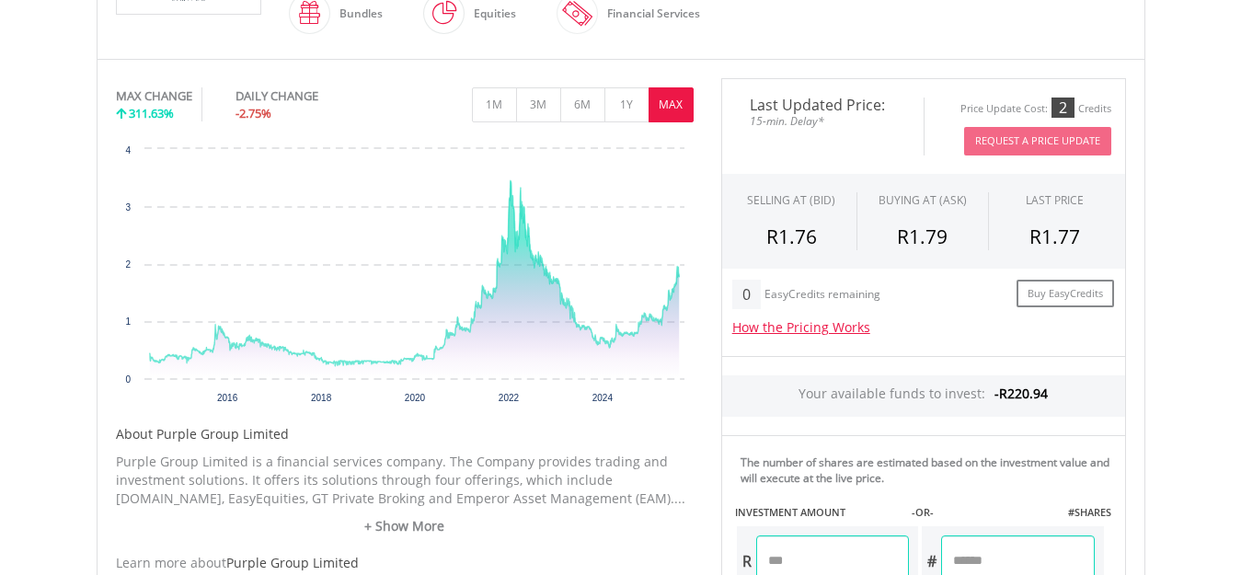
scroll to position [736, 0]
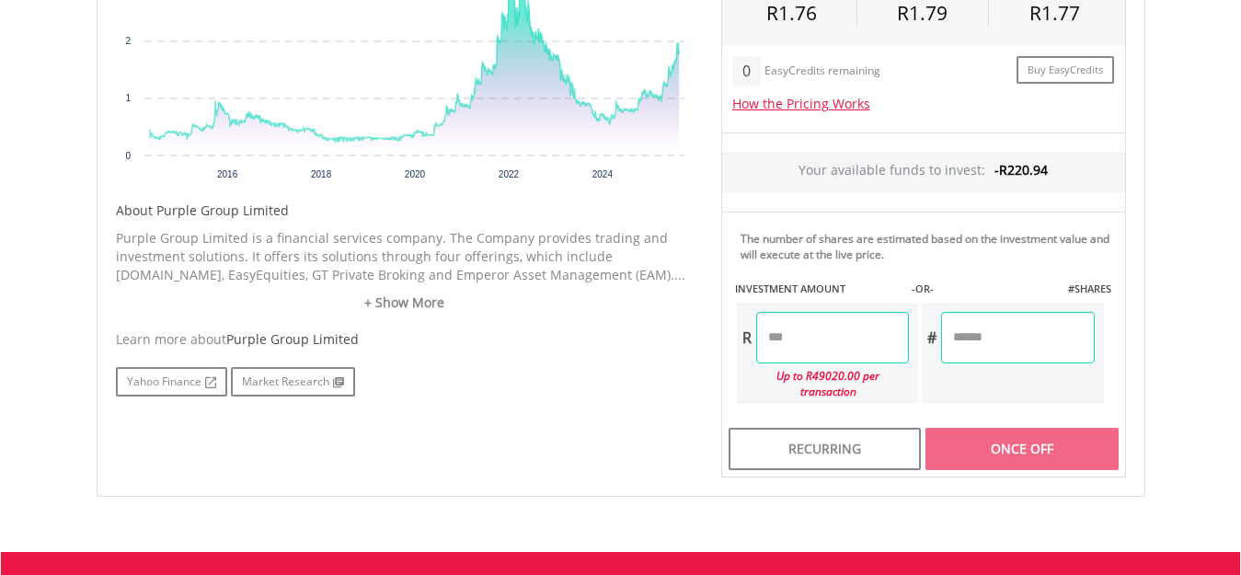
click at [836, 347] on input "number" at bounding box center [832, 338] width 153 height 52
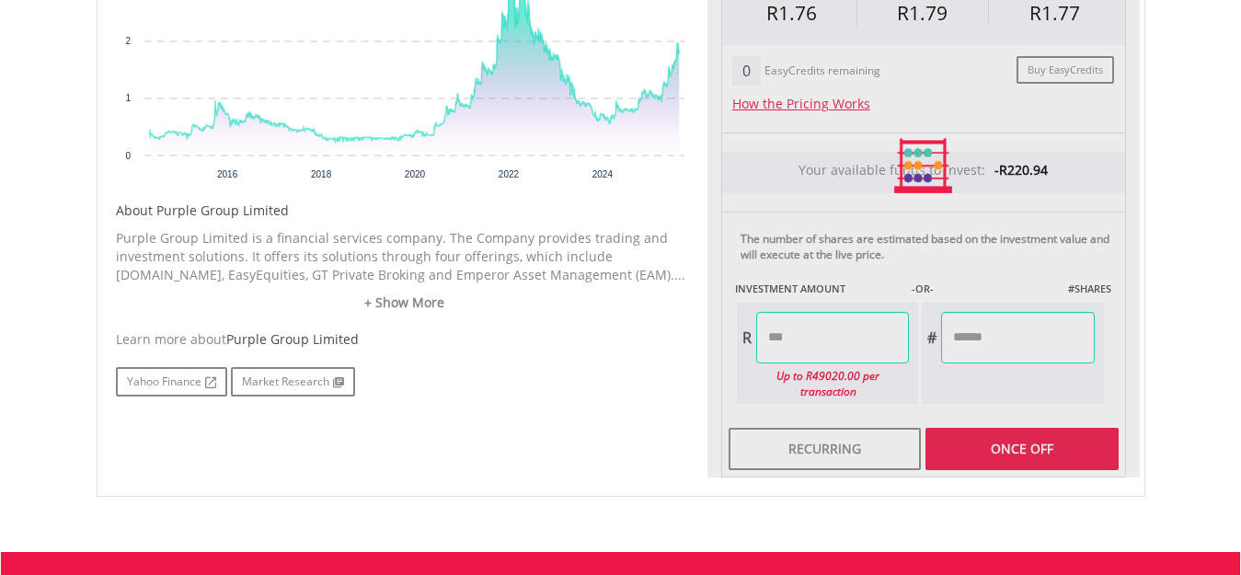
click at [966, 347] on div "Last Updated Price: 15-min. Delay* Price Update Cost: 2 Credits Request A Price…" at bounding box center [923, 167] width 432 height 624
type input "*****"
type input "*******"
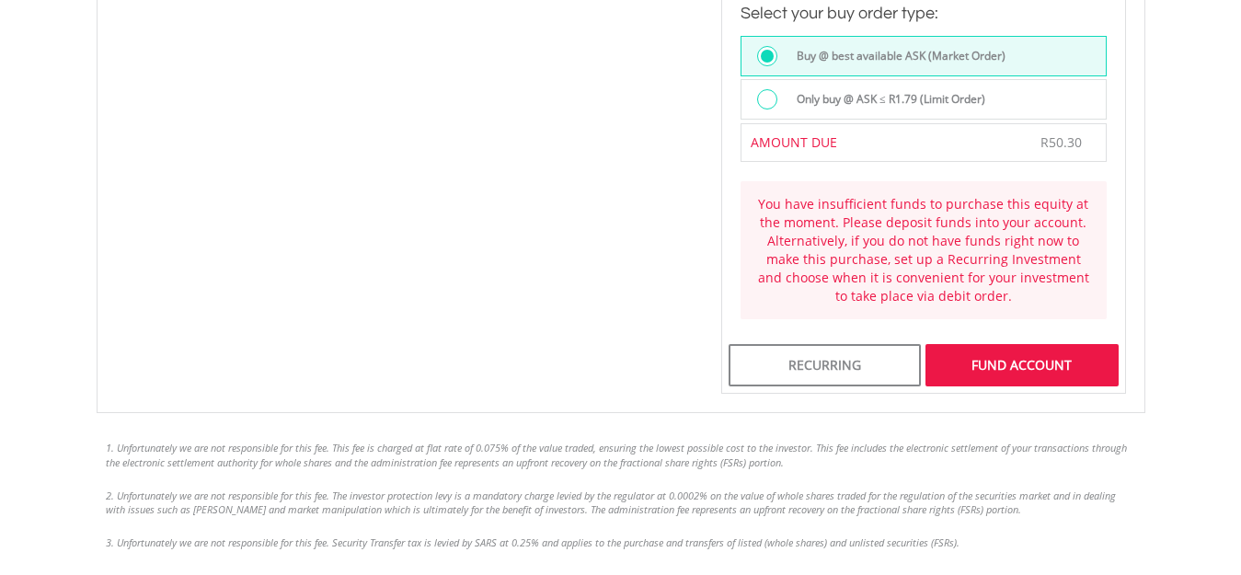
scroll to position [1472, 0]
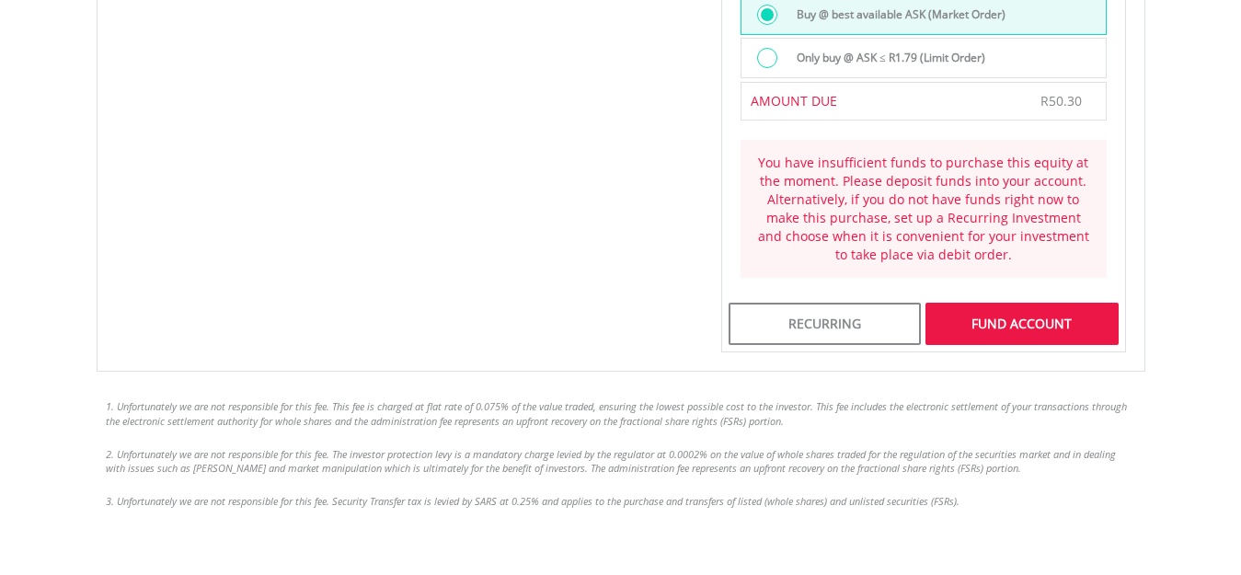
click at [985, 312] on div "FUND ACCOUNT" at bounding box center [1021, 324] width 192 height 42
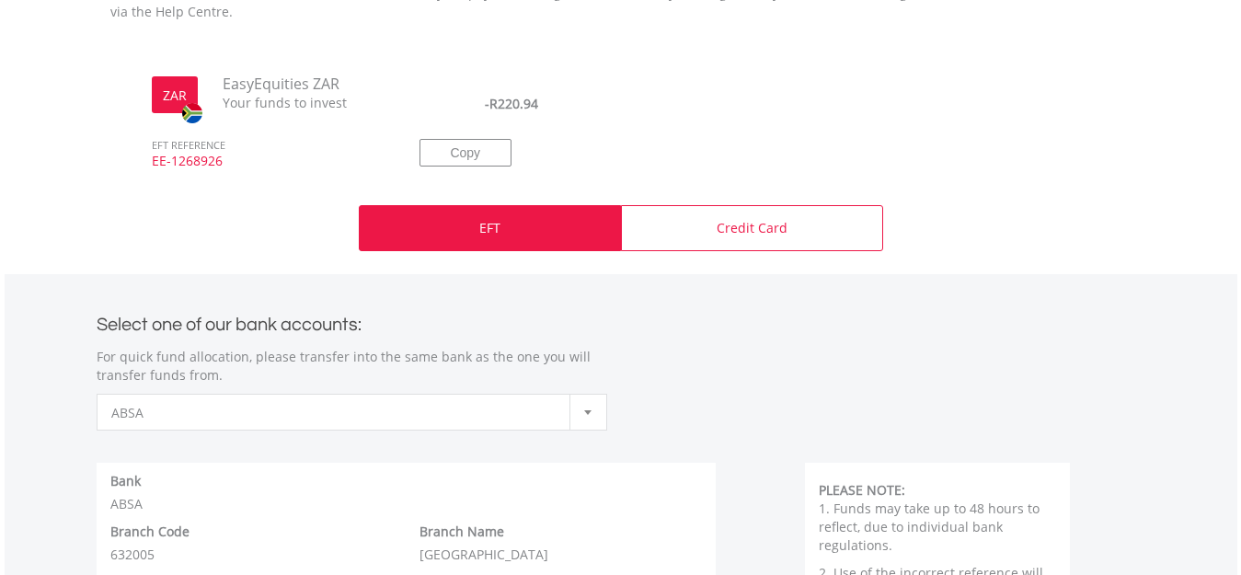
scroll to position [736, 0]
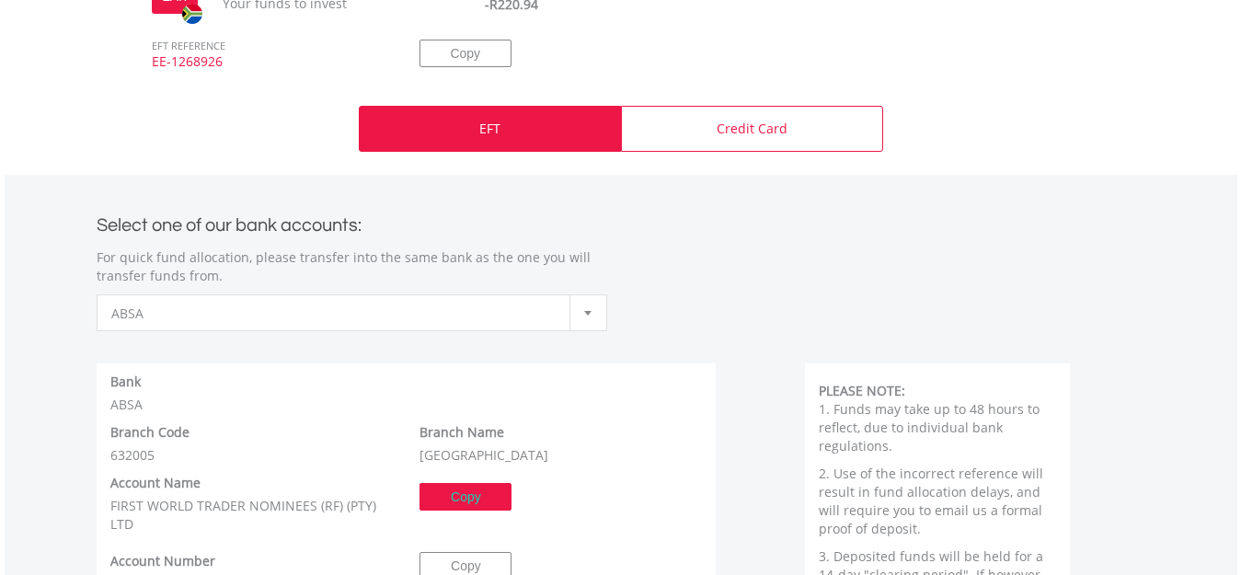
click at [455, 501] on button "Copy" at bounding box center [465, 497] width 92 height 28
click at [455, 500] on button "Copied" at bounding box center [465, 497] width 92 height 28
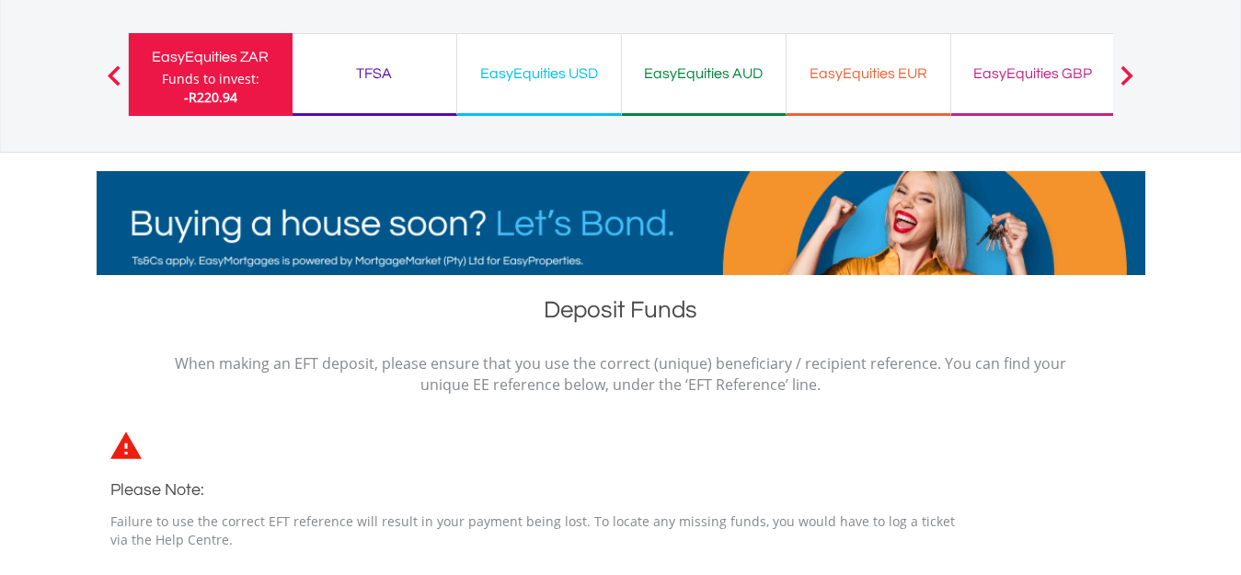
scroll to position [0, 0]
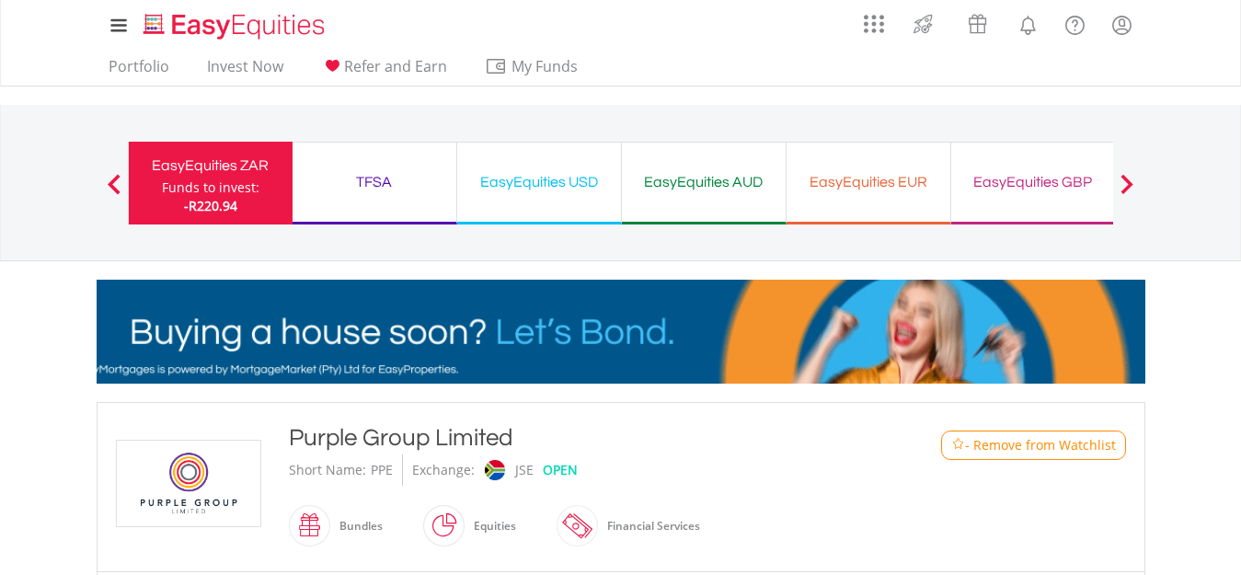
click at [205, 184] on div "Funds to invest:" at bounding box center [210, 187] width 97 height 18
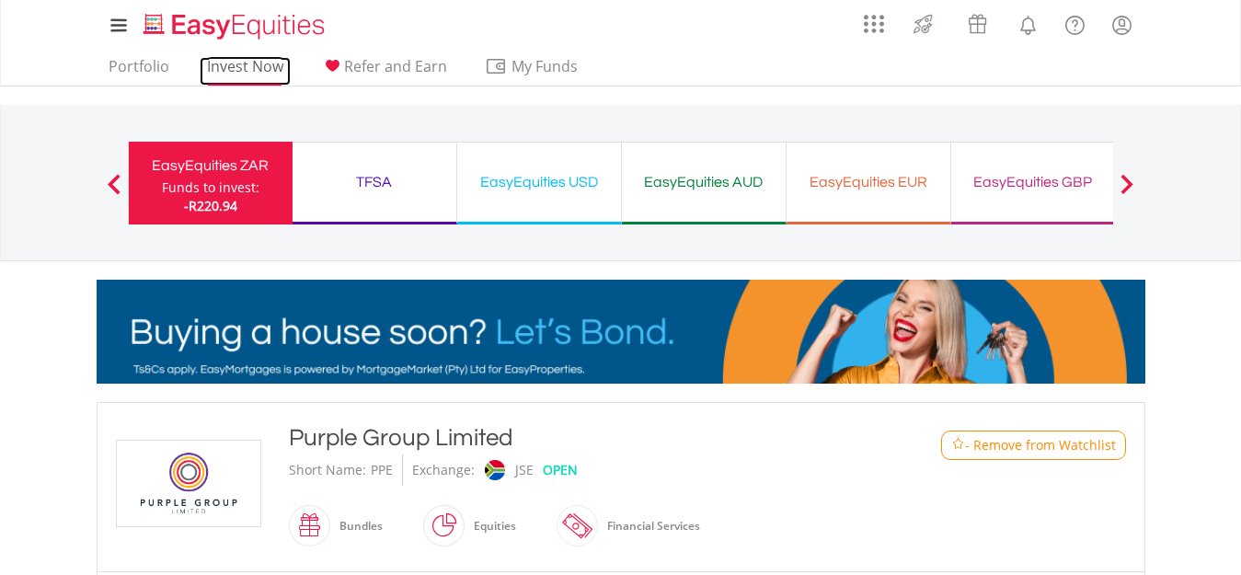
click at [234, 68] on link "Invest Now" at bounding box center [245, 71] width 91 height 29
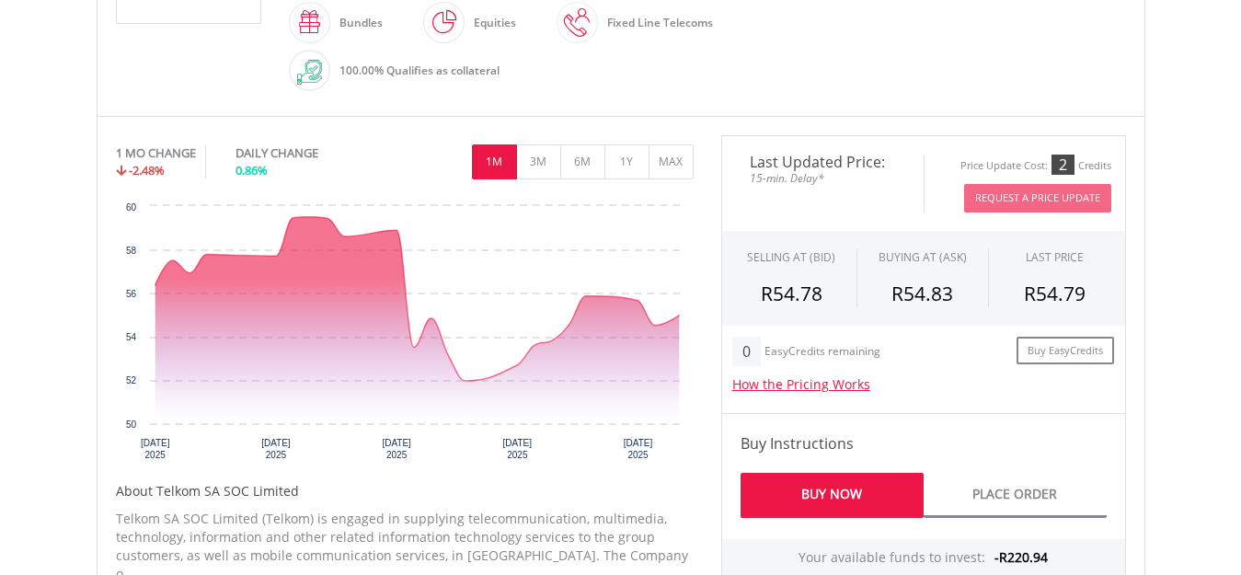
scroll to position [552, 0]
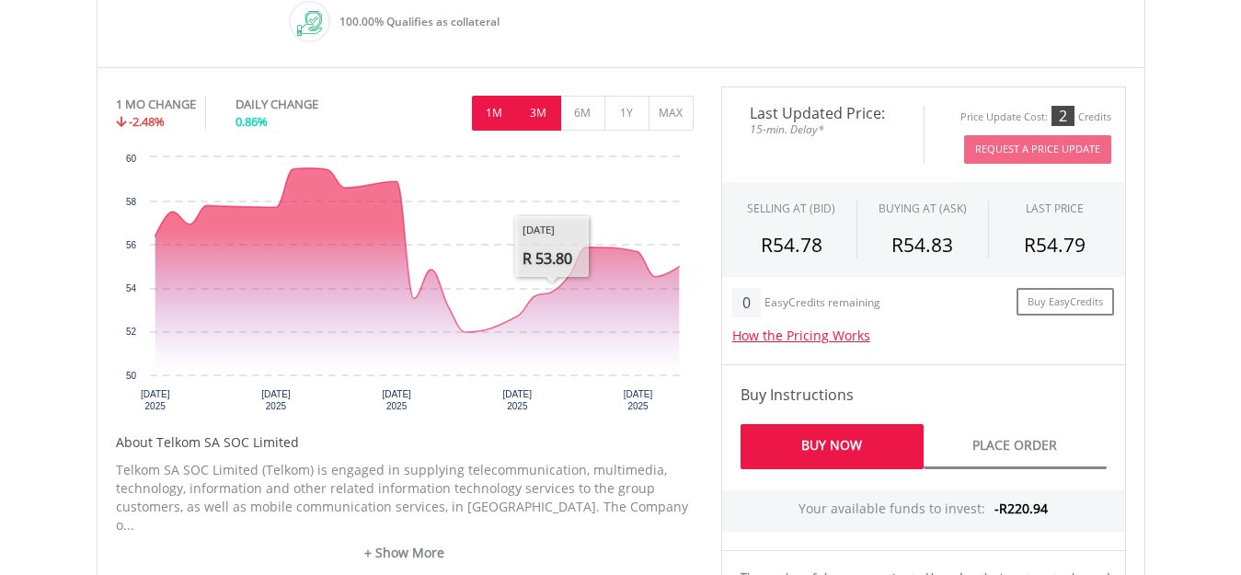
click at [542, 119] on button "3M" at bounding box center [538, 113] width 45 height 35
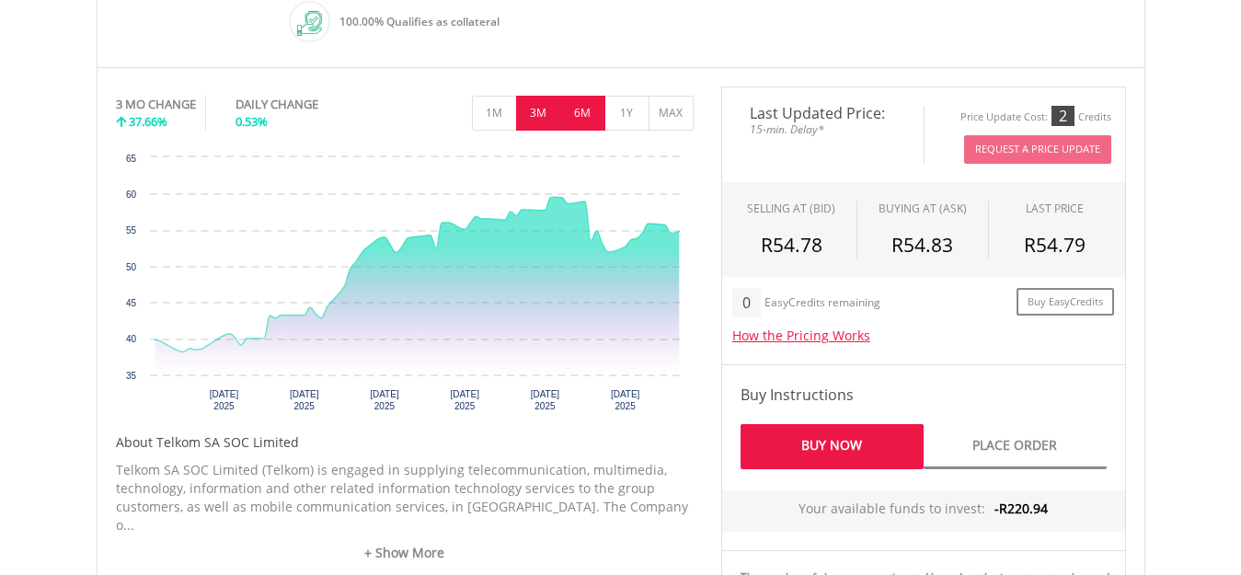
click at [578, 116] on button "6M" at bounding box center [582, 113] width 45 height 35
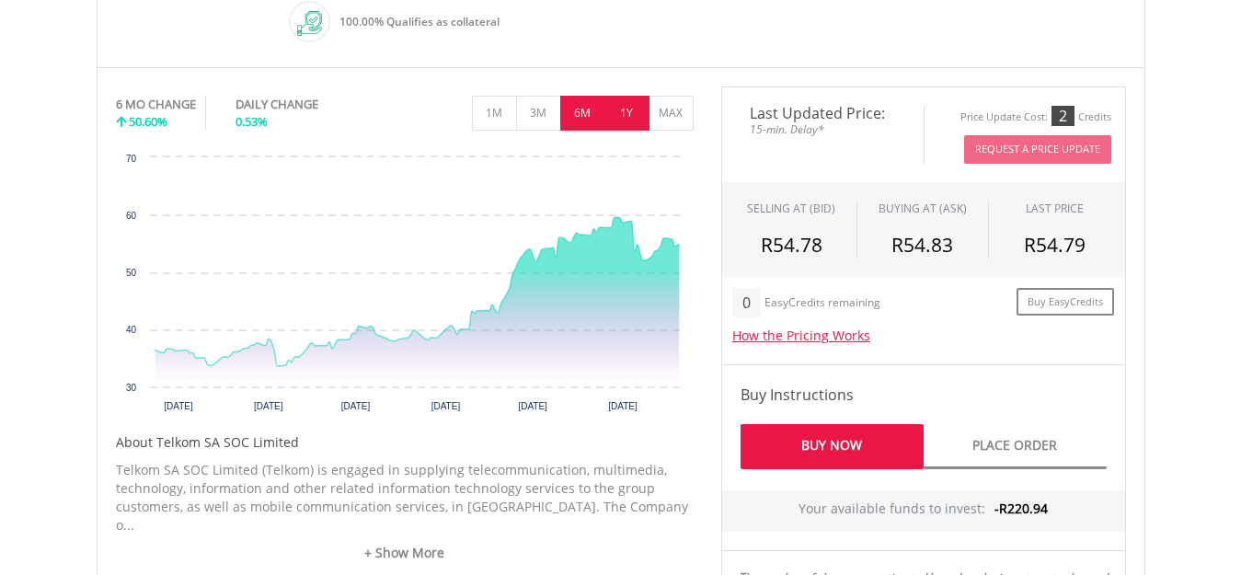
click at [624, 116] on button "1Y" at bounding box center [626, 113] width 45 height 35
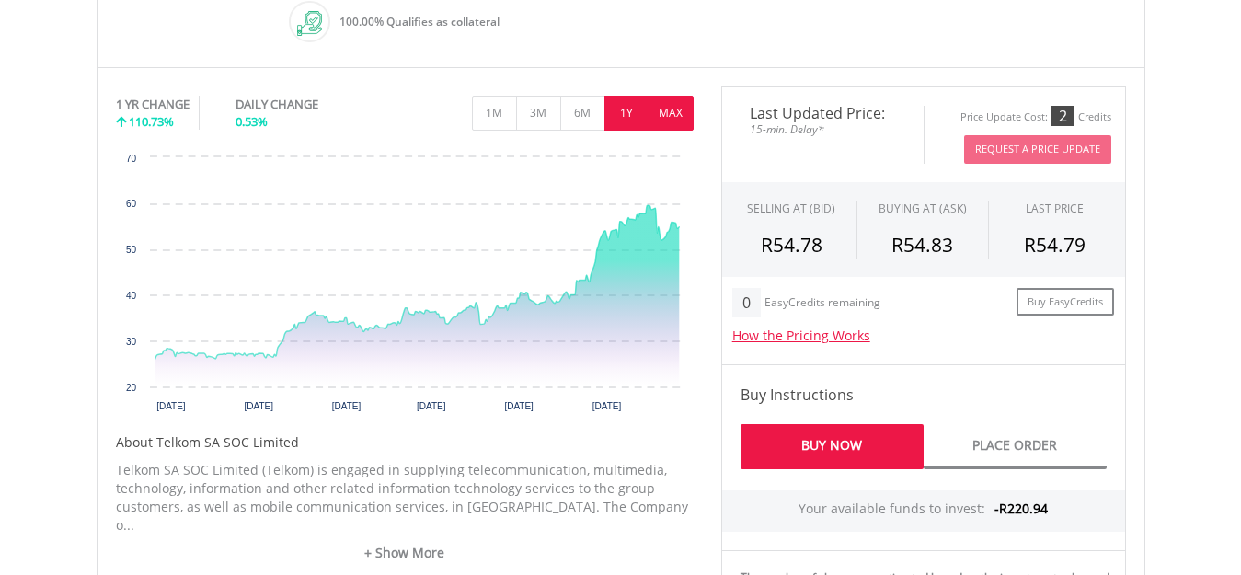
click at [666, 109] on button "MAX" at bounding box center [670, 113] width 45 height 35
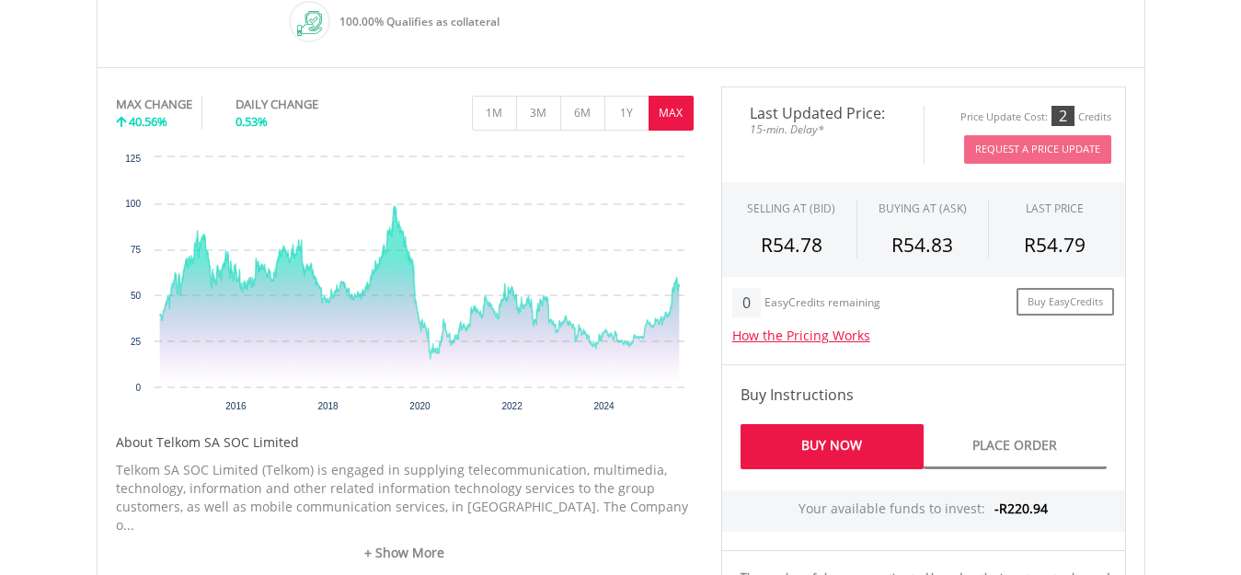
click at [666, 109] on button "MAX" at bounding box center [670, 113] width 45 height 35
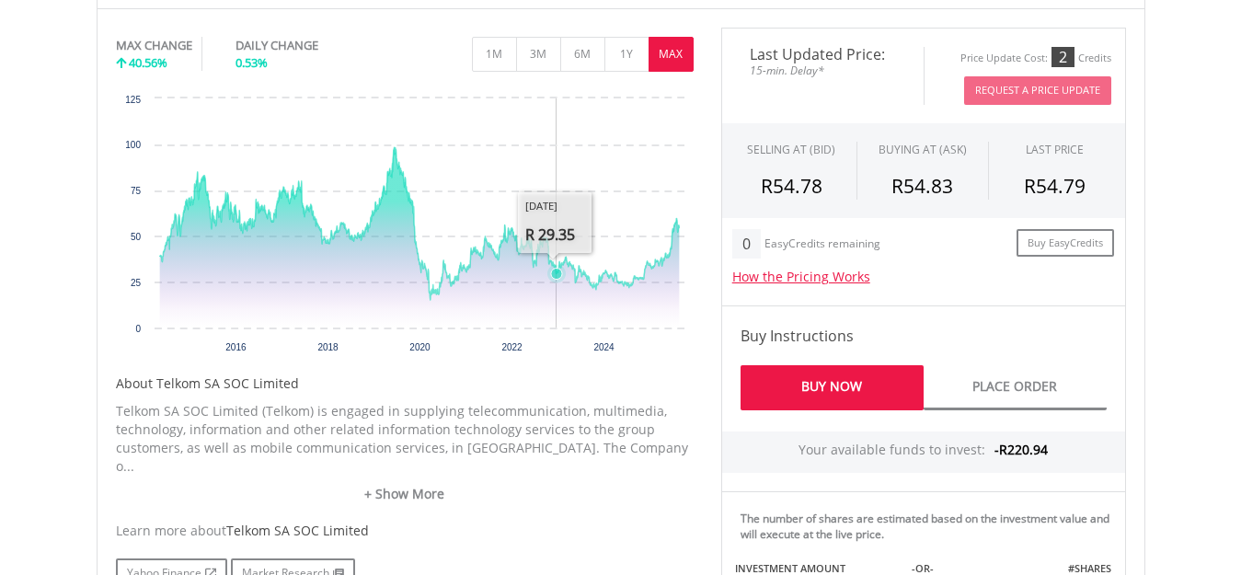
scroll to position [736, 0]
